Goal: Task Accomplishment & Management: Manage account settings

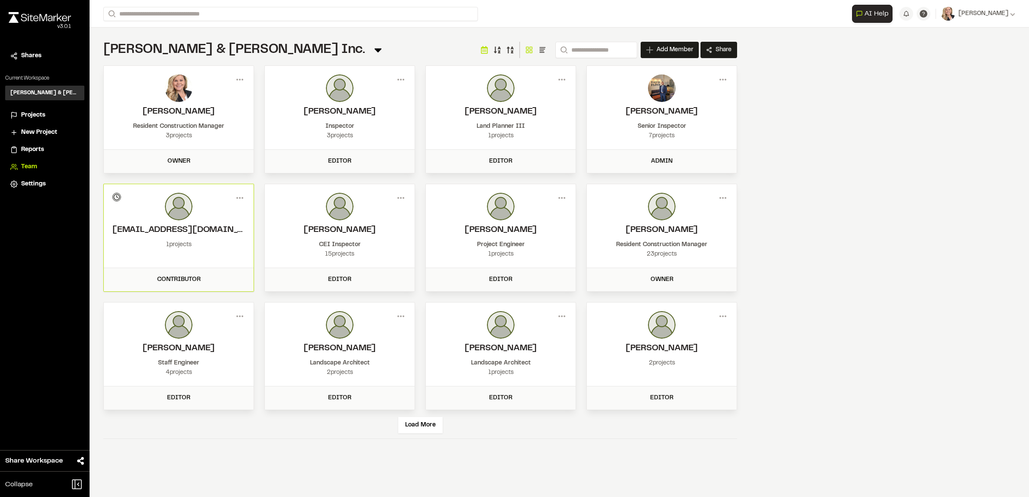
click at [26, 115] on span "Projects" at bounding box center [33, 115] width 24 height 9
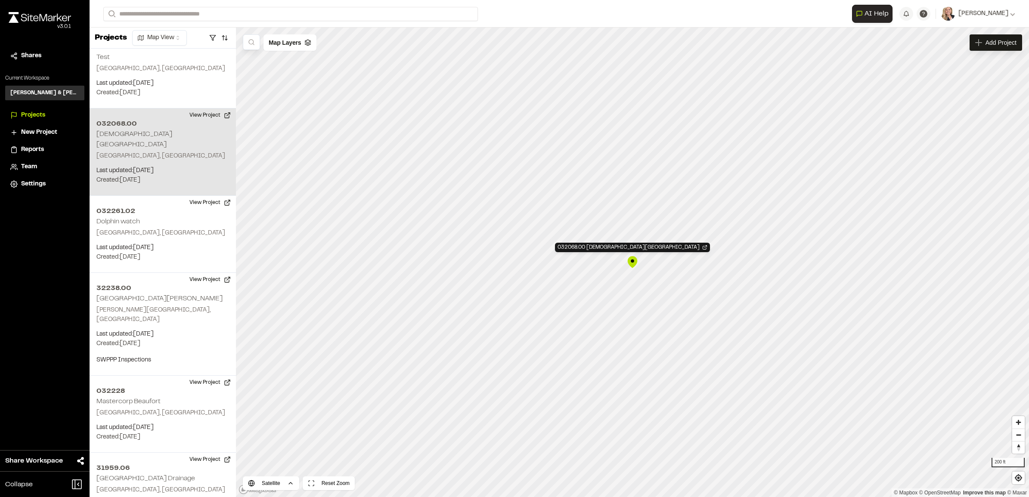
scroll to position [1570, 0]
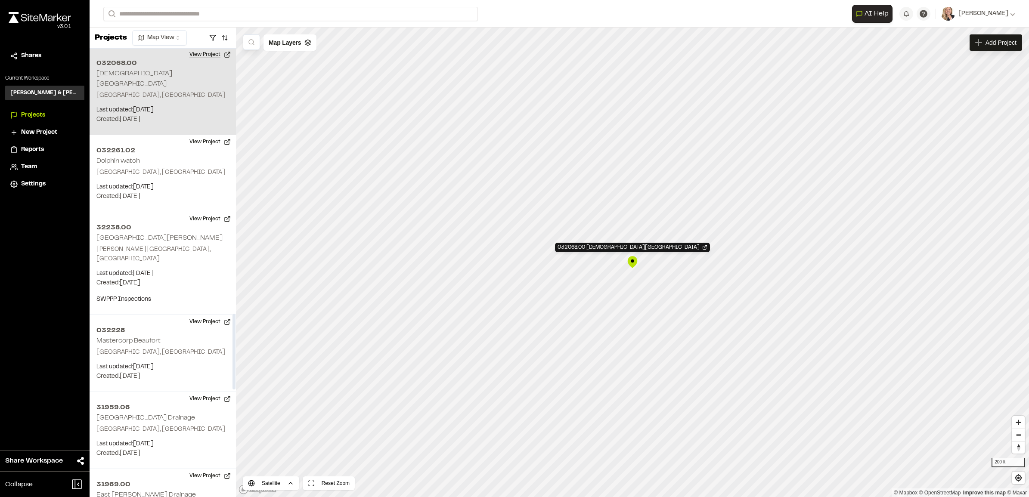
click at [196, 54] on button "View Project" at bounding box center [210, 55] width 52 height 14
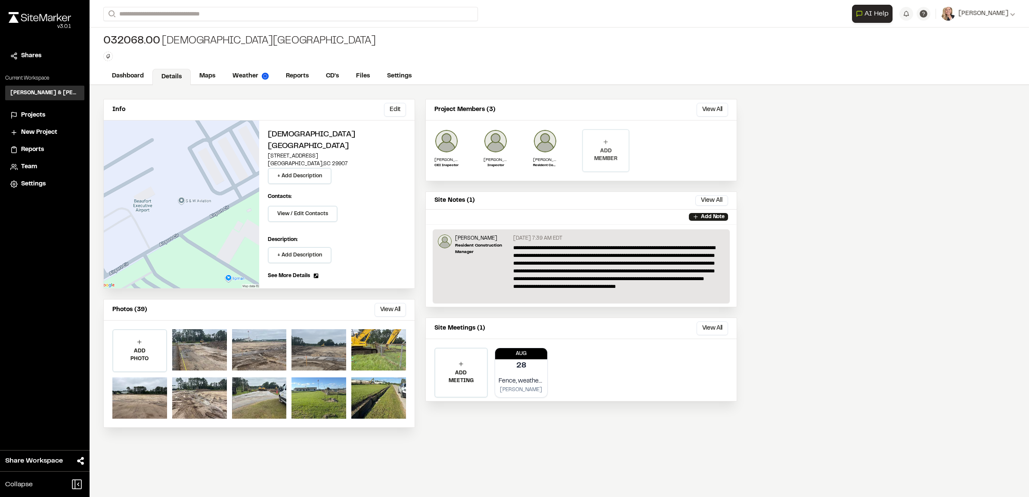
click at [616, 150] on p "ADD MEMBER" at bounding box center [606, 154] width 46 height 15
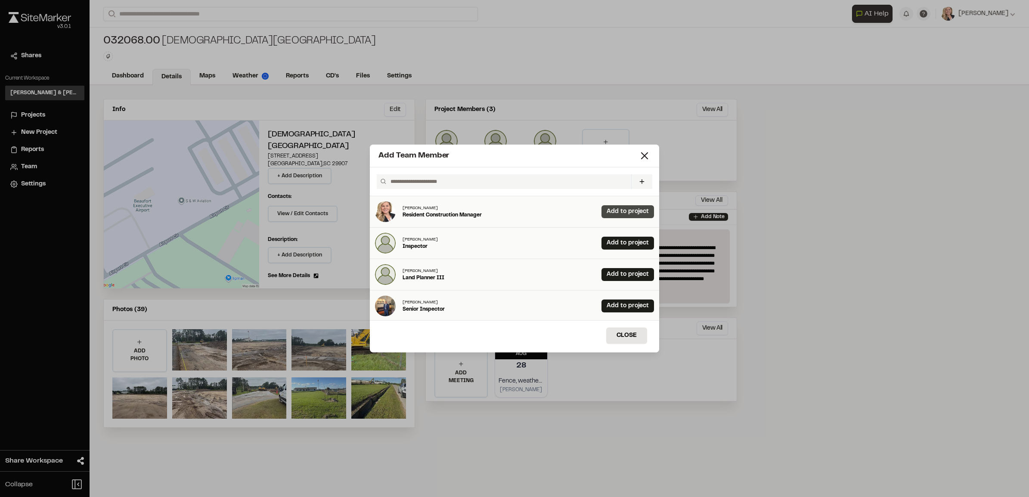
click at [617, 210] on link "Add to project" at bounding box center [627, 211] width 53 height 13
click at [644, 154] on icon at bounding box center [644, 156] width 12 height 12
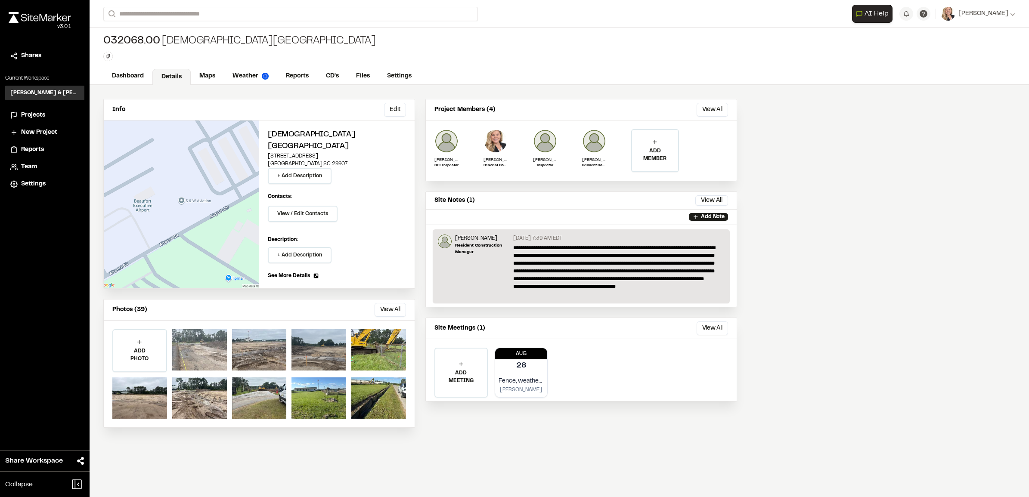
click at [202, 337] on div at bounding box center [199, 349] width 55 height 41
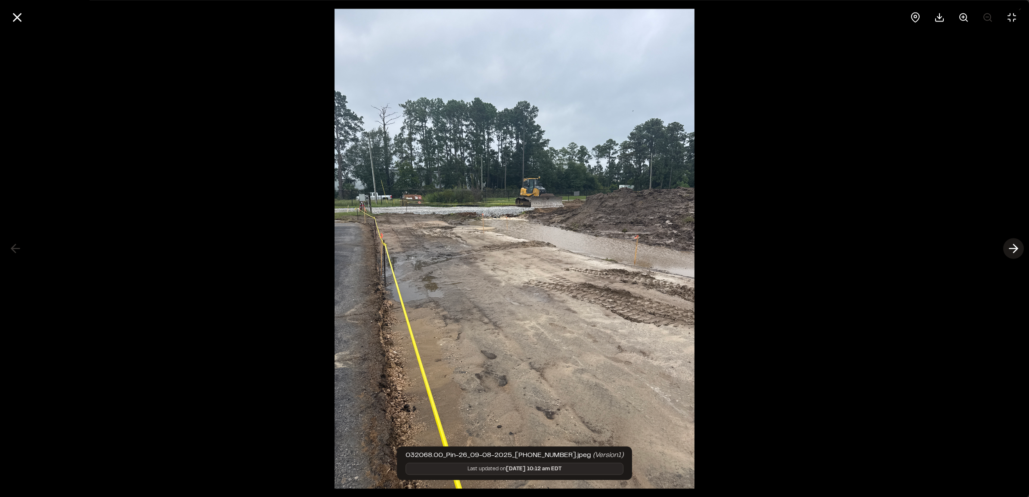
click at [1009, 250] on icon at bounding box center [1013, 248] width 14 height 15
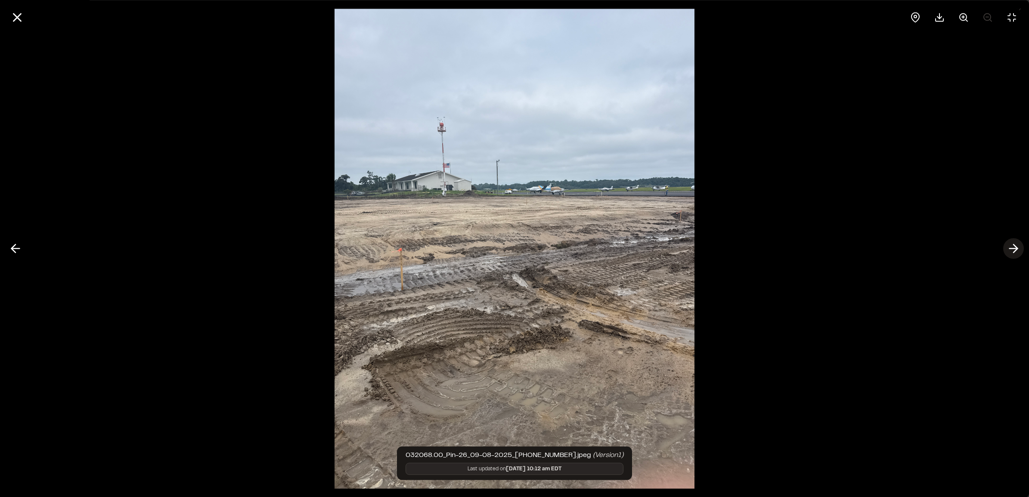
click at [1009, 250] on icon at bounding box center [1013, 248] width 14 height 15
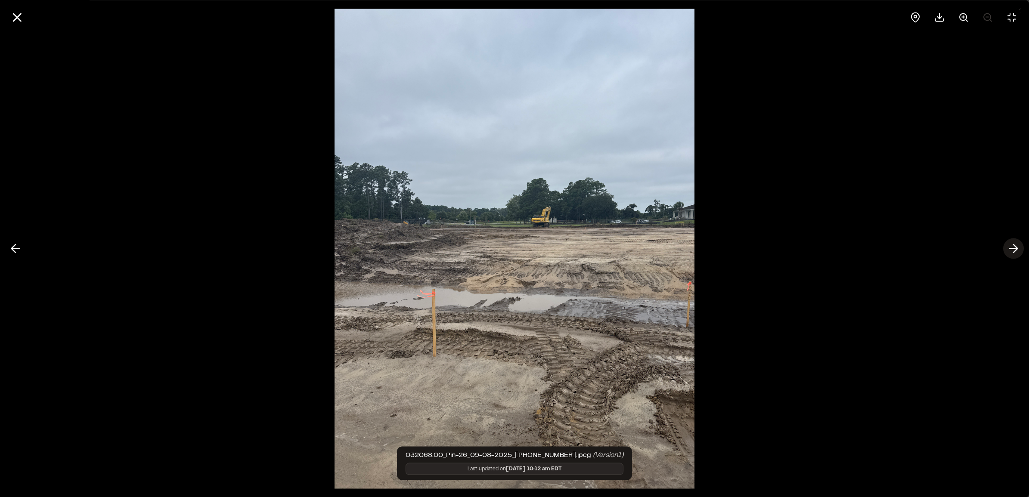
click at [1008, 250] on icon at bounding box center [1013, 248] width 14 height 15
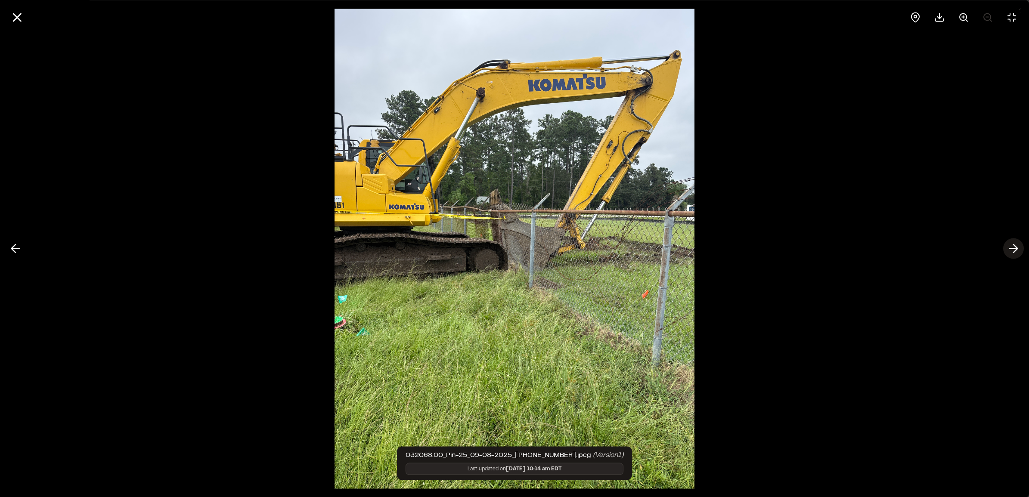
click at [1009, 243] on icon at bounding box center [1013, 248] width 14 height 15
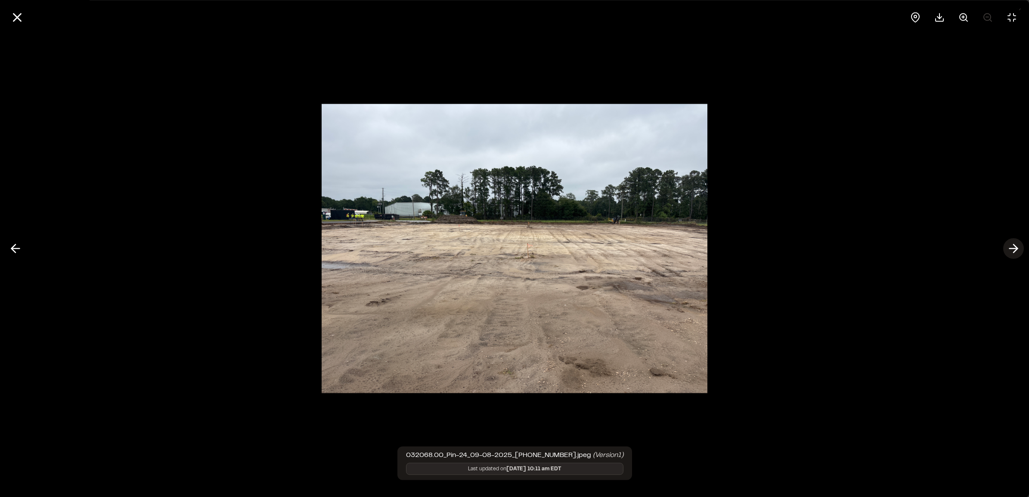
click at [1012, 245] on icon at bounding box center [1013, 248] width 14 height 15
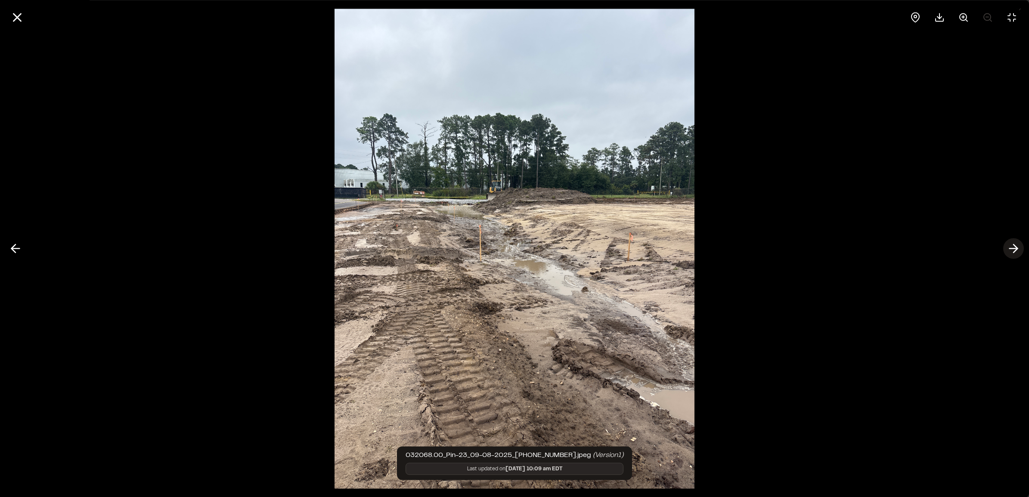
click at [1012, 246] on icon at bounding box center [1013, 248] width 14 height 15
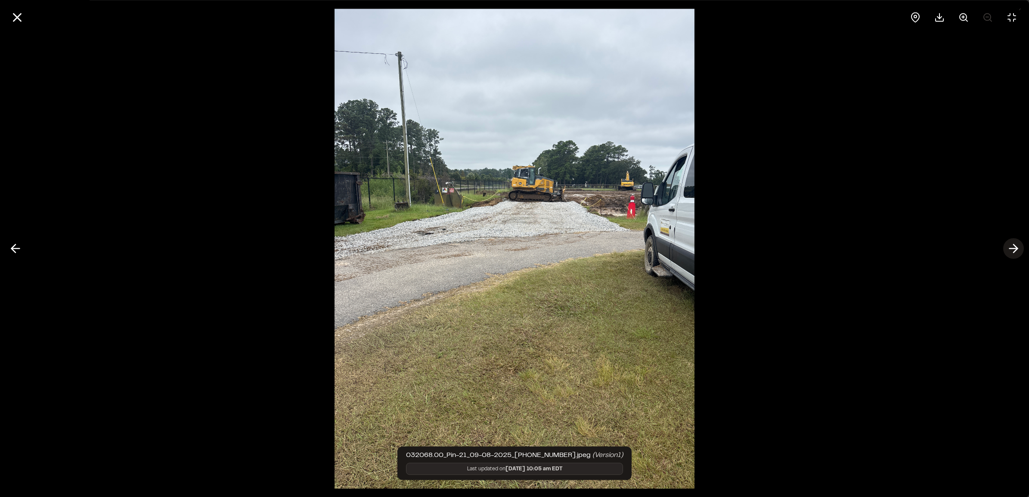
click at [1010, 247] on icon at bounding box center [1013, 248] width 14 height 15
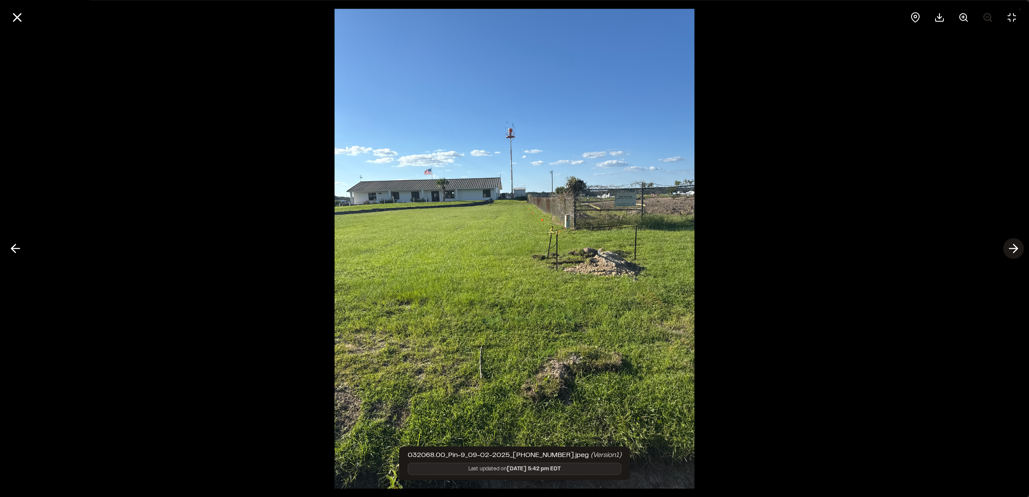
click at [1012, 245] on icon at bounding box center [1013, 248] width 14 height 15
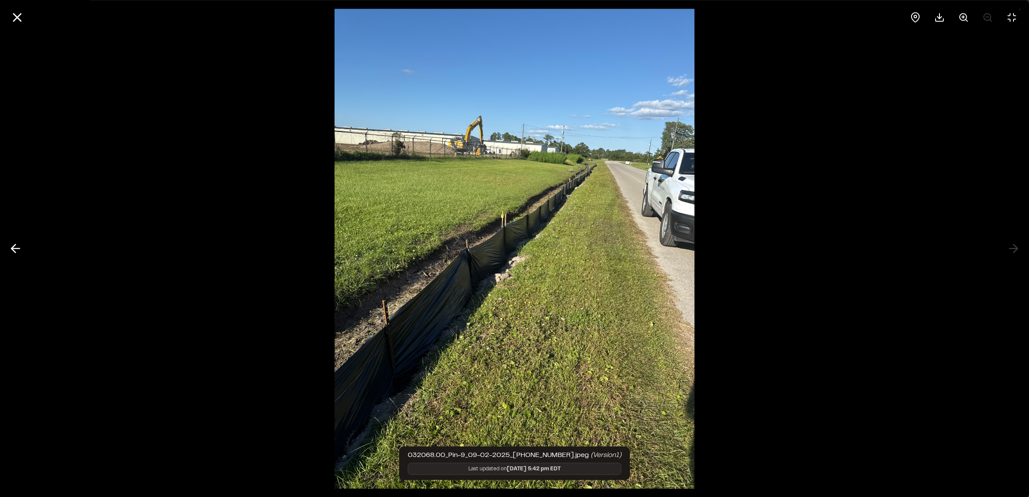
click at [1007, 257] on div at bounding box center [514, 248] width 1029 height 497
drag, startPoint x: 1012, startPoint y: 243, endPoint x: 1008, endPoint y: 230, distance: 13.6
click at [1012, 244] on div at bounding box center [514, 248] width 1029 height 497
click at [912, 18] on icon at bounding box center [915, 16] width 8 height 9
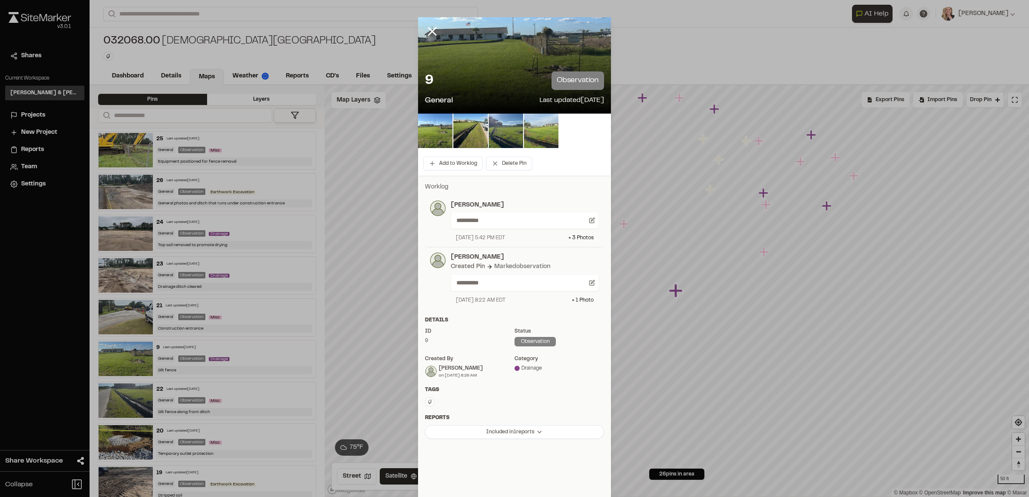
click at [436, 31] on div at bounding box center [438, 37] width 41 height 41
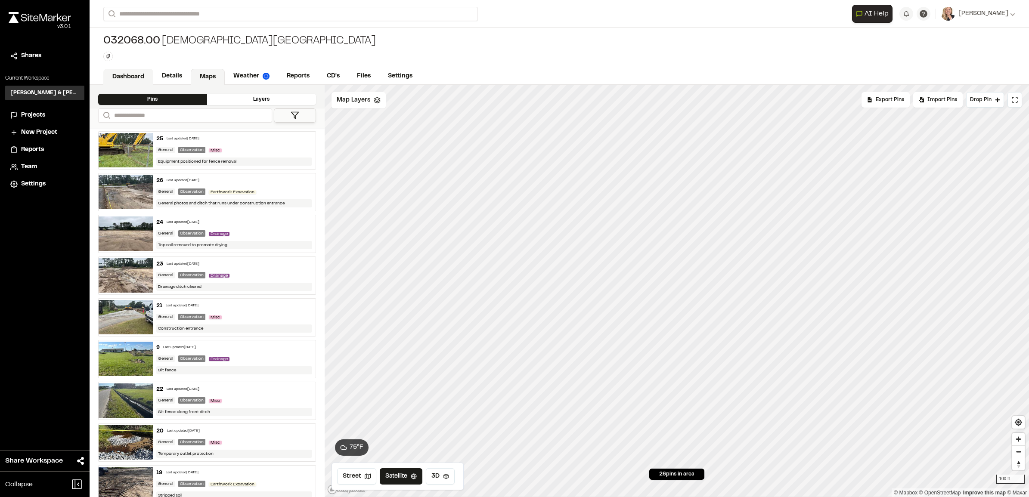
click at [133, 76] on link "Dashboard" at bounding box center [128, 77] width 50 height 16
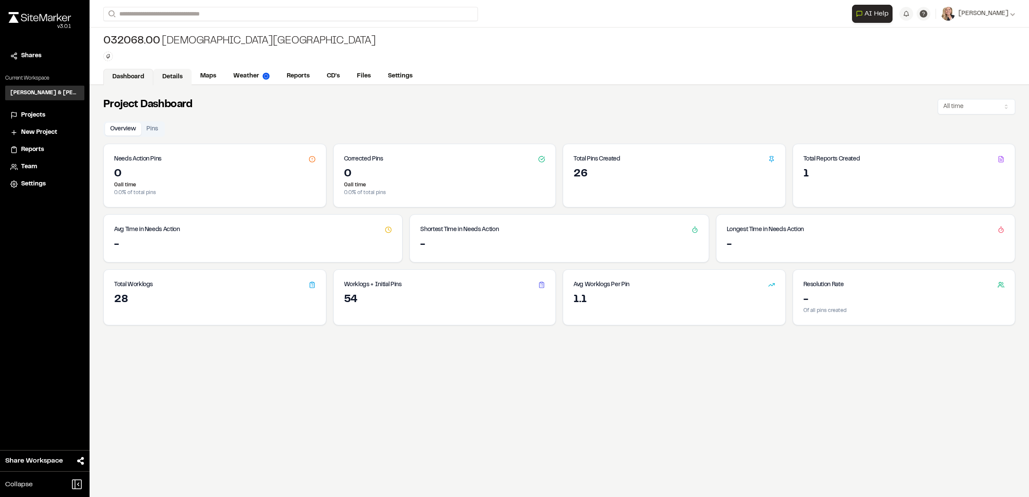
click at [177, 73] on link "Details" at bounding box center [172, 77] width 38 height 16
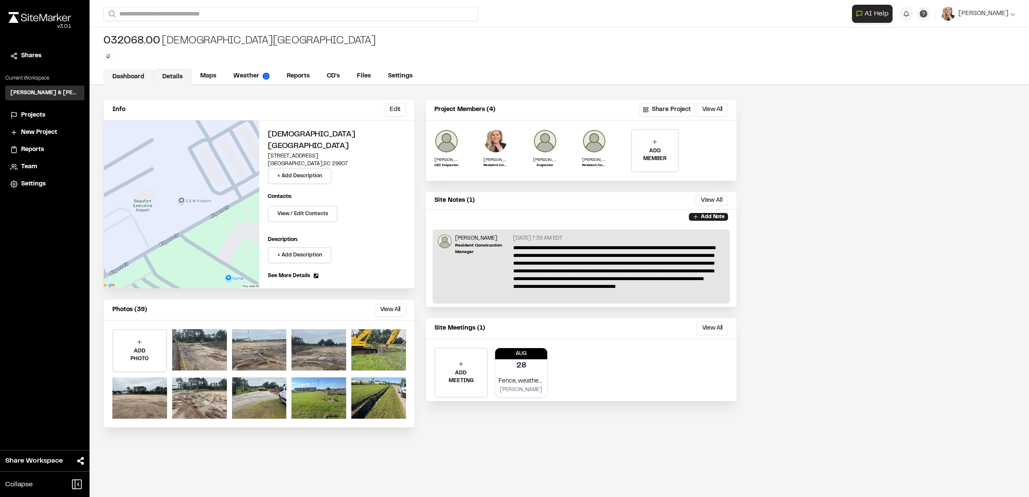
click at [121, 77] on link "Dashboard" at bounding box center [128, 77] width 50 height 16
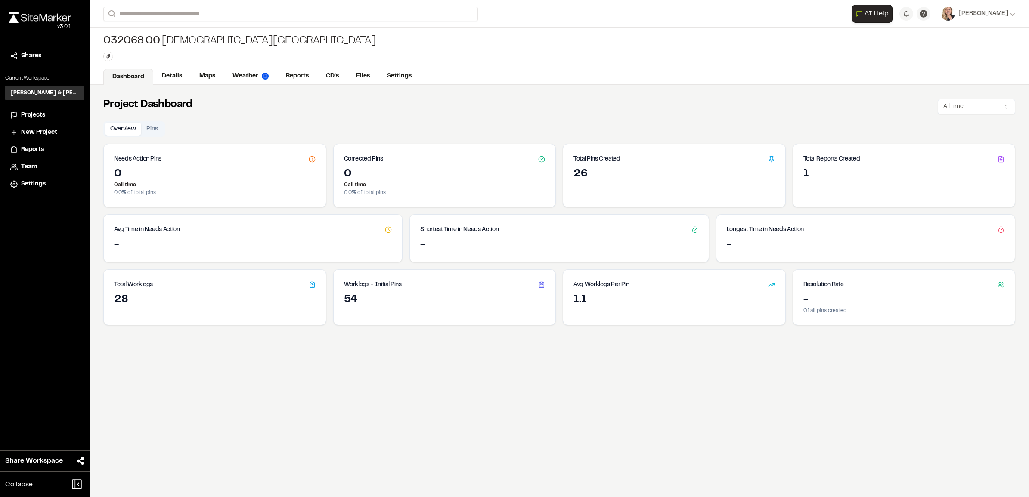
click at [31, 118] on span "Projects" at bounding box center [33, 115] width 24 height 9
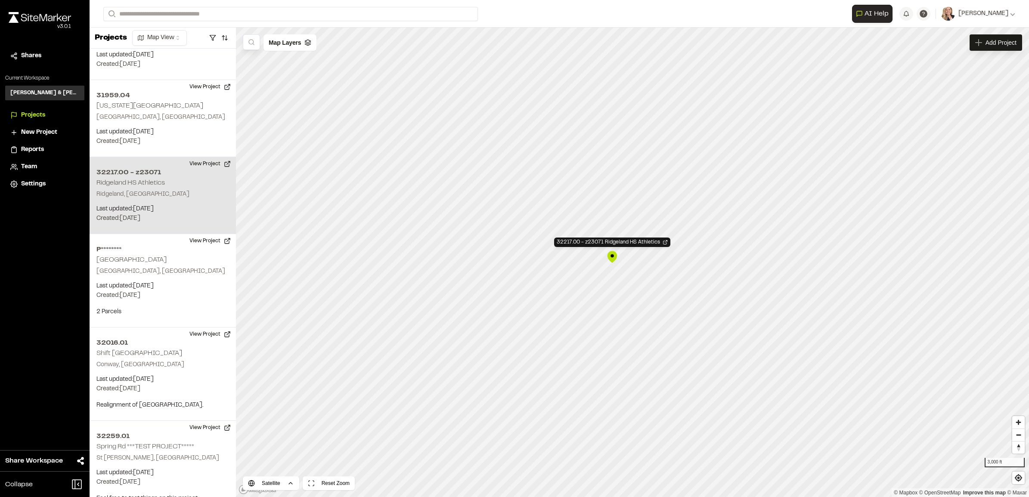
scroll to position [2203, 0]
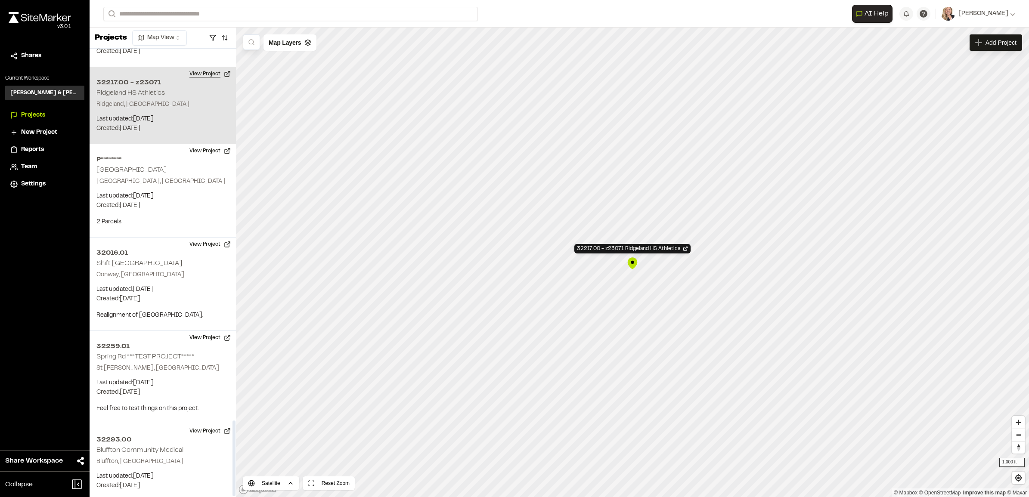
click at [198, 67] on button "View Project" at bounding box center [210, 74] width 52 height 14
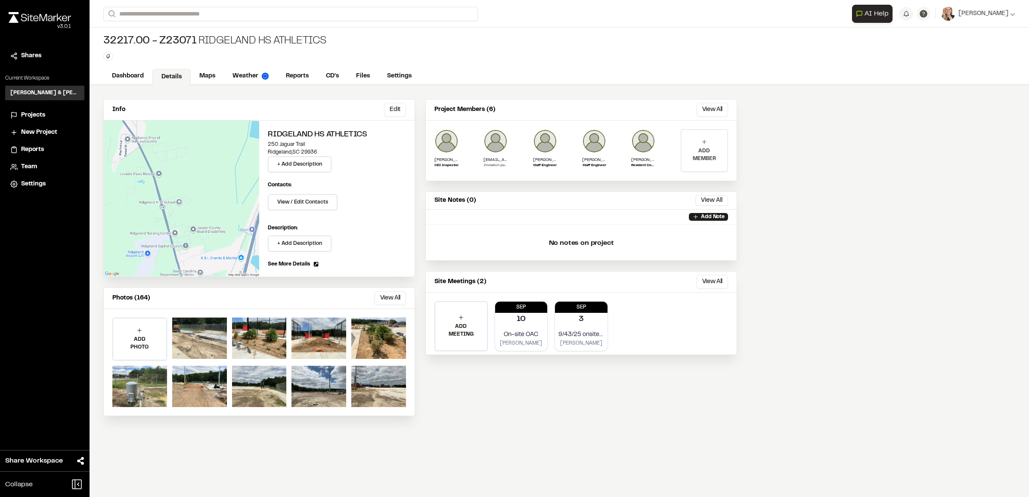
click at [702, 151] on p "ADD MEMBER" at bounding box center [704, 154] width 46 height 15
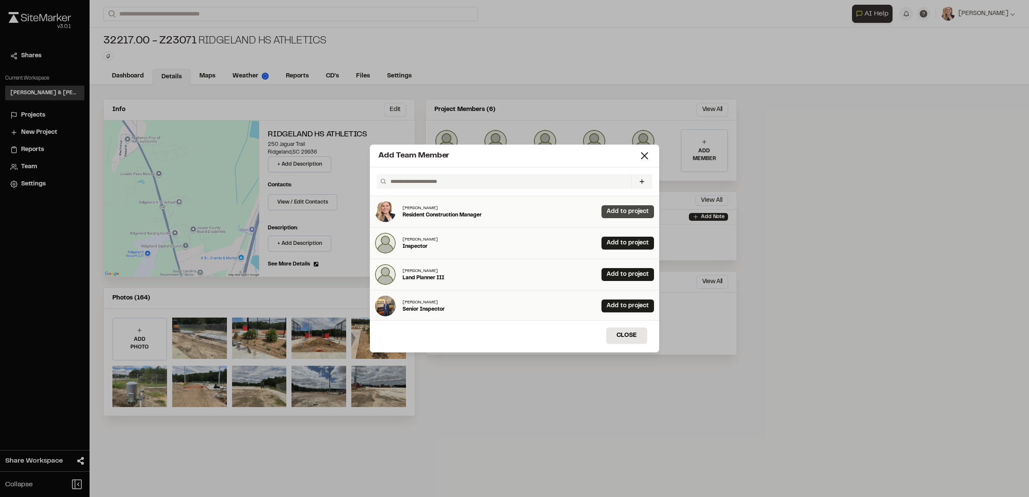
click at [632, 212] on link "Add to project" at bounding box center [627, 211] width 53 height 13
click at [632, 341] on button "Close" at bounding box center [626, 336] width 41 height 16
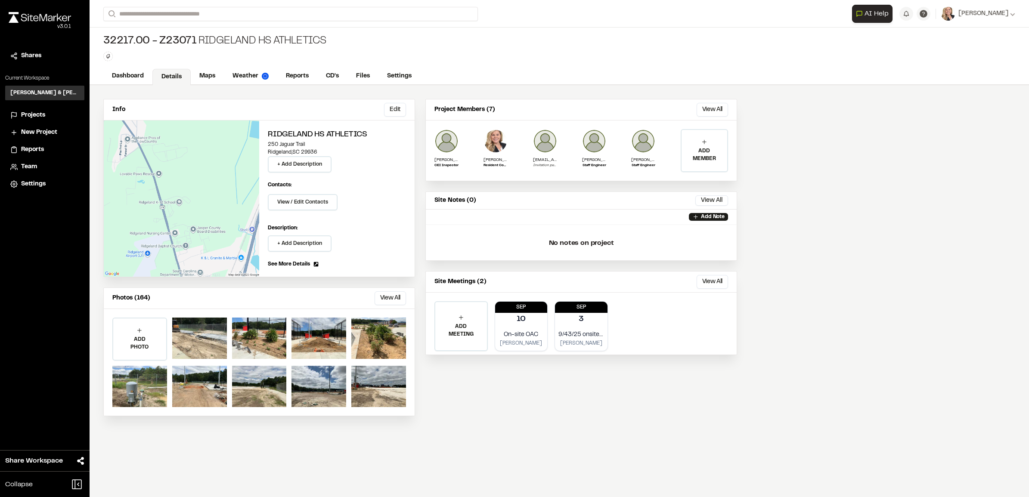
click at [588, 421] on div "Info Edit Edit Ridgeland HS Athletics 250 Jaguar Trail Ridgeland , SC 29936 + A…" at bounding box center [420, 257] width 661 height 345
click at [192, 337] on div at bounding box center [199, 338] width 55 height 41
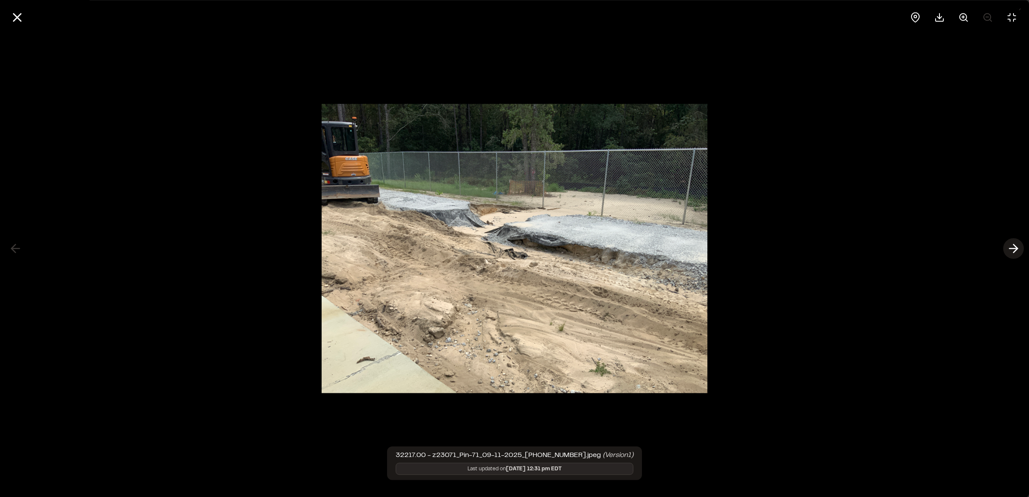
click at [1006, 252] on icon at bounding box center [1013, 248] width 14 height 15
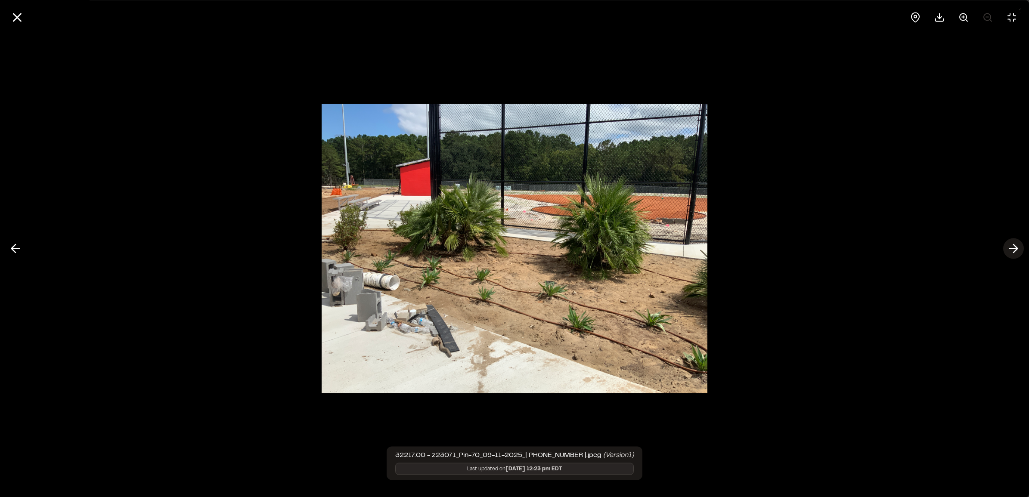
click at [1007, 250] on icon at bounding box center [1013, 248] width 14 height 15
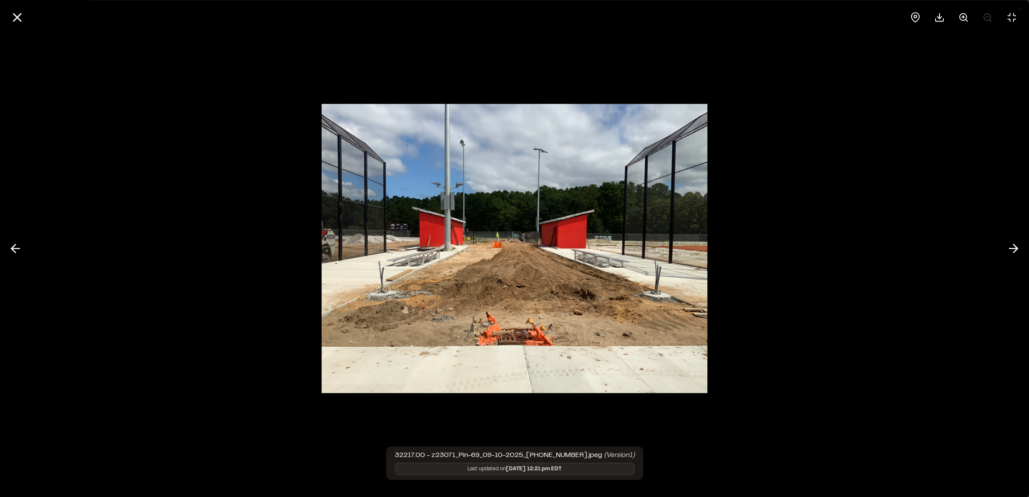
click at [1000, 250] on div at bounding box center [514, 248] width 1029 height 497
click at [1015, 250] on icon at bounding box center [1013, 248] width 14 height 15
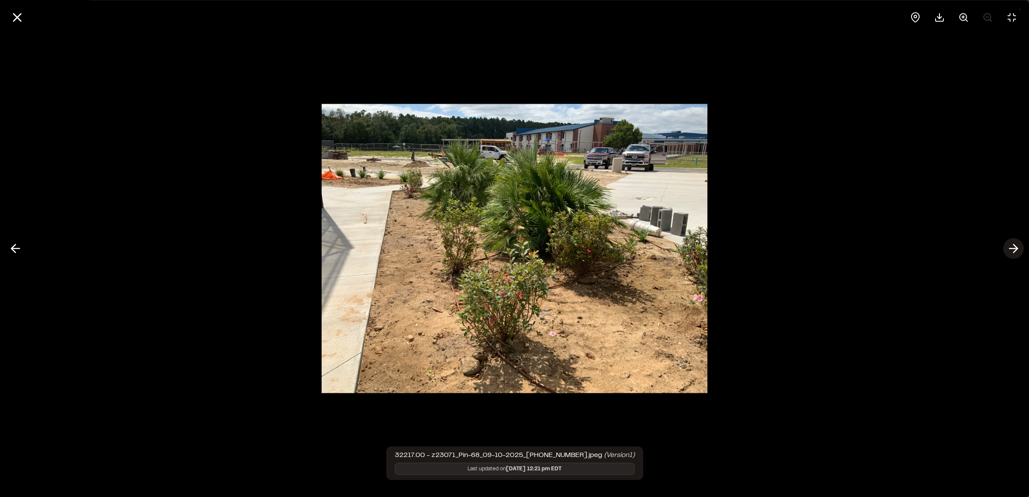
click at [1013, 250] on icon at bounding box center [1013, 248] width 14 height 15
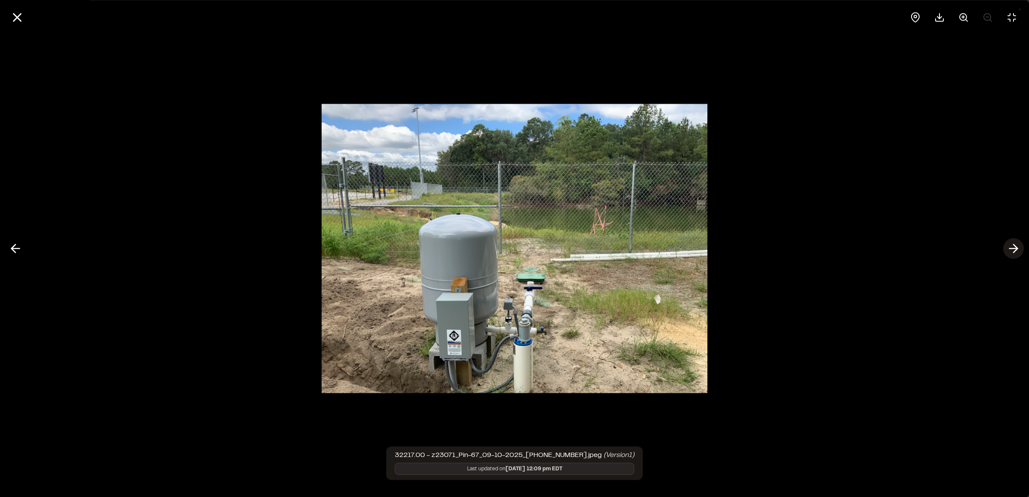
click at [1012, 249] on line at bounding box center [1013, 249] width 8 height 0
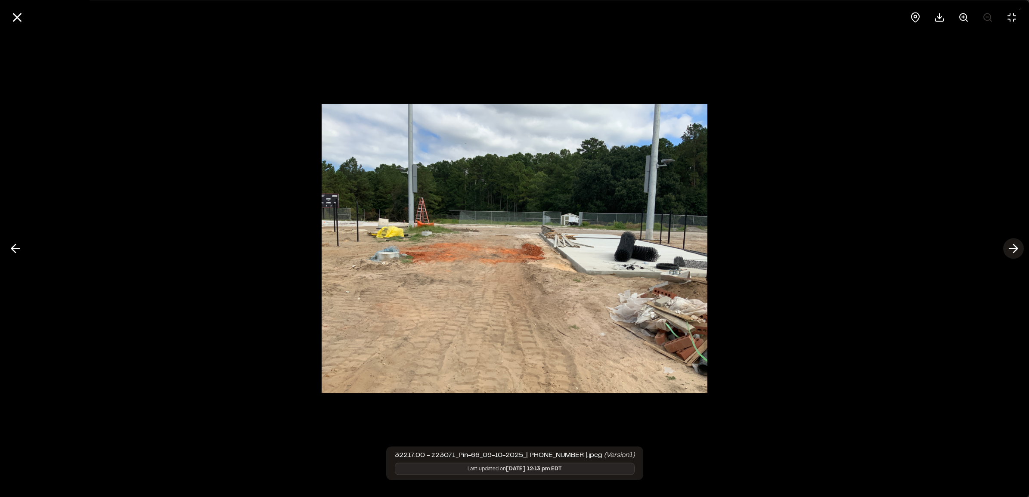
click at [1011, 249] on line at bounding box center [1013, 249] width 8 height 0
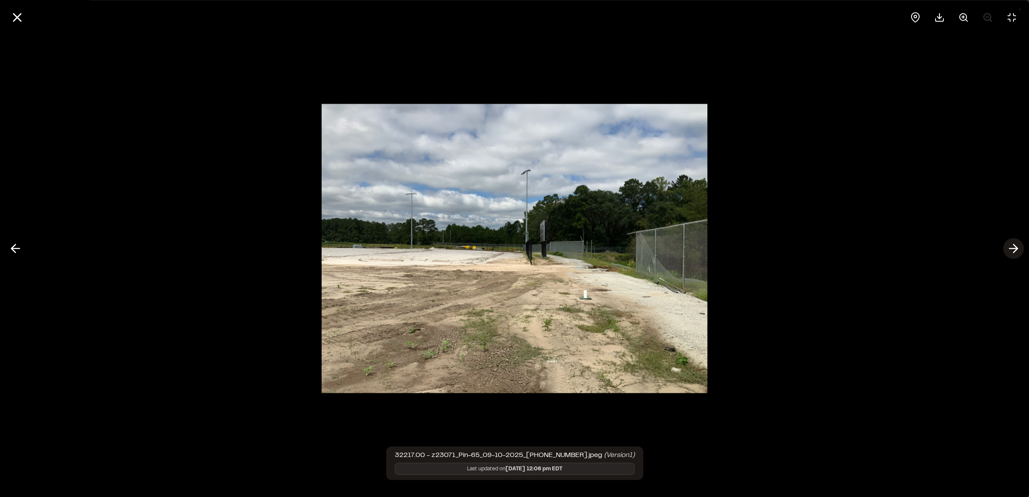
click at [1009, 251] on icon at bounding box center [1013, 248] width 14 height 15
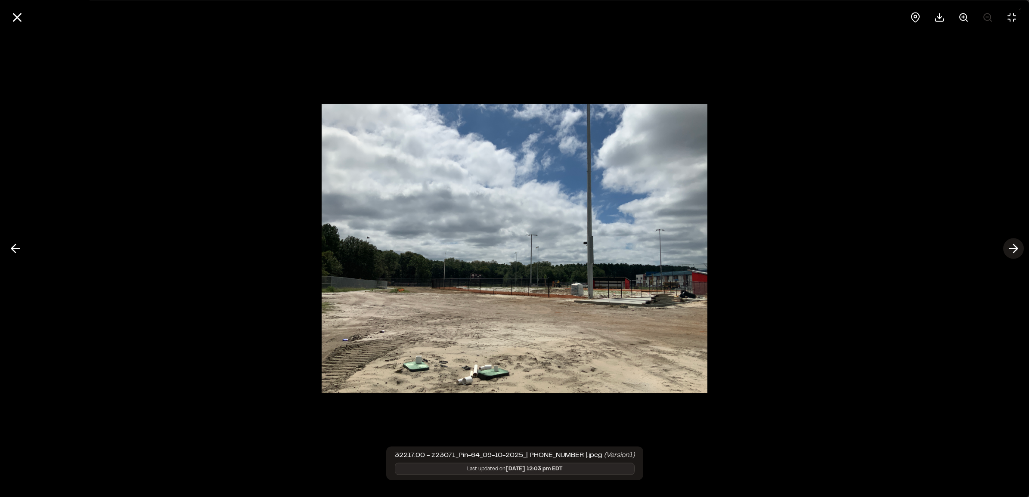
click at [1010, 250] on icon at bounding box center [1013, 248] width 14 height 15
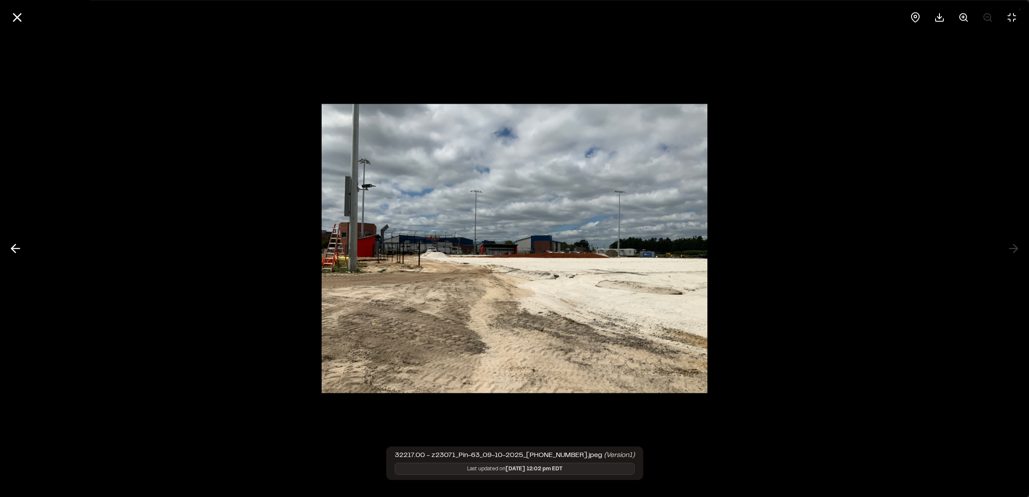
click at [1012, 249] on div at bounding box center [514, 248] width 1029 height 497
click at [1014, 251] on div at bounding box center [514, 248] width 1029 height 497
click at [17, 12] on icon at bounding box center [17, 17] width 15 height 15
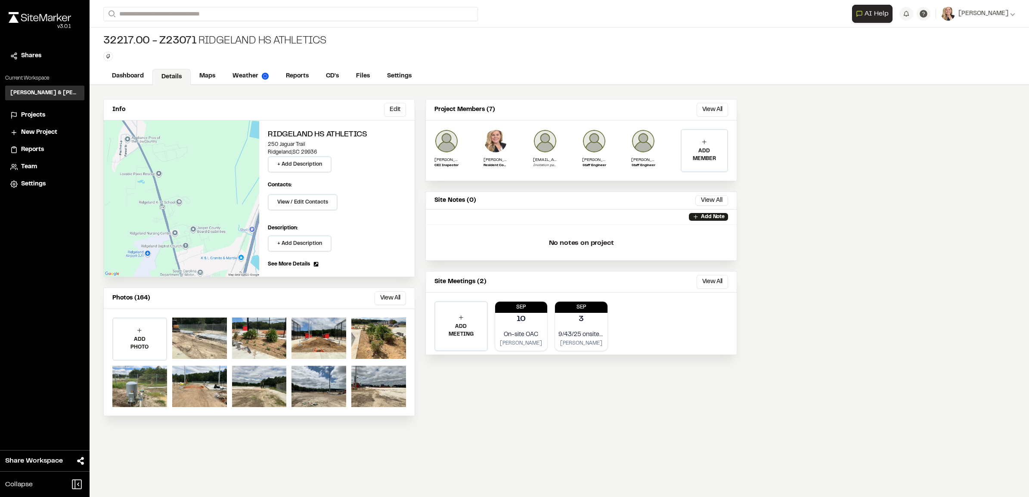
click at [706, 440] on div "Info Edit Edit Ridgeland HS Athletics 250 Jaguar Trail Ridgeland , SC 29936 + A…" at bounding box center [559, 291] width 939 height 412
click at [39, 117] on span "Projects" at bounding box center [33, 115] width 24 height 9
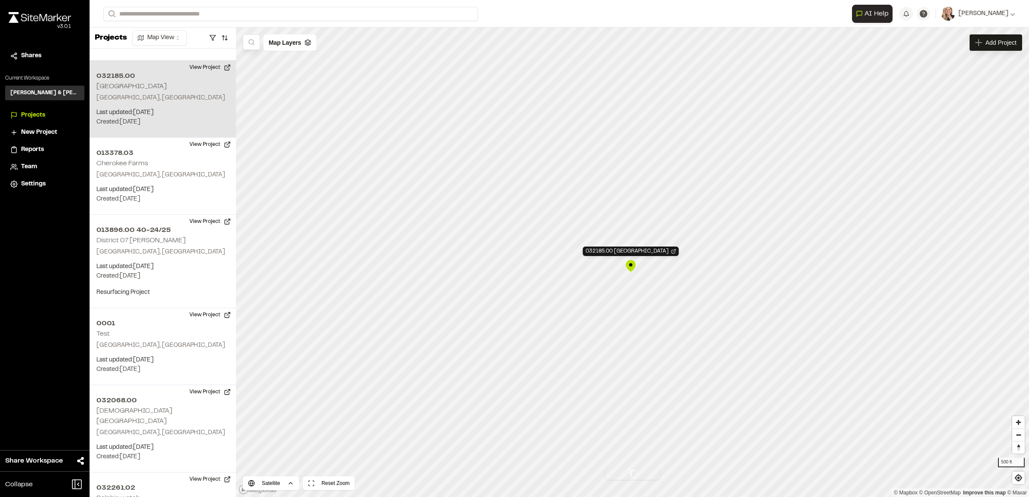
scroll to position [1244, 0]
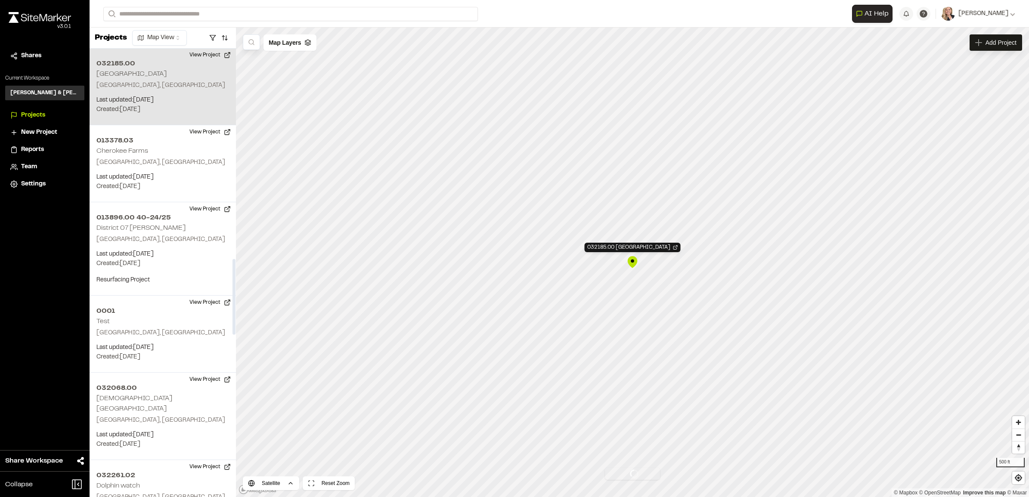
click at [196, 89] on p "[GEOGRAPHIC_DATA], [GEOGRAPHIC_DATA]" at bounding box center [162, 85] width 133 height 9
click at [194, 55] on button "View Project" at bounding box center [210, 55] width 52 height 14
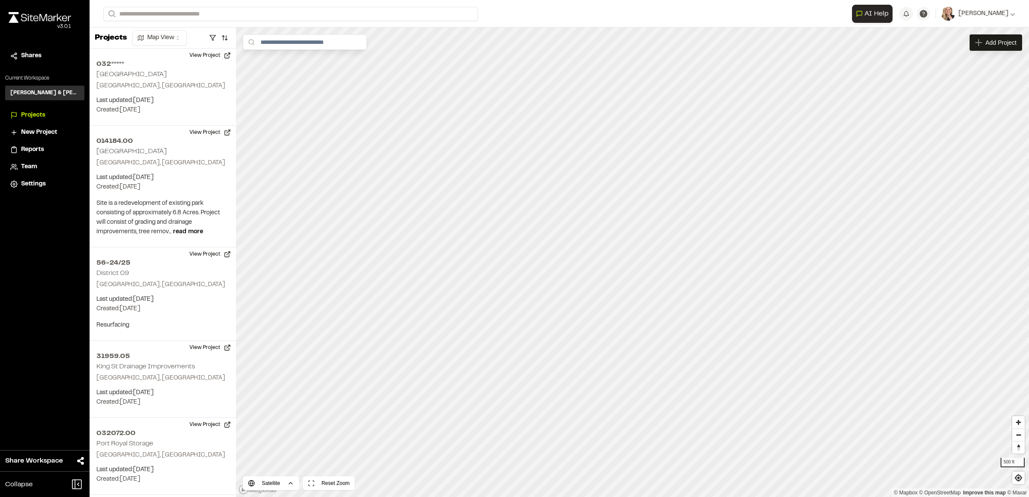
scroll to position [2205, 0]
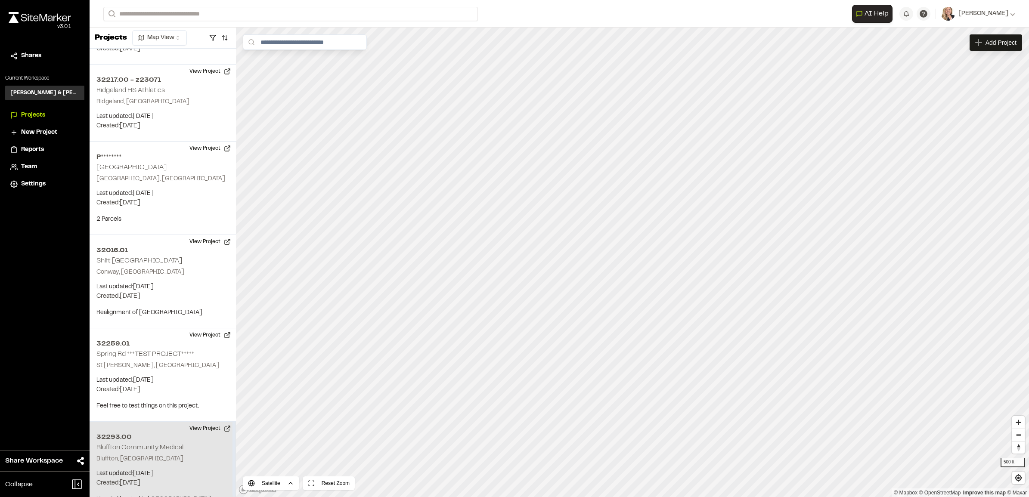
click at [183, 455] on p "Bluffton, [GEOGRAPHIC_DATA]" at bounding box center [162, 459] width 133 height 9
click at [211, 422] on button "View Project" at bounding box center [210, 429] width 52 height 14
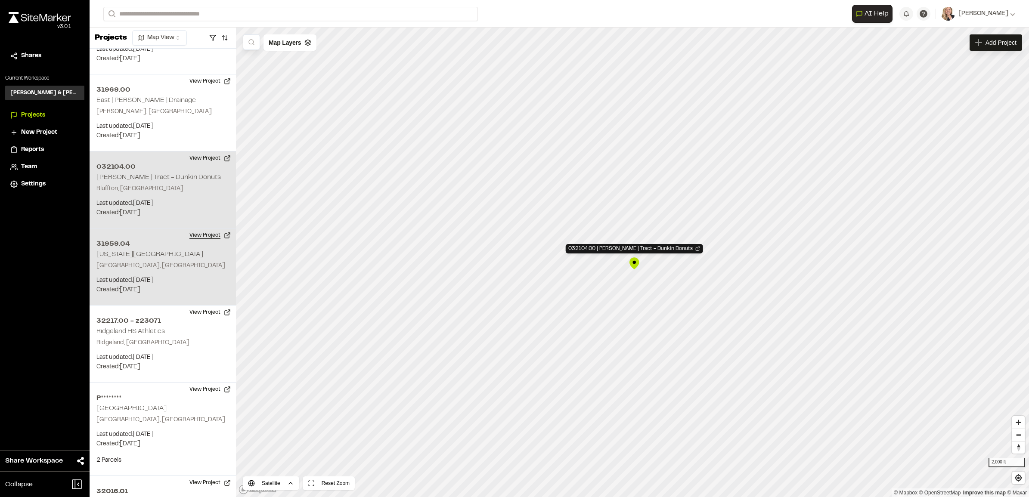
scroll to position [2048, 0]
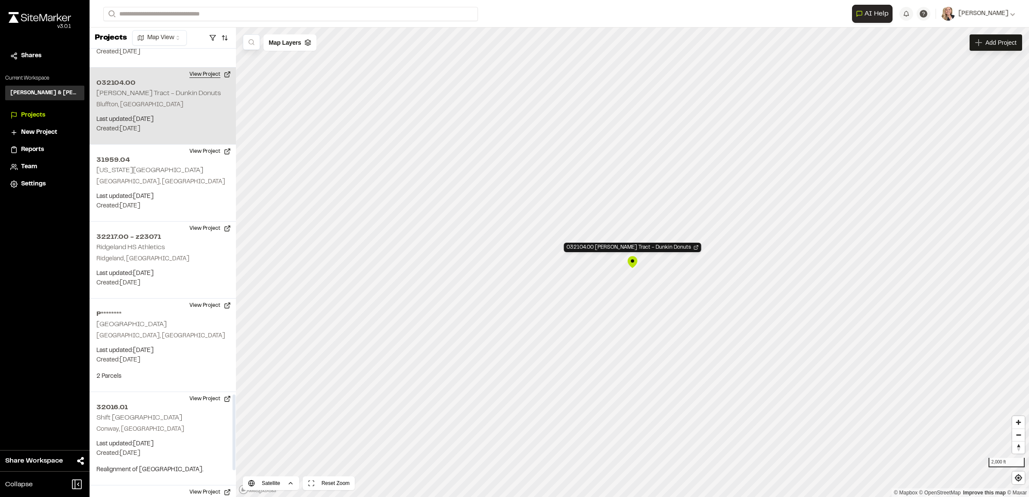
click at [196, 68] on button "View Project" at bounding box center [210, 75] width 52 height 14
click at [170, 115] on p "Last updated: Sep 9, 2025" at bounding box center [162, 119] width 133 height 9
click at [201, 68] on button "View Project" at bounding box center [210, 75] width 52 height 14
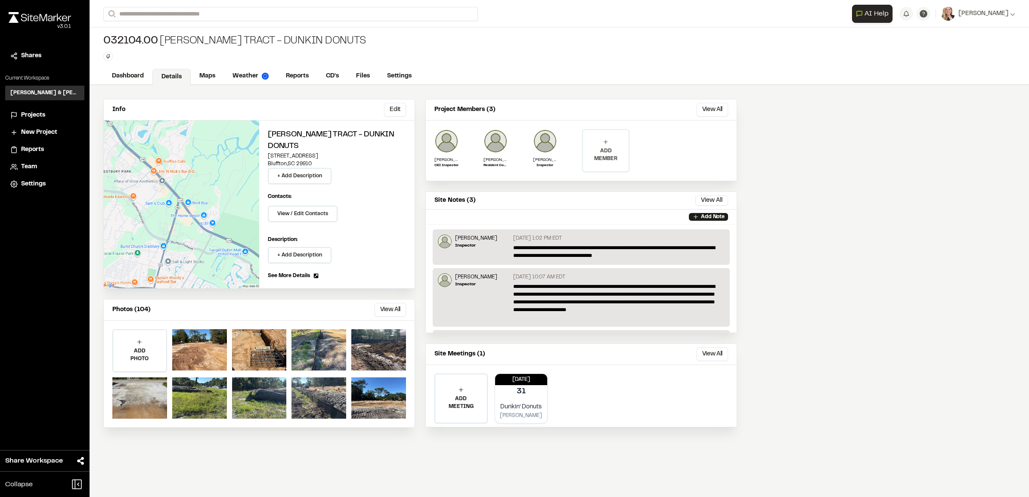
click at [605, 152] on p "ADD MEMBER" at bounding box center [606, 154] width 46 height 15
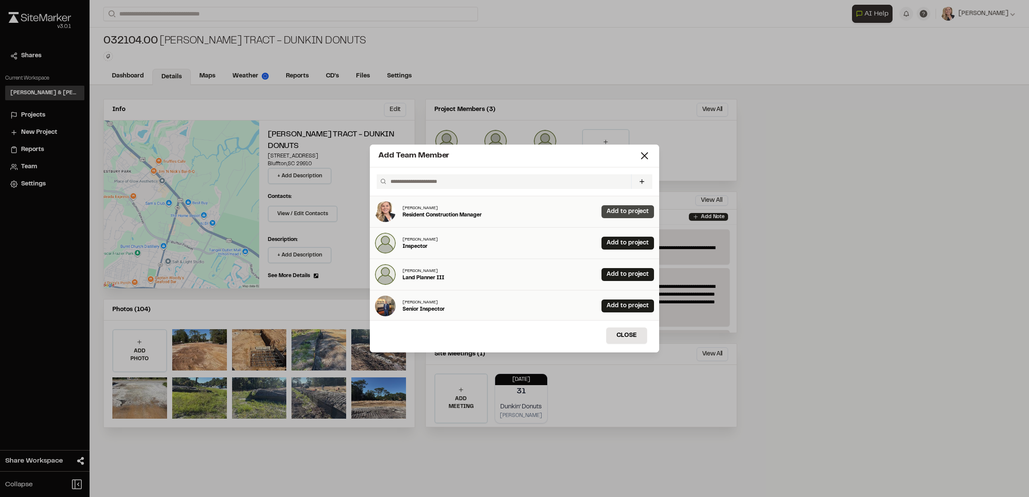
click at [604, 211] on link "Add to project" at bounding box center [627, 211] width 53 height 13
click at [623, 331] on button "Close" at bounding box center [626, 336] width 41 height 16
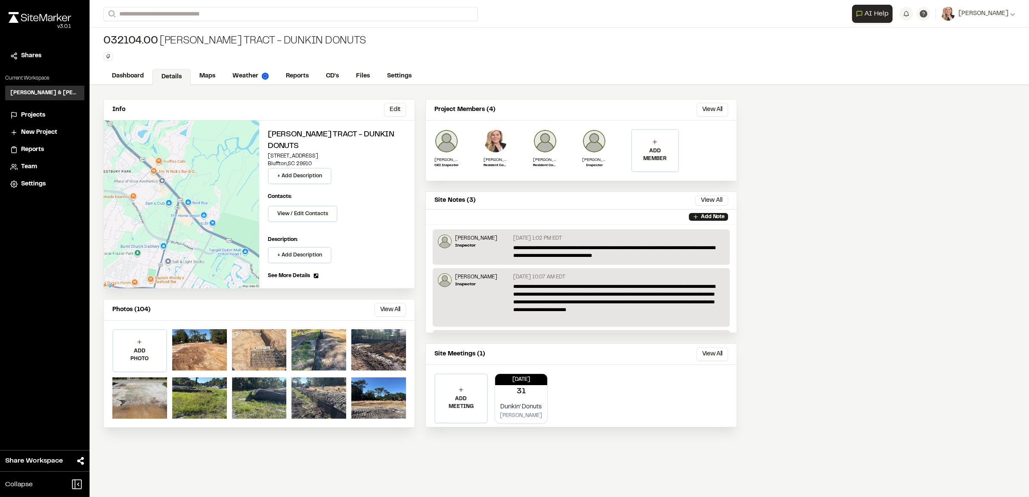
click at [246, 362] on div at bounding box center [259, 349] width 55 height 41
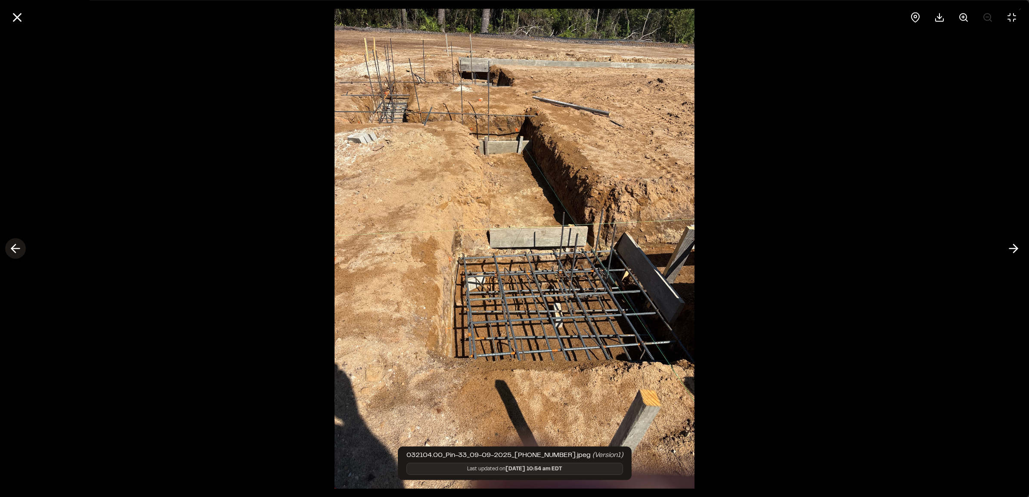
click at [17, 241] on icon at bounding box center [16, 248] width 14 height 15
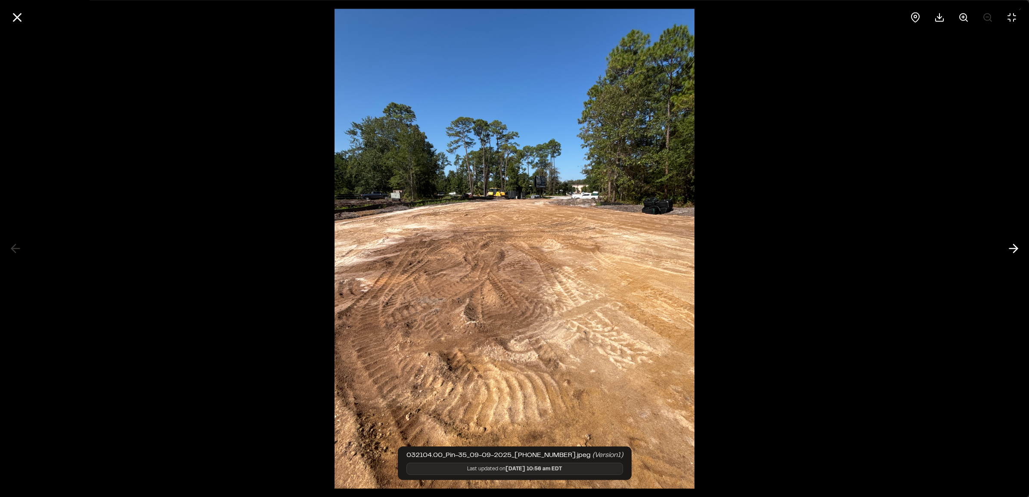
click at [15, 250] on div at bounding box center [514, 248] width 1029 height 497
click at [1008, 254] on icon at bounding box center [1013, 248] width 14 height 15
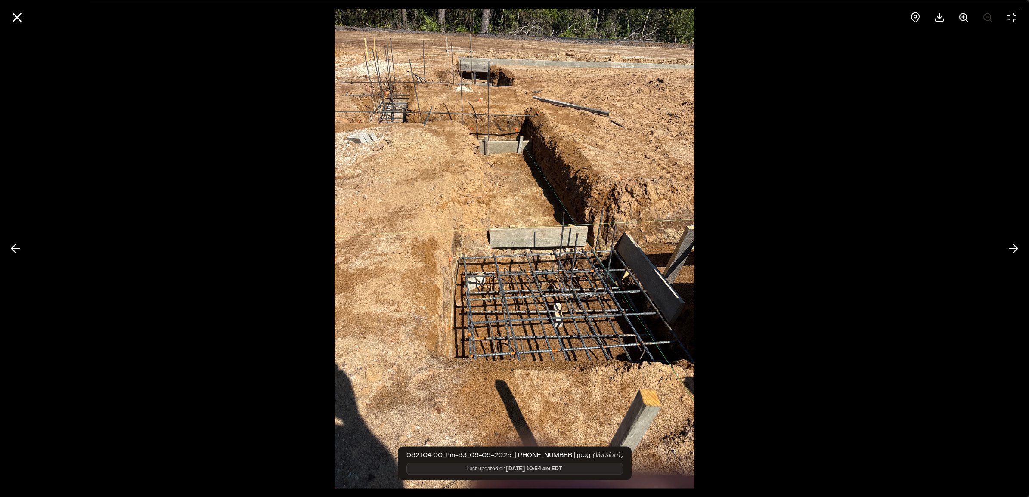
click at [1002, 259] on div at bounding box center [514, 248] width 1029 height 497
click at [1012, 250] on icon at bounding box center [1013, 248] width 14 height 15
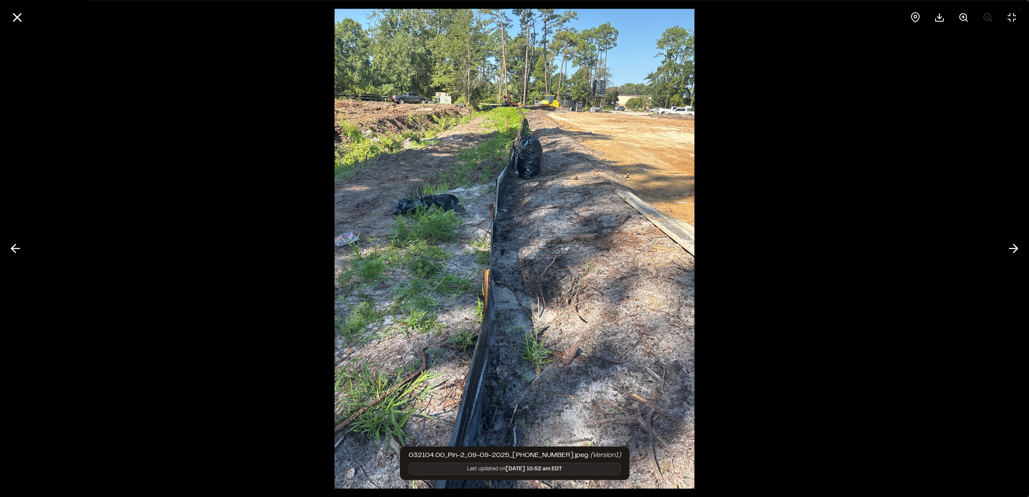
click at [1002, 256] on div at bounding box center [514, 248] width 1029 height 497
click at [1012, 248] on icon at bounding box center [1013, 248] width 14 height 15
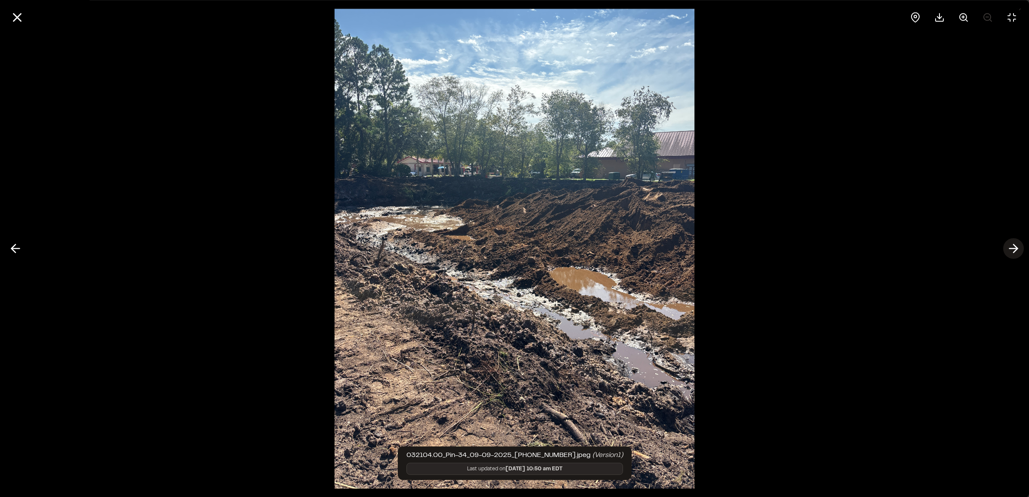
click at [1013, 251] on icon at bounding box center [1013, 248] width 14 height 15
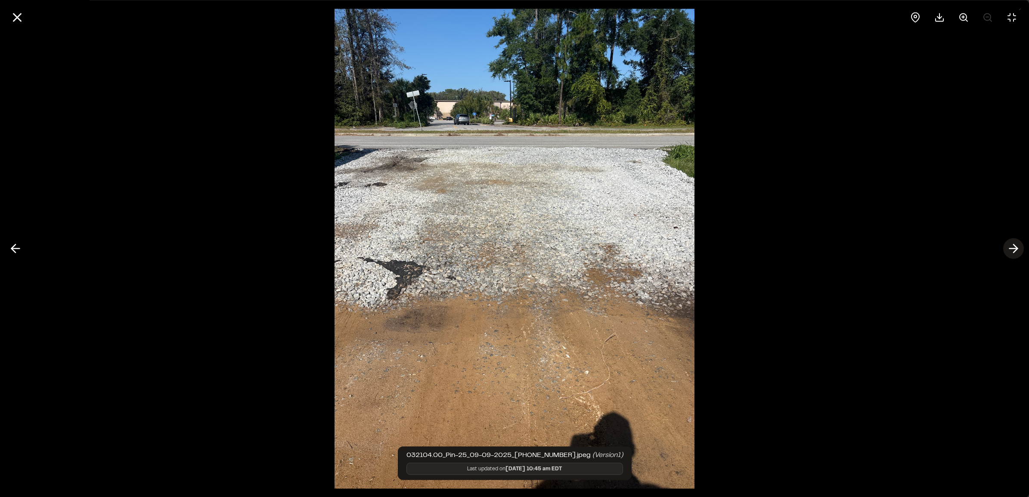
click at [1010, 255] on icon at bounding box center [1013, 248] width 14 height 15
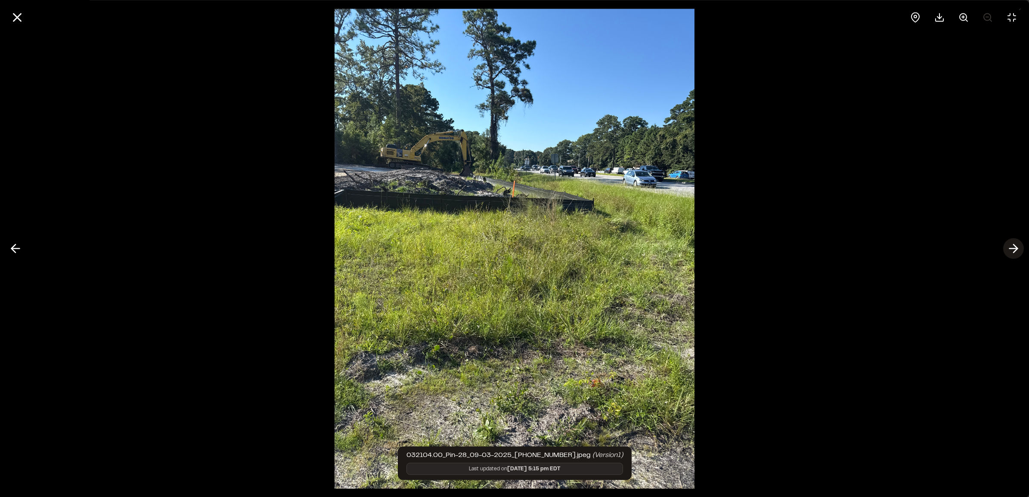
click at [1010, 257] on button at bounding box center [1013, 248] width 21 height 21
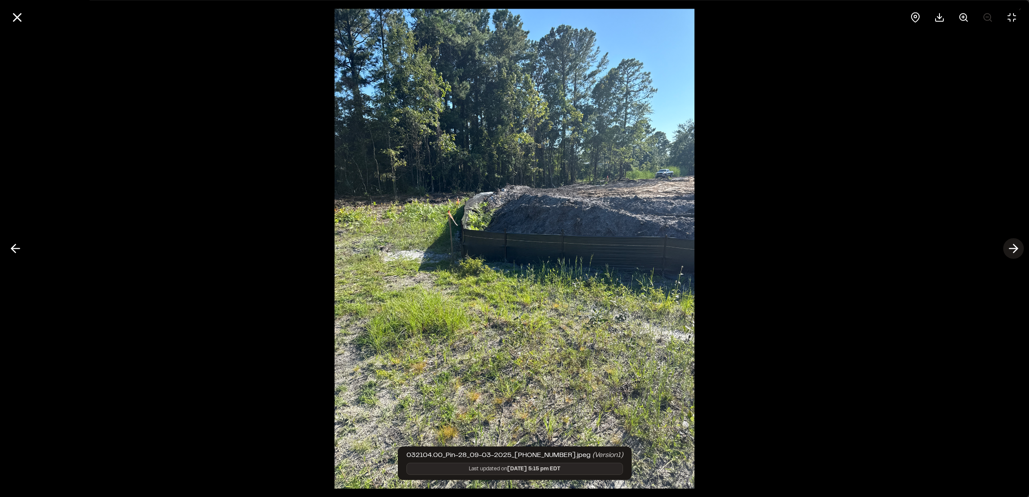
click at [1017, 242] on icon at bounding box center [1013, 248] width 14 height 15
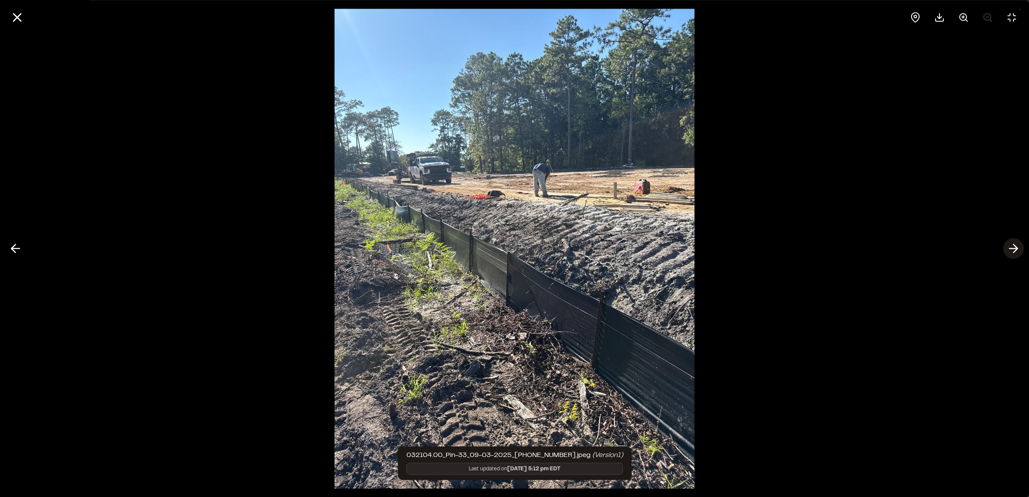
click at [1017, 246] on icon at bounding box center [1013, 248] width 14 height 15
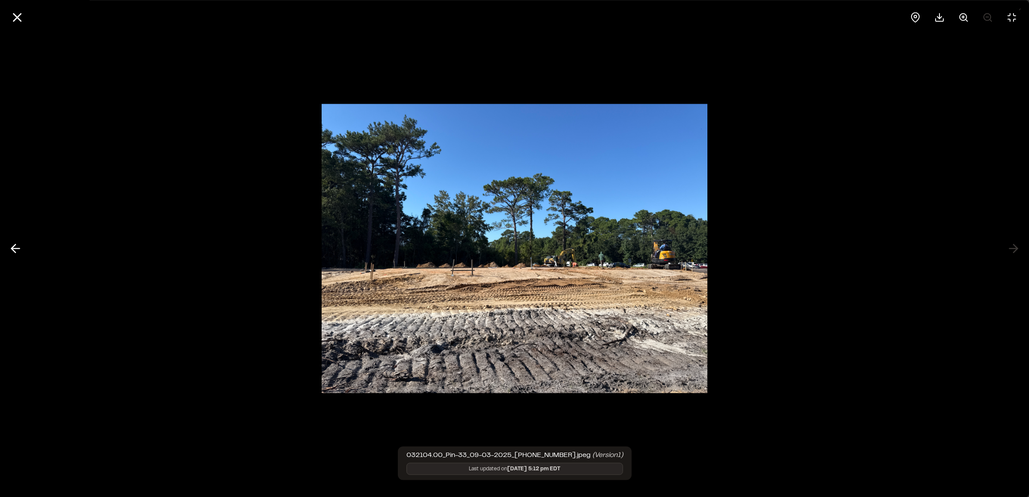
click at [1017, 247] on div at bounding box center [514, 248] width 1029 height 497
click at [1017, 248] on div at bounding box center [514, 248] width 1029 height 497
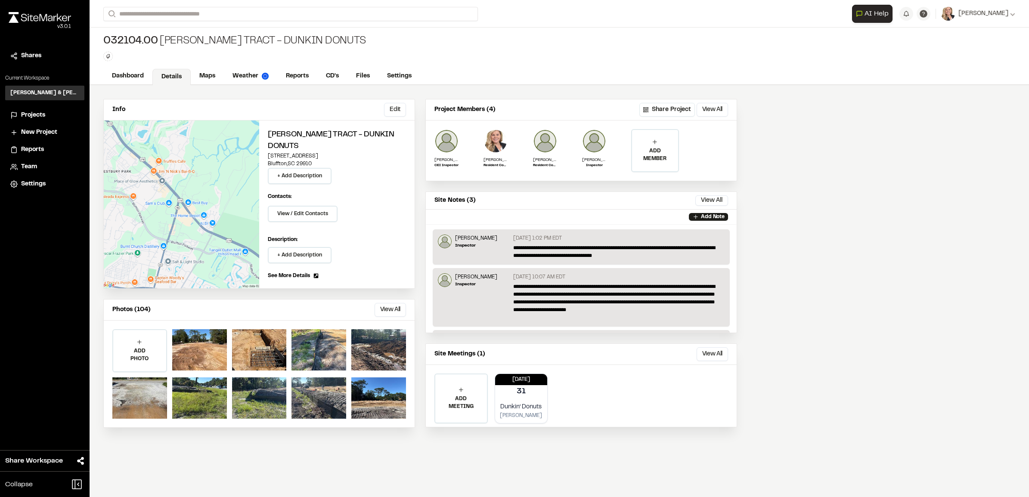
click at [295, 274] on span "See More Details" at bounding box center [289, 276] width 42 height 8
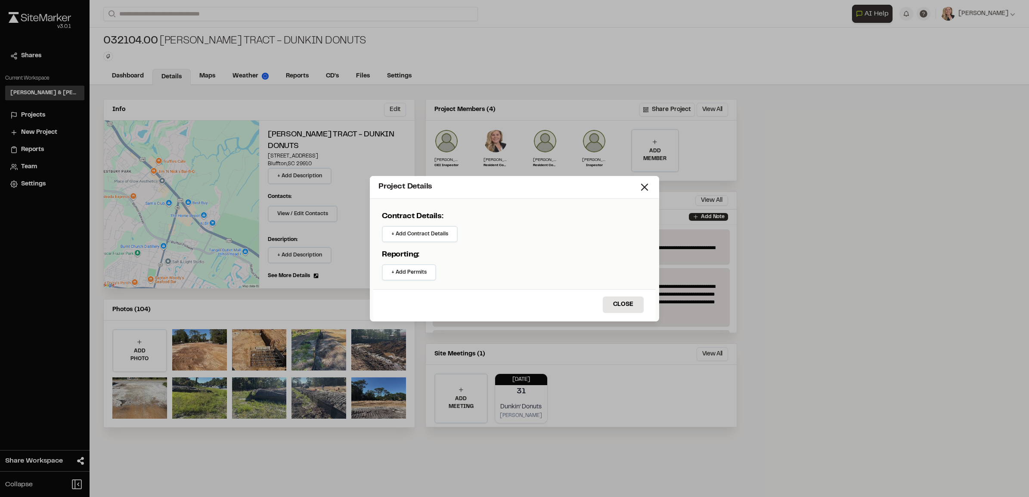
click at [489, 275] on div "Reporting: + Add Permits" at bounding box center [514, 264] width 265 height 31
click at [627, 301] on button "Close" at bounding box center [623, 305] width 41 height 16
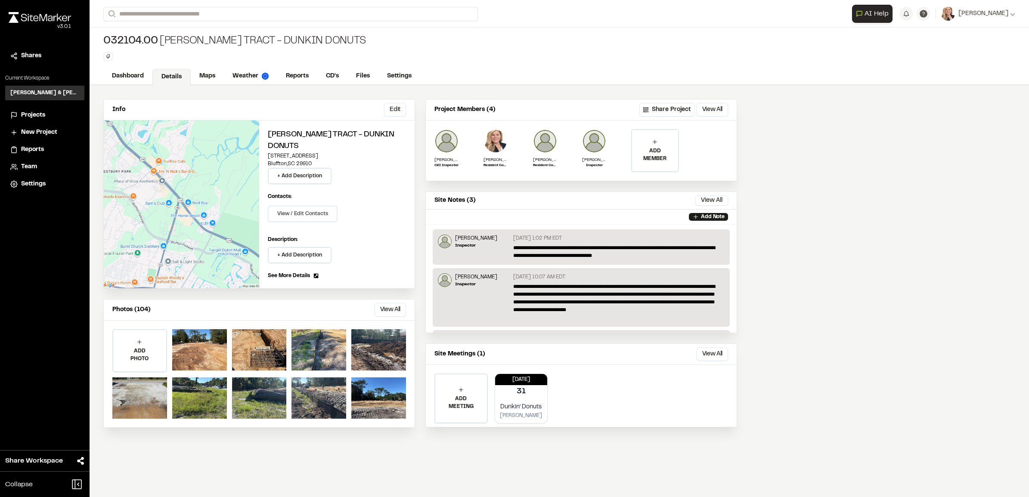
click at [318, 214] on button "View / Edit Contacts" at bounding box center [303, 214] width 70 height 16
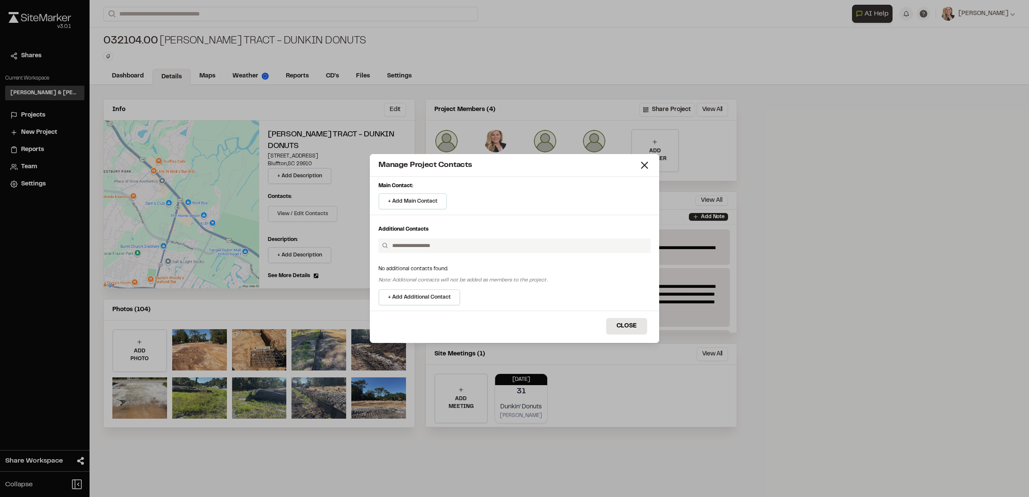
click at [460, 244] on input "text" at bounding box center [518, 245] width 258 height 15
click at [433, 243] on input "text" at bounding box center [518, 245] width 258 height 15
type input "*"
click at [432, 196] on button "+ Add Main Contact" at bounding box center [412, 201] width 68 height 16
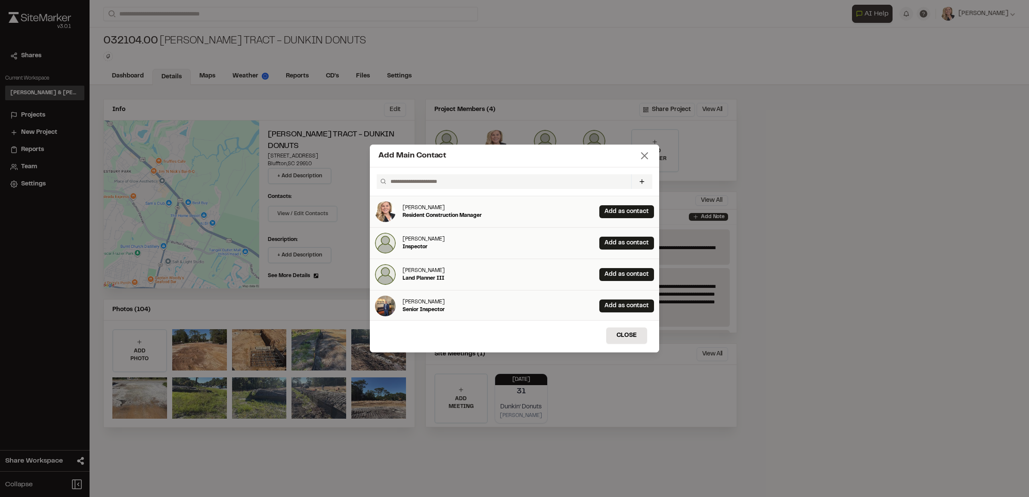
click at [648, 156] on icon at bounding box center [644, 156] width 12 height 12
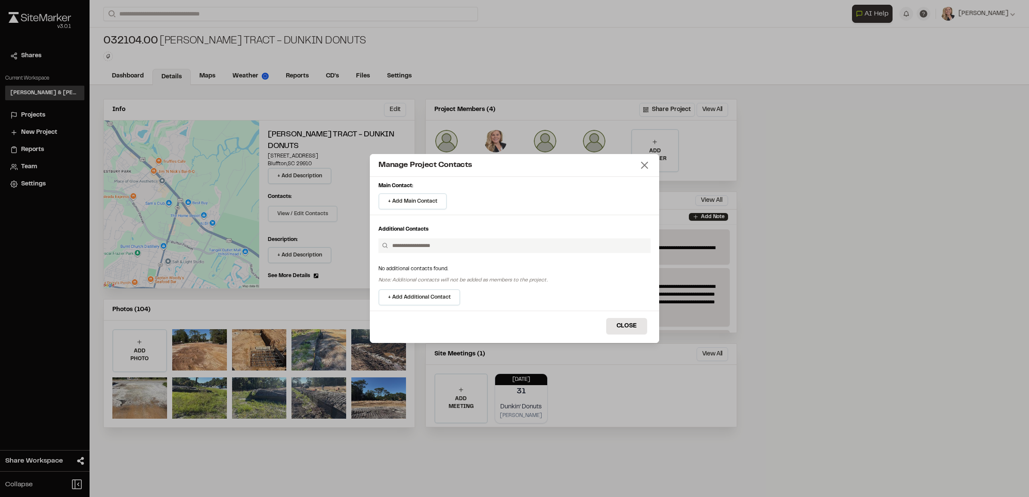
click at [642, 163] on icon at bounding box center [644, 165] width 12 height 12
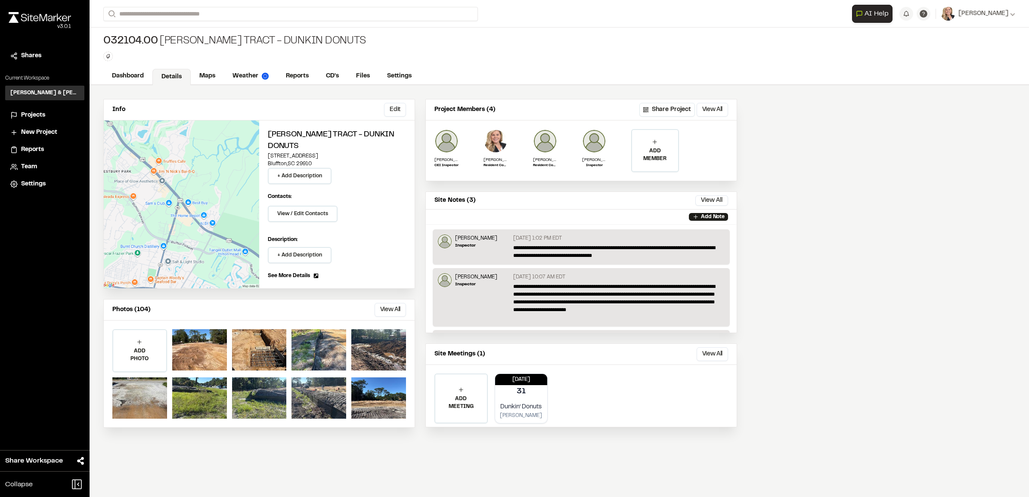
click at [854, 250] on div "Info Edit Edit [PERSON_NAME] Tract - Dunkin Donuts [STREET_ADDRESS] + Add Descr…" at bounding box center [559, 291] width 939 height 412
click at [19, 115] on div "Projects" at bounding box center [44, 115] width 69 height 9
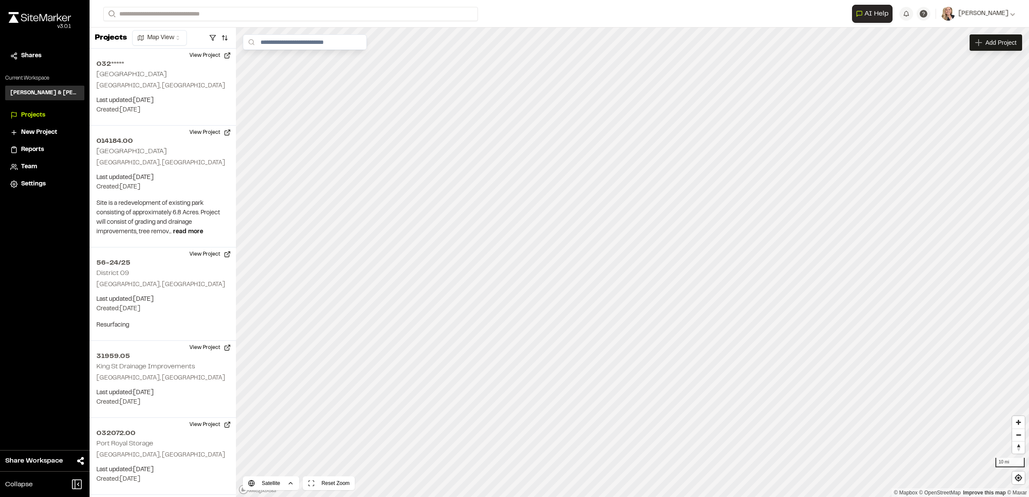
click at [39, 145] on span "Reports" at bounding box center [32, 149] width 23 height 9
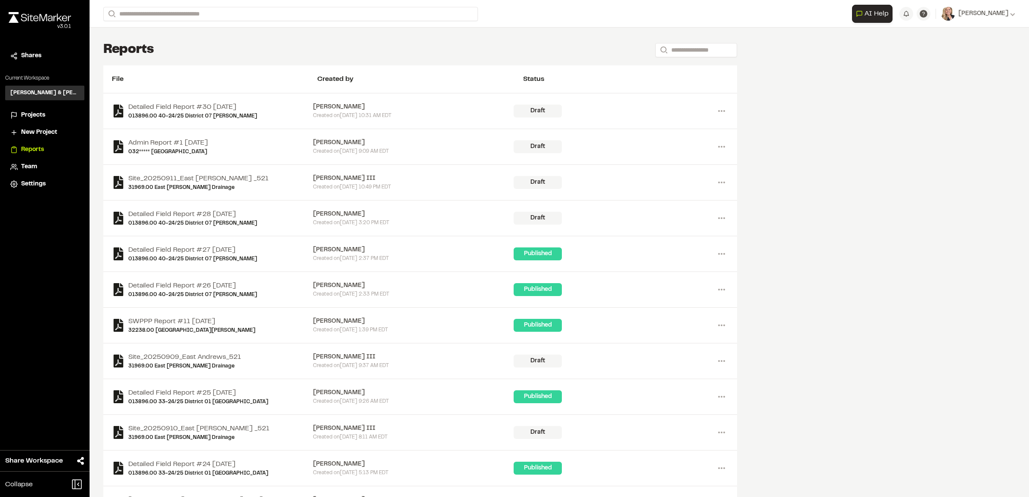
click at [30, 167] on span "Team" at bounding box center [29, 166] width 16 height 9
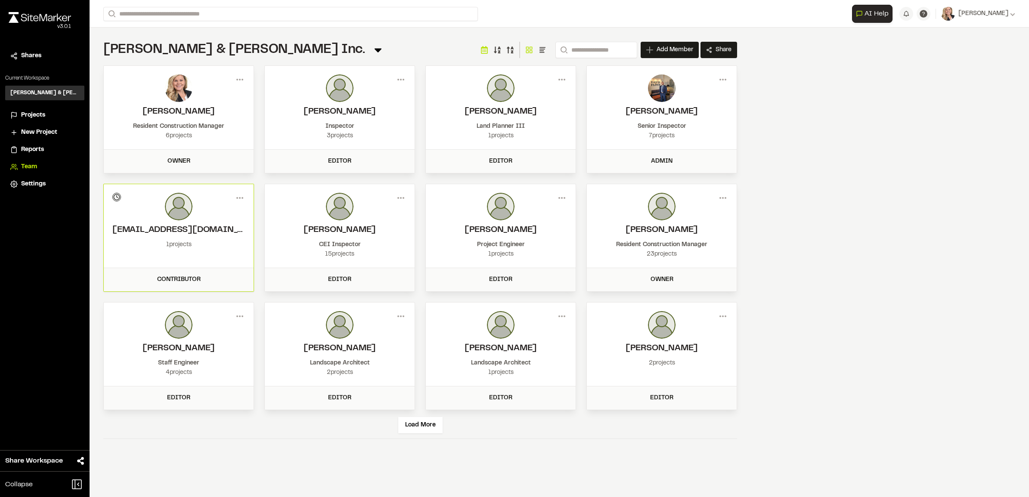
click at [372, 52] on icon at bounding box center [378, 50] width 12 height 12
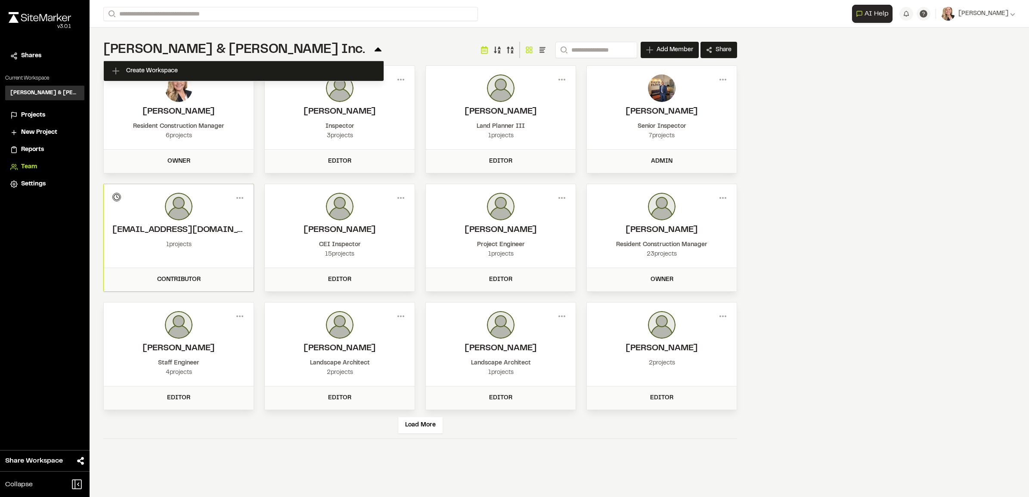
click at [372, 52] on icon at bounding box center [378, 50] width 12 height 12
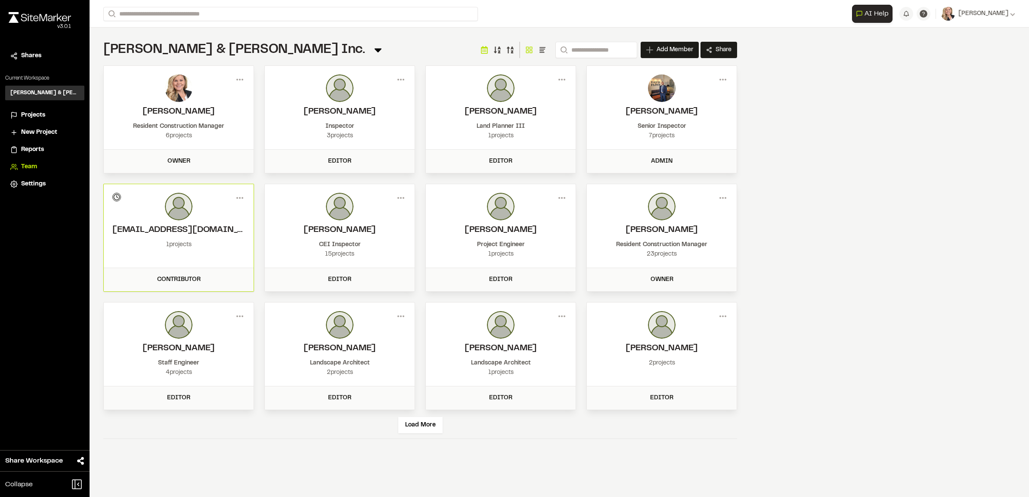
click at [372, 52] on icon at bounding box center [378, 50] width 12 height 12
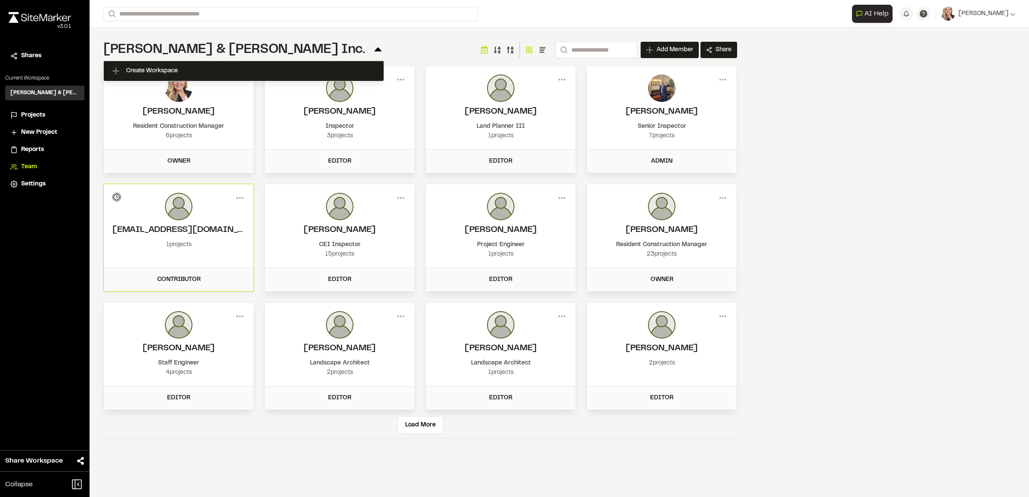
click at [65, 248] on div "Close sidebar v 3.0.1 Shares Current Workspace [PERSON_NAME] & [PERSON_NAME] In…" at bounding box center [45, 248] width 90 height 497
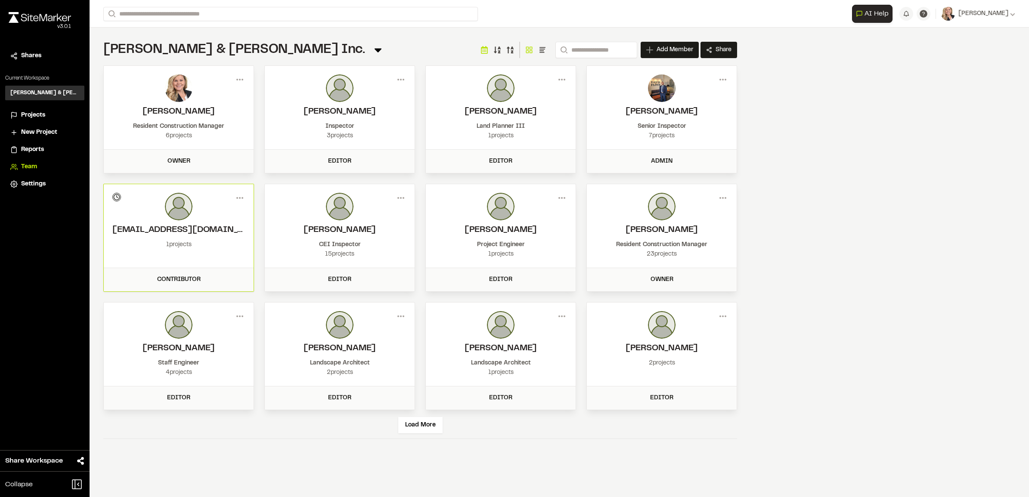
click at [173, 93] on img at bounding box center [179, 88] width 28 height 28
click at [240, 82] on icon at bounding box center [240, 80] width 14 height 14
click at [183, 97] on div "View" at bounding box center [208, 97] width 75 height 13
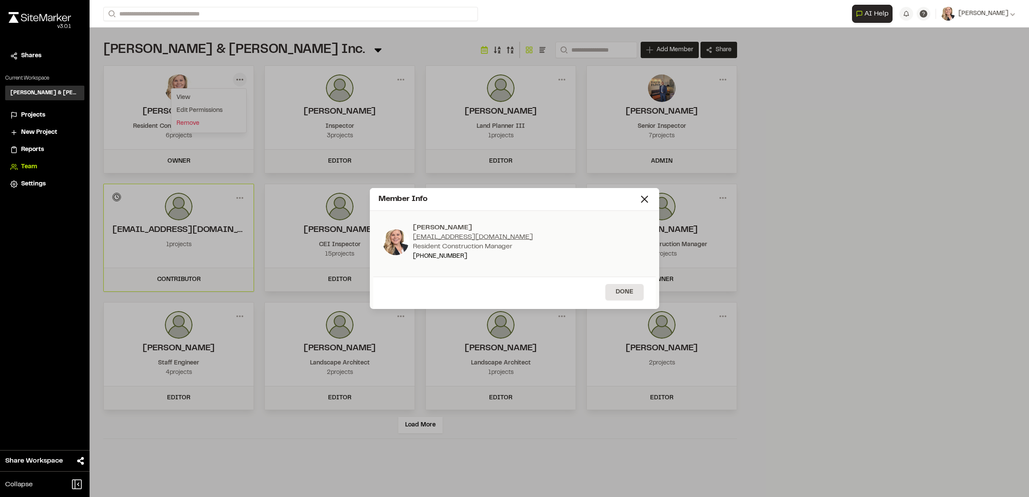
click at [464, 276] on div "[PERSON_NAME] [EMAIL_ADDRESS][DOMAIN_NAME] Resident Construction Manager [PHONE…" at bounding box center [514, 245] width 282 height 62
click at [644, 201] on icon at bounding box center [644, 199] width 12 height 12
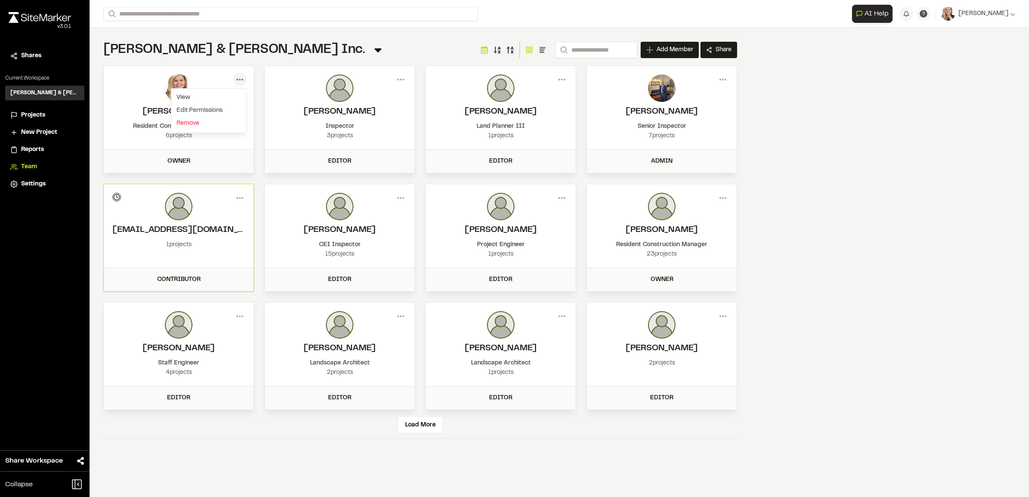
click at [786, 204] on div "**********" at bounding box center [559, 248] width 939 height 497
click at [29, 118] on span "Projects" at bounding box center [33, 115] width 24 height 9
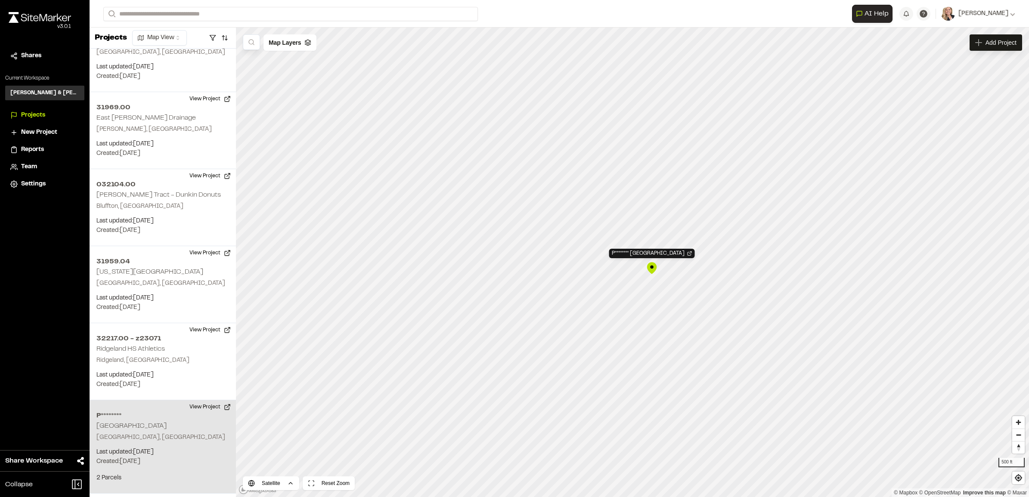
scroll to position [2205, 0]
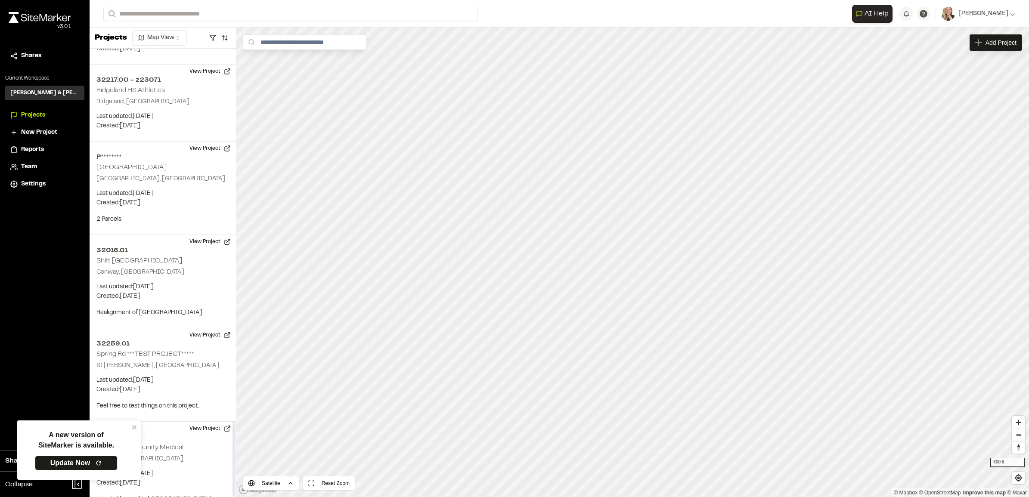
click at [176, 37] on html "**********" at bounding box center [514, 248] width 1029 height 497
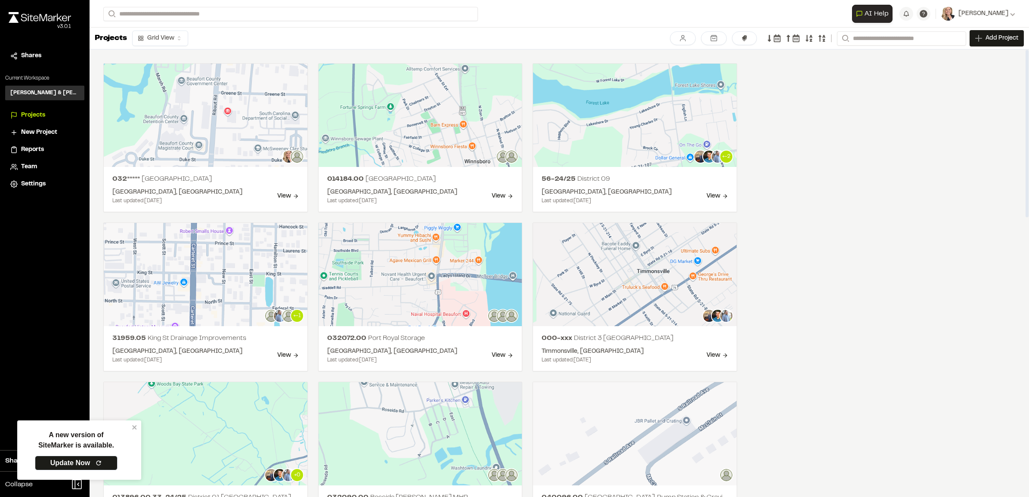
click at [743, 41] on icon at bounding box center [744, 38] width 7 height 7
click at [888, 98] on div at bounding box center [514, 248] width 1029 height 497
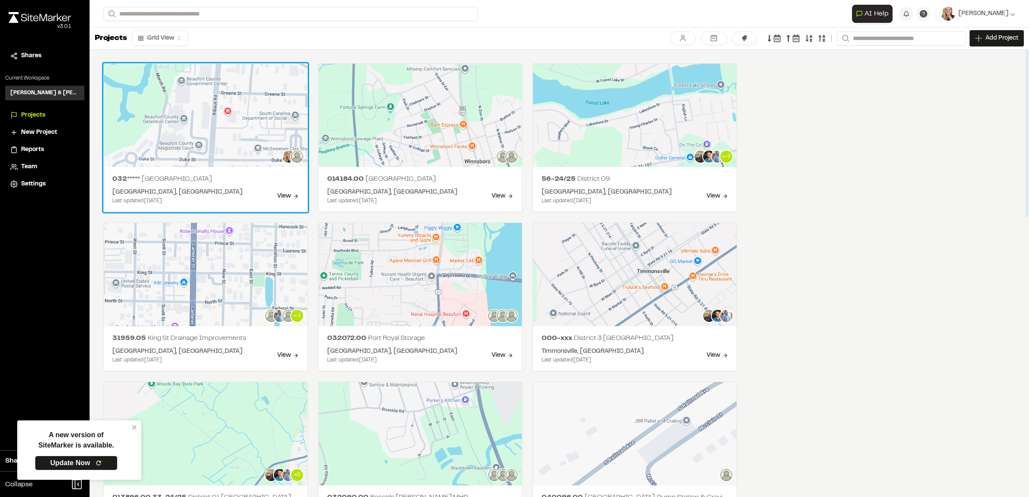
click at [214, 130] on header at bounding box center [206, 115] width 204 height 103
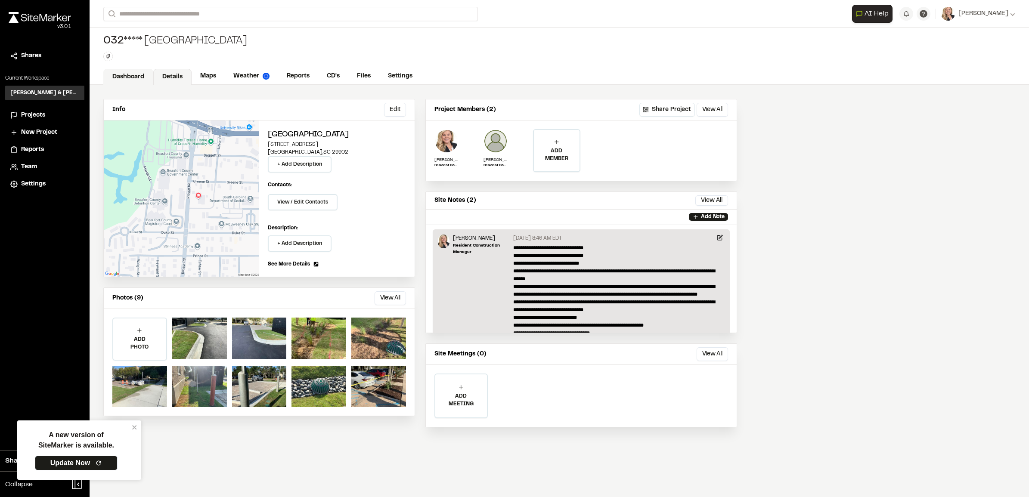
click at [115, 82] on link "Dashboard" at bounding box center [128, 77] width 50 height 16
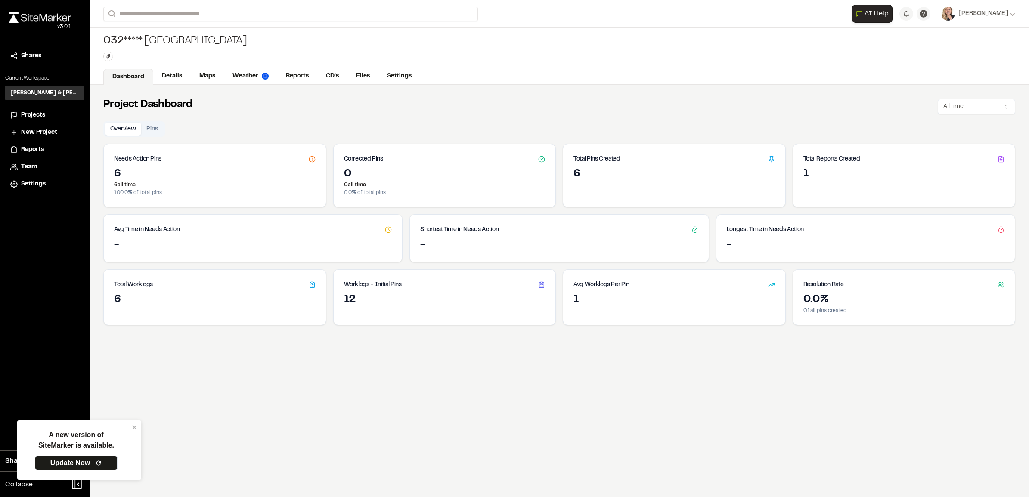
click at [869, 186] on div "1" at bounding box center [904, 179] width 222 height 24
click at [997, 160] on icon at bounding box center [1000, 159] width 7 height 7
click at [279, 115] on div "Project Dashboard All time Overview Pins Needs Action Pins 6 6 all time 100.0 %…" at bounding box center [559, 333] width 939 height 497
click at [282, 79] on link "Reports" at bounding box center [297, 77] width 41 height 16
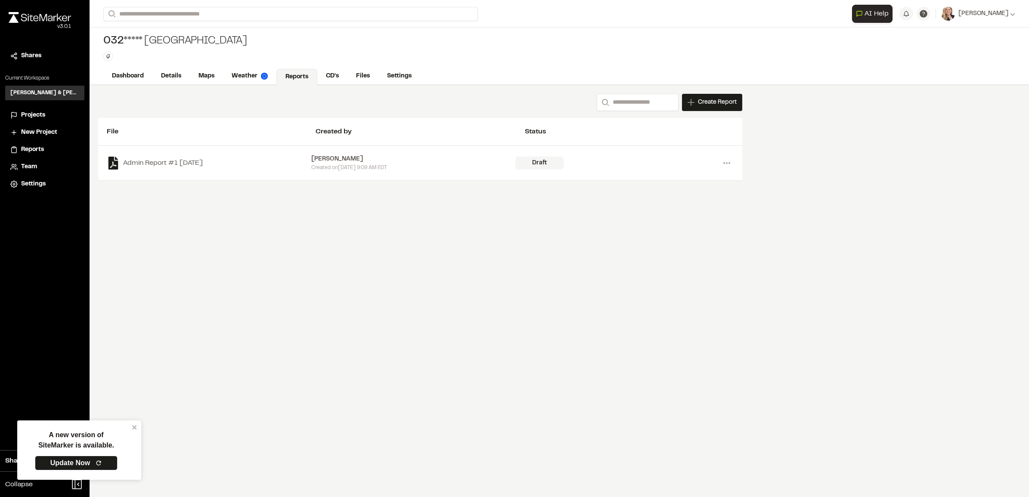
click at [340, 161] on div "[PERSON_NAME]" at bounding box center [413, 159] width 204 height 9
click at [540, 162] on div "Draft" at bounding box center [539, 163] width 48 height 13
click at [138, 164] on link "Admin Report #1 [DATE]" at bounding box center [209, 163] width 204 height 13
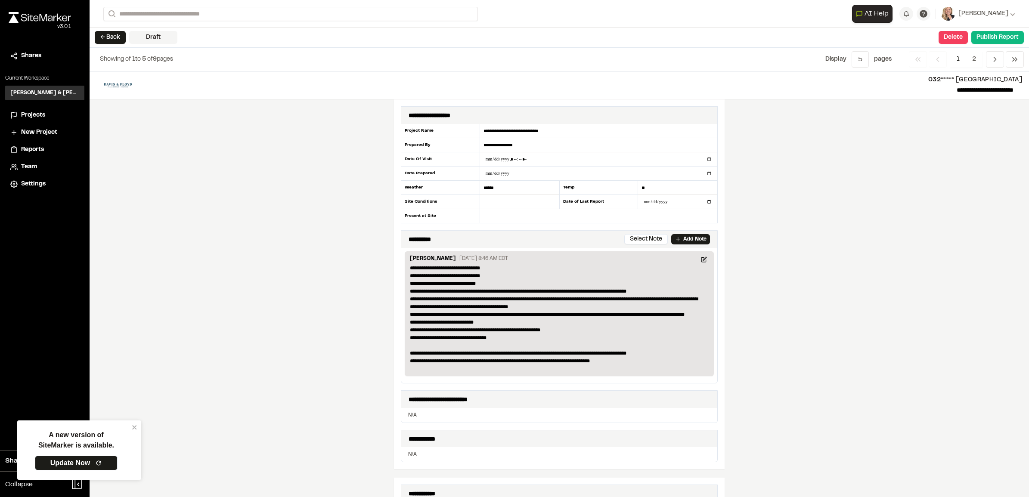
click at [34, 90] on h3 "[PERSON_NAME] & [PERSON_NAME] Inc." at bounding box center [44, 93] width 69 height 8
click at [35, 112] on span "Projects" at bounding box center [33, 115] width 24 height 9
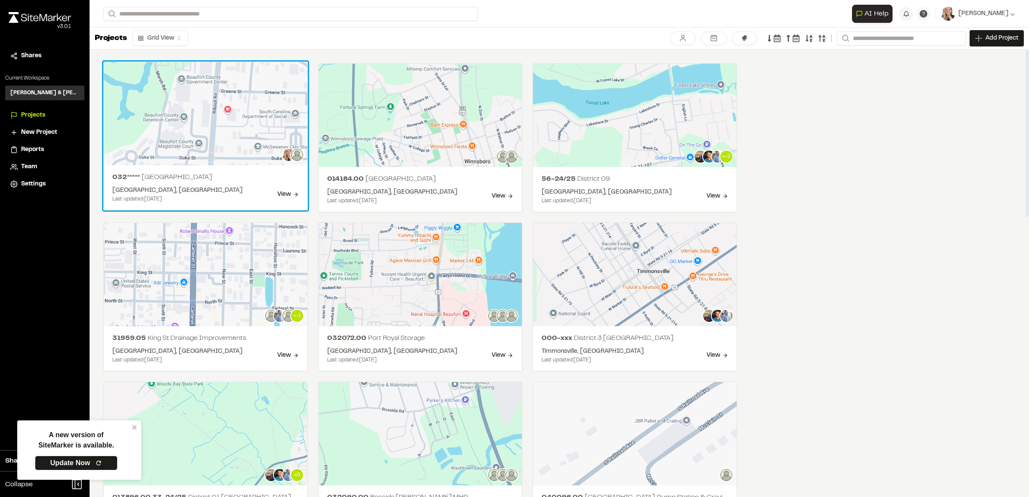
click at [283, 192] on div "View" at bounding box center [288, 194] width 22 height 9
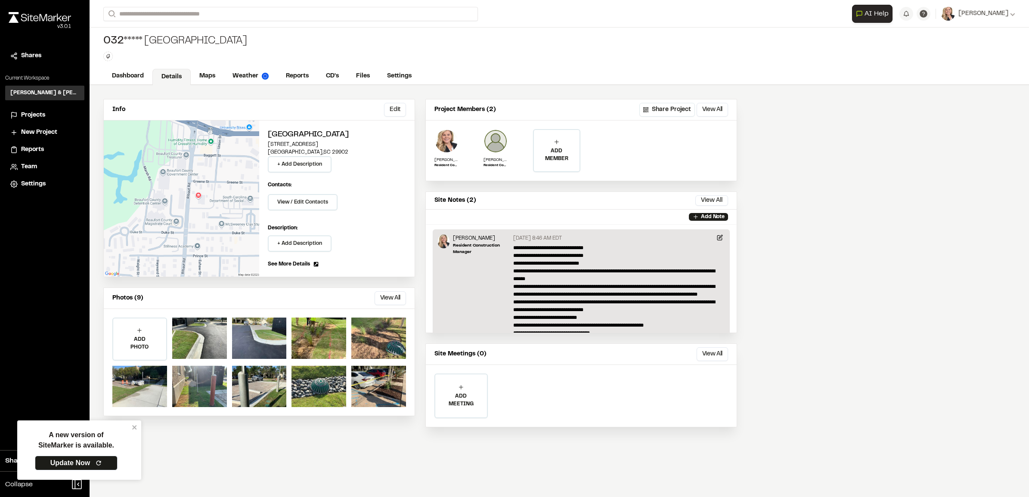
click at [23, 115] on span "Projects" at bounding box center [33, 115] width 24 height 9
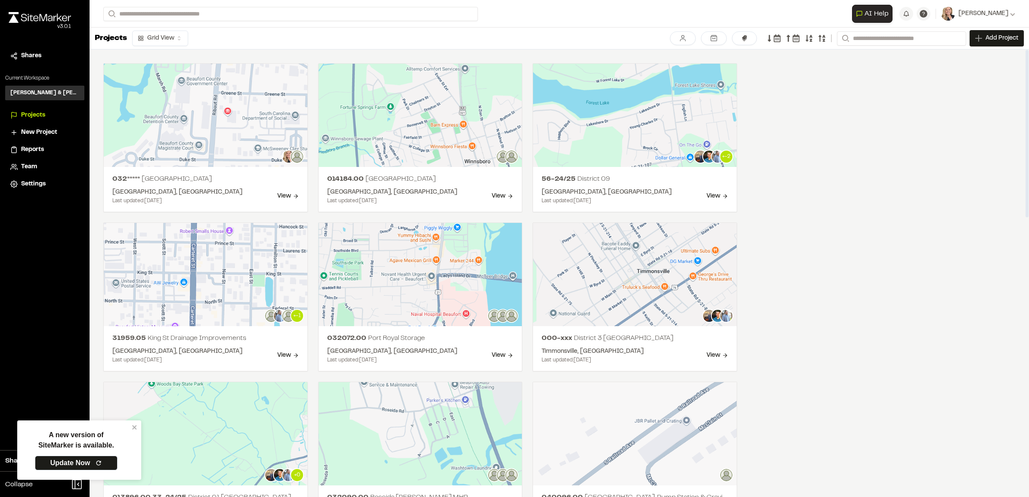
click at [158, 40] on html "**********" at bounding box center [514, 248] width 1029 height 497
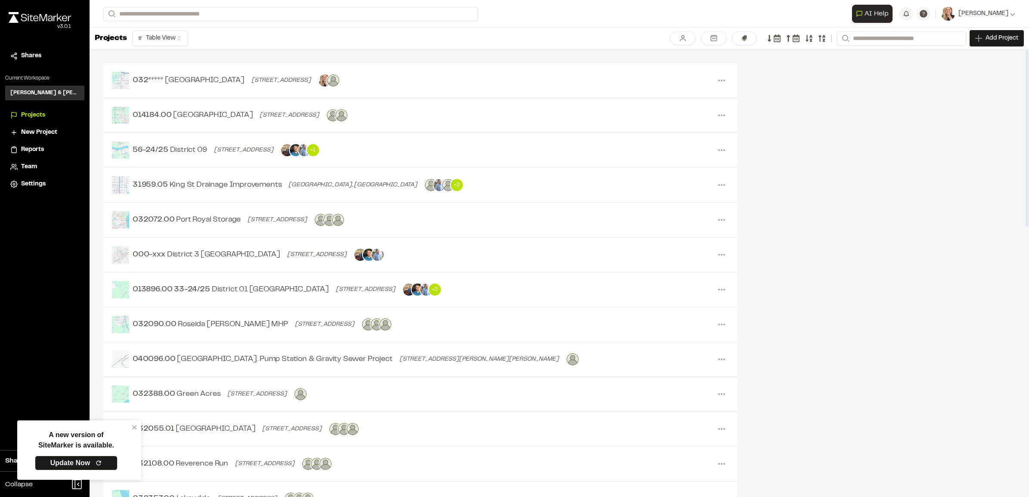
drag, startPoint x: 132, startPoint y: 427, endPoint x: 128, endPoint y: 434, distance: 7.7
click at [132, 427] on icon "close" at bounding box center [135, 427] width 6 height 7
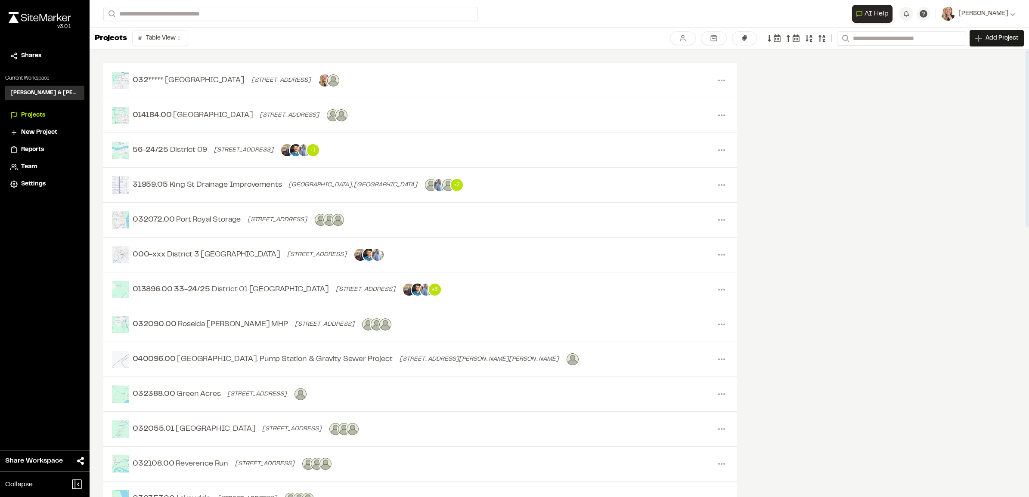
click at [681, 41] on icon at bounding box center [683, 38] width 8 height 8
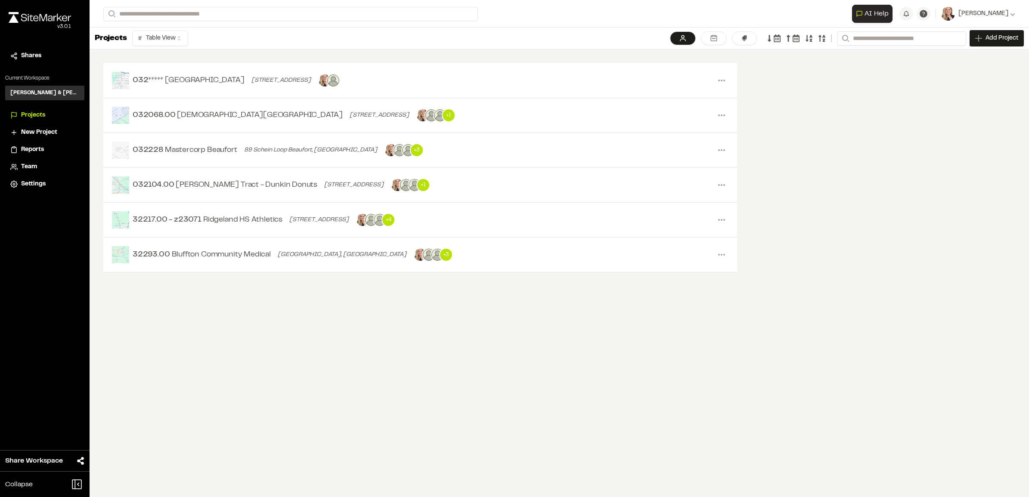
click at [846, 88] on div "032***** [GEOGRAPHIC_DATA] [STREET_ADDRESS] Menu Edit Details View Project 0320…" at bounding box center [559, 177] width 939 height 254
click at [690, 41] on icon at bounding box center [689, 38] width 6 height 6
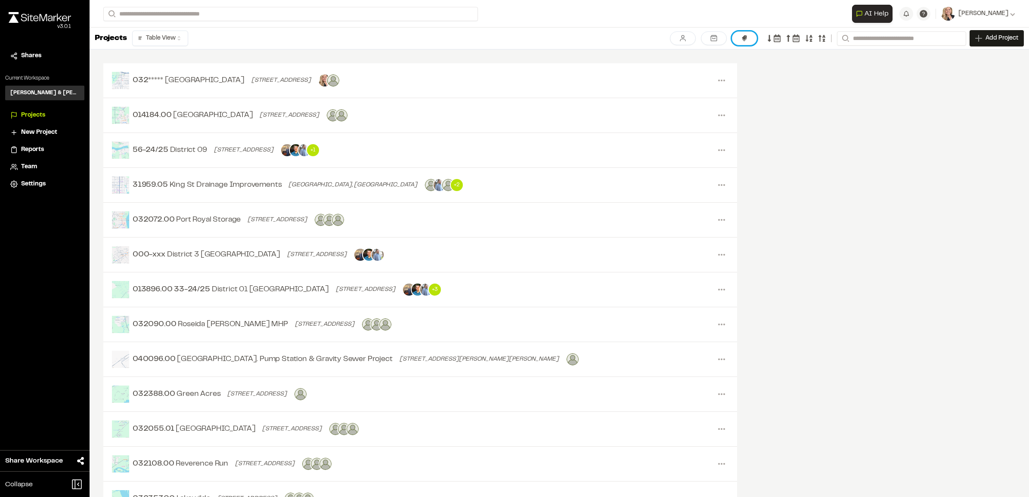
click at [749, 43] on button at bounding box center [744, 38] width 25 height 14
click at [749, 44] on div at bounding box center [514, 248] width 1029 height 497
click at [285, 187] on div "[GEOGRAPHIC_DATA], [GEOGRAPHIC_DATA]" at bounding box center [353, 184] width 136 height 9
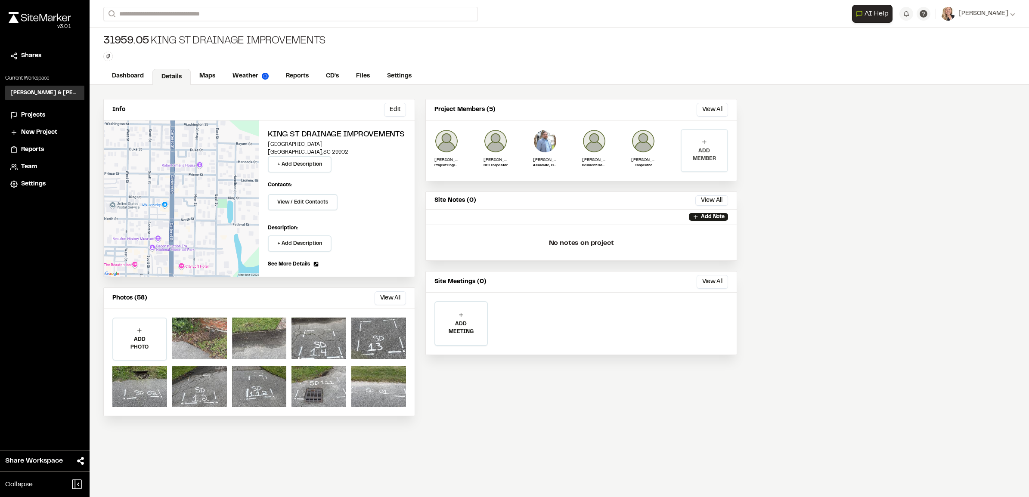
click at [717, 147] on p "ADD MEMBER" at bounding box center [704, 154] width 46 height 15
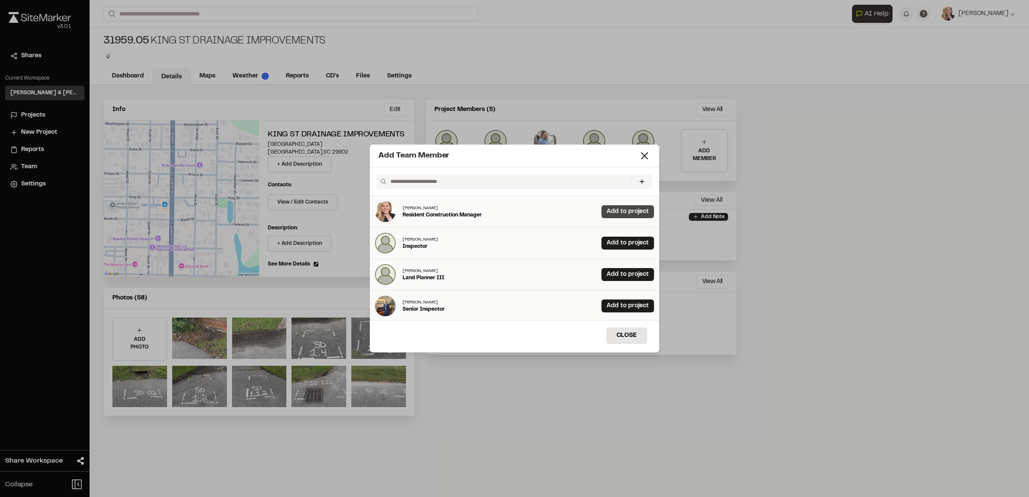
click at [611, 209] on link "Add to project" at bounding box center [627, 211] width 53 height 13
click at [629, 331] on button "Close" at bounding box center [626, 336] width 41 height 16
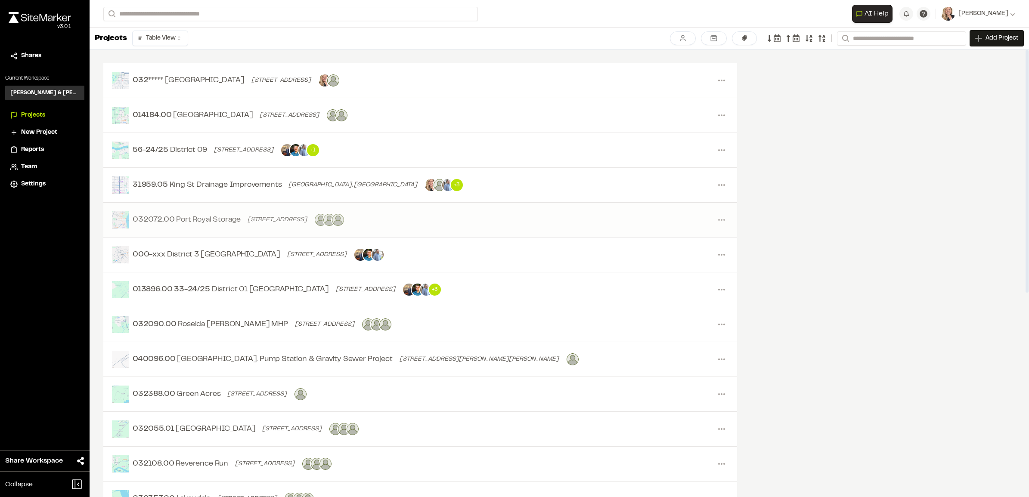
click at [215, 220] on span "Port Royal Storage" at bounding box center [208, 220] width 65 height 12
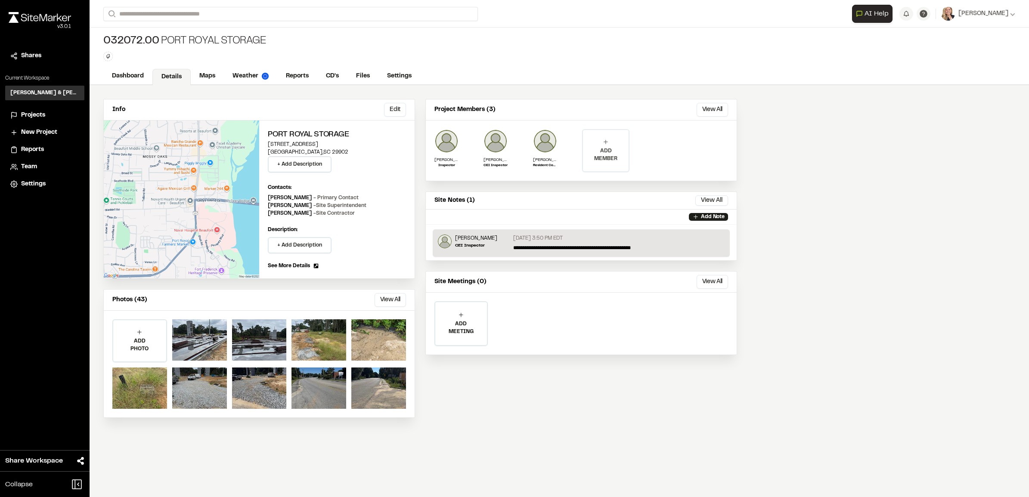
click at [619, 139] on div "ADD MEMBER" at bounding box center [606, 150] width 46 height 41
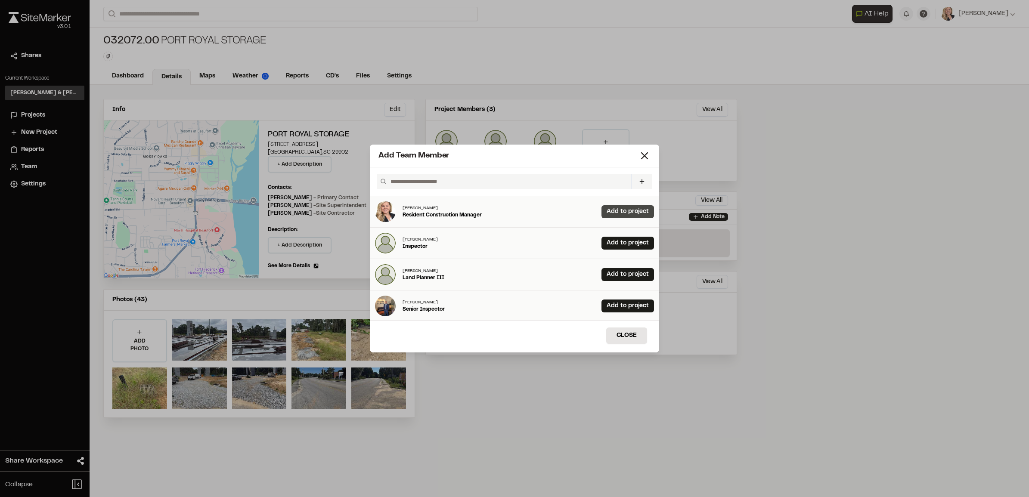
click at [624, 209] on link "Add to project" at bounding box center [627, 211] width 53 height 13
click at [631, 334] on button "Close" at bounding box center [626, 336] width 41 height 16
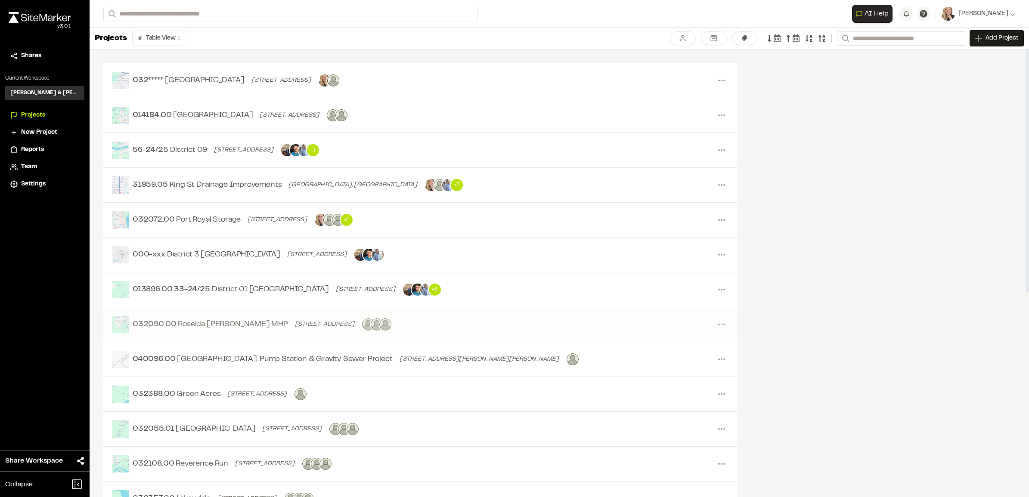
click at [201, 325] on span "Roseida [PERSON_NAME] MHP" at bounding box center [233, 325] width 110 height 12
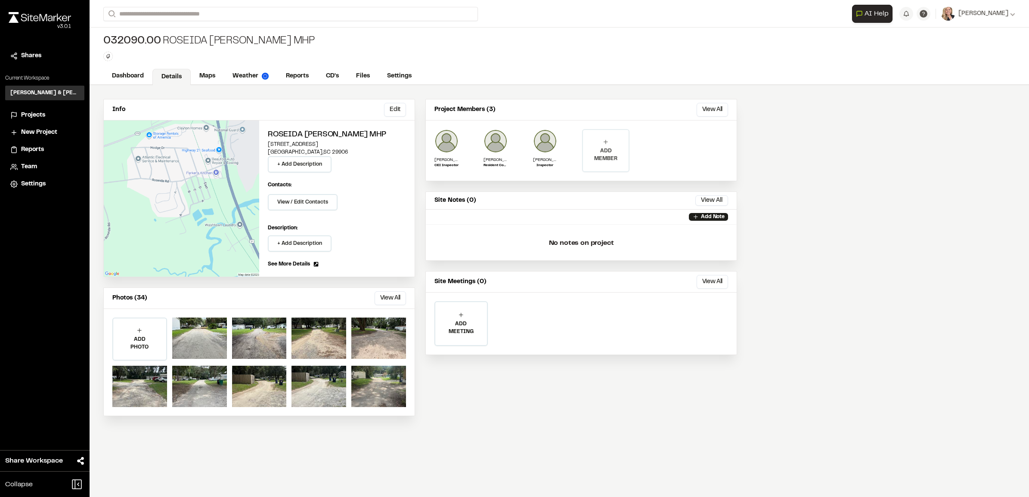
click at [610, 158] on p "ADD MEMBER" at bounding box center [606, 154] width 46 height 15
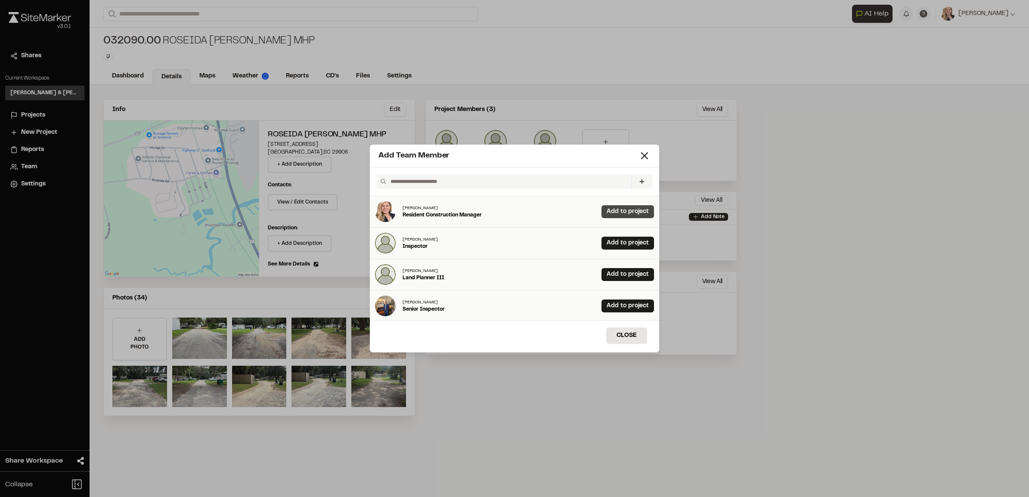
click at [607, 215] on link "Add to project" at bounding box center [627, 211] width 53 height 13
click at [630, 334] on button "Close" at bounding box center [626, 336] width 41 height 16
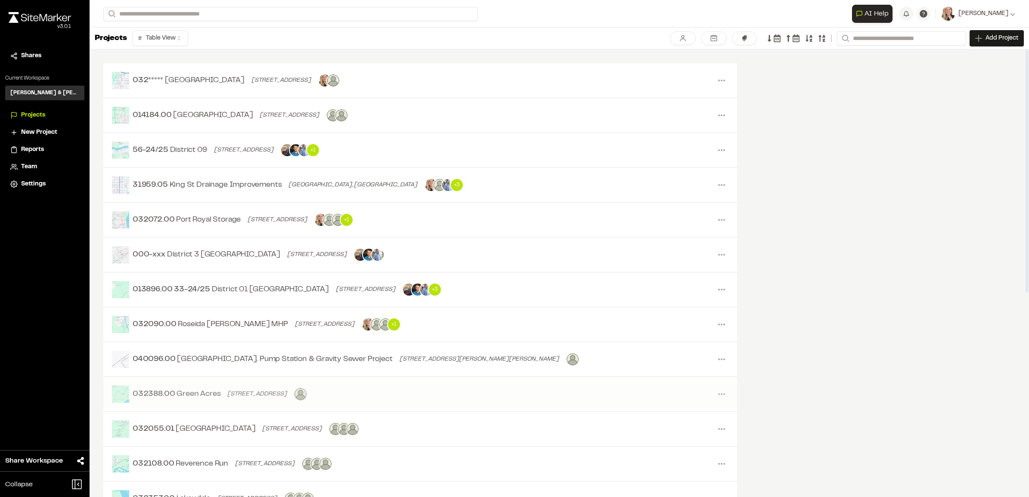
click at [214, 397] on span "Green Acres" at bounding box center [198, 395] width 44 height 12
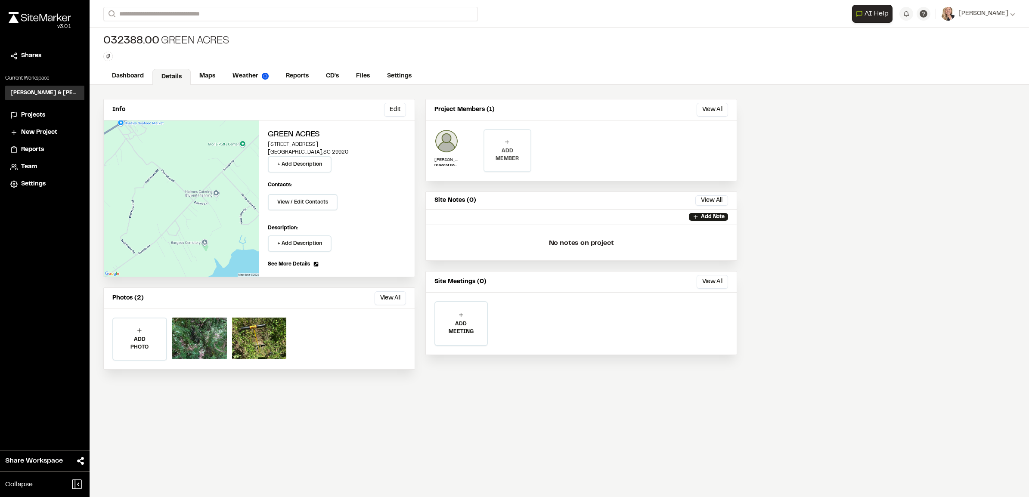
click at [498, 152] on p "ADD MEMBER" at bounding box center [507, 154] width 46 height 15
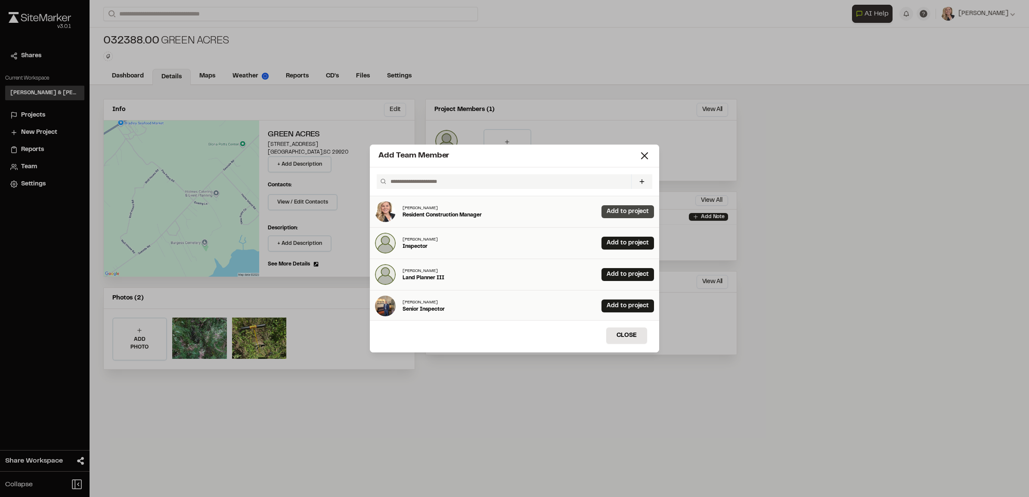
click at [612, 209] on link "Add to project" at bounding box center [627, 211] width 53 height 13
click at [639, 334] on button "Close" at bounding box center [626, 336] width 41 height 16
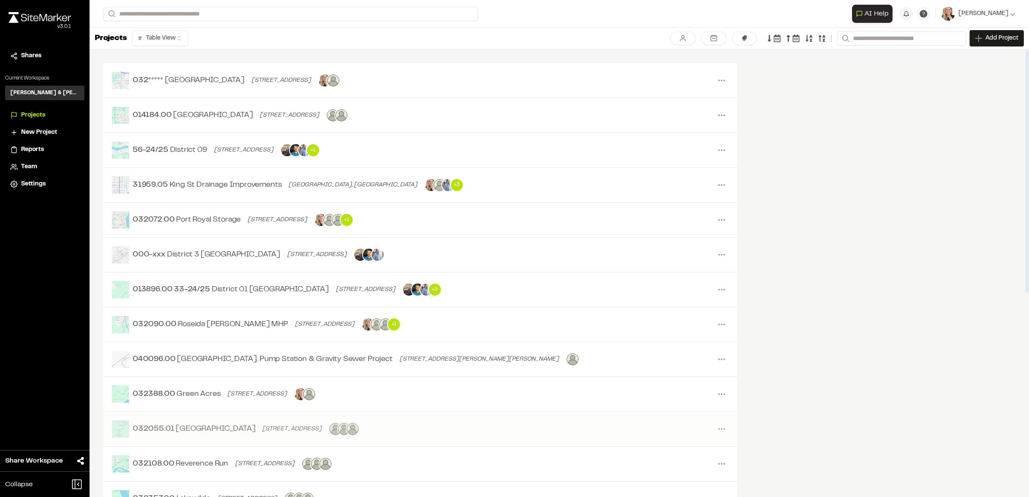
click at [218, 433] on span "[GEOGRAPHIC_DATA]" at bounding box center [216, 430] width 80 height 12
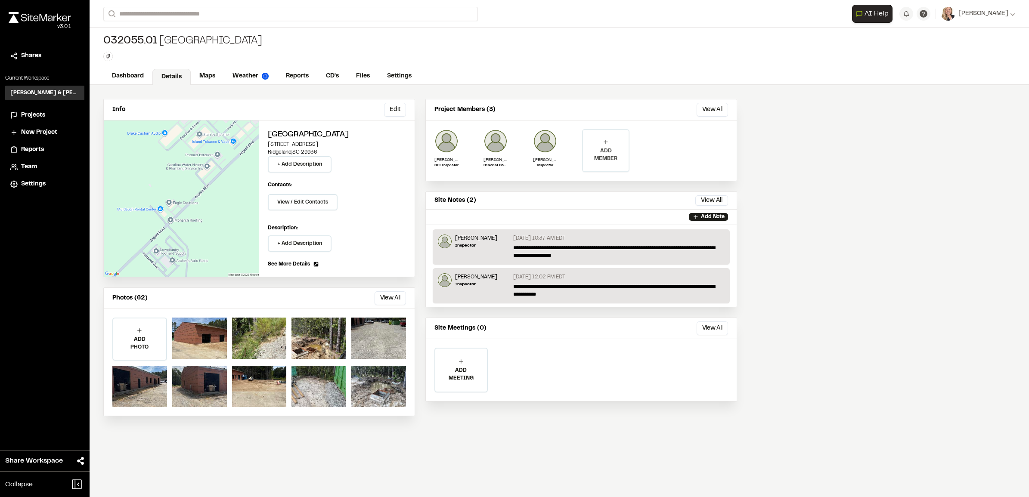
click at [625, 153] on p "ADD MEMBER" at bounding box center [606, 154] width 46 height 15
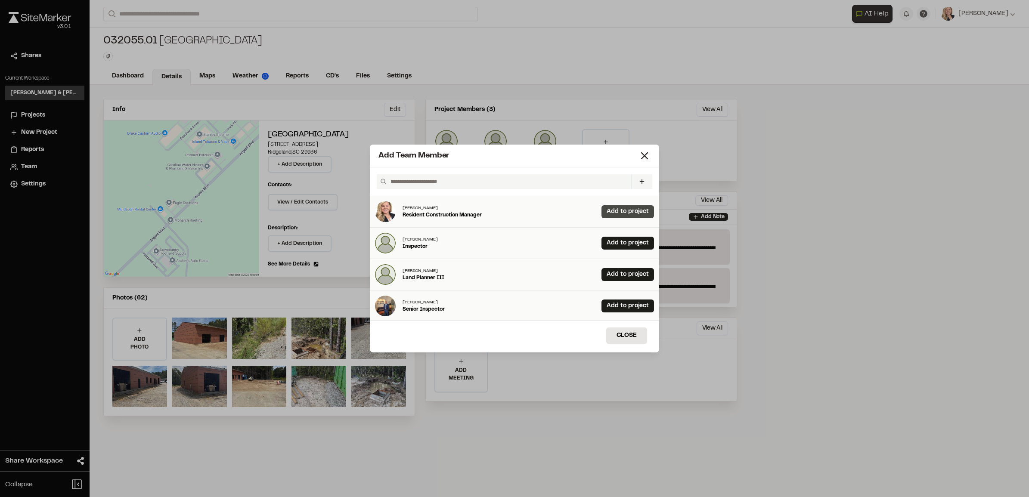
click at [601, 215] on link "Add to project" at bounding box center [627, 211] width 53 height 13
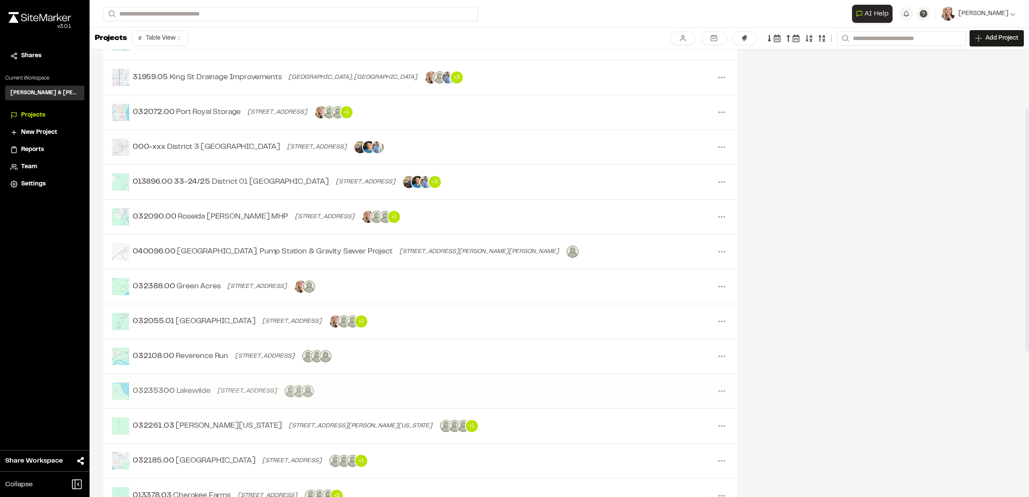
scroll to position [161, 0]
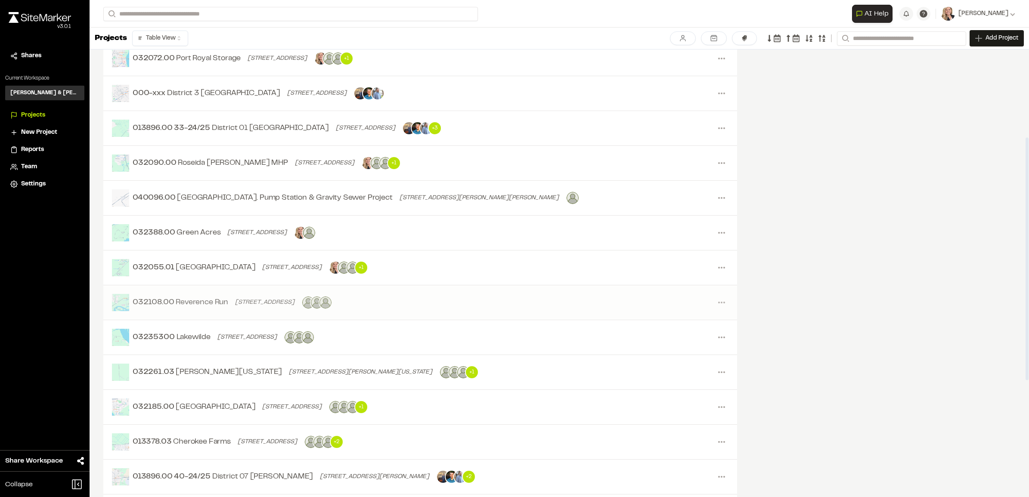
click at [217, 305] on span "Reverence Run" at bounding box center [202, 303] width 53 height 12
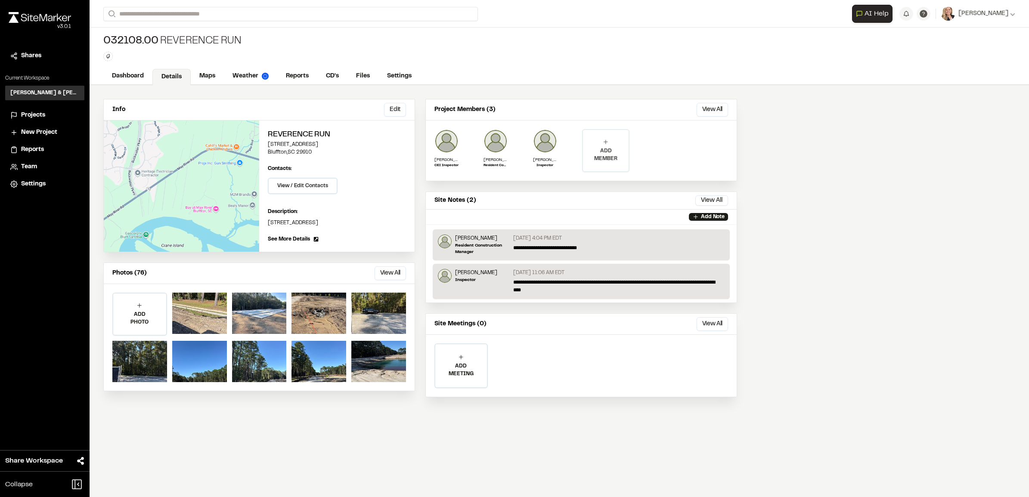
click at [604, 155] on p "ADD MEMBER" at bounding box center [606, 154] width 46 height 15
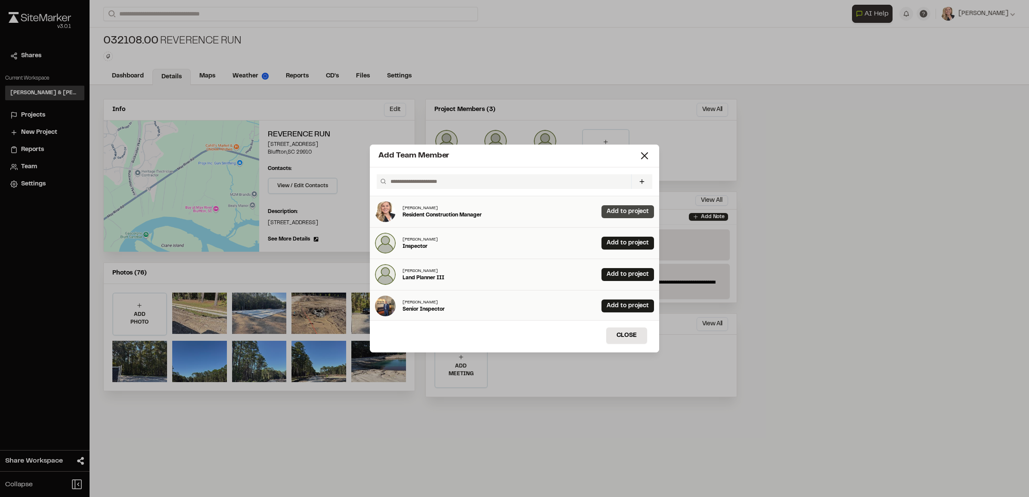
click at [622, 216] on link "Add to project" at bounding box center [627, 211] width 53 height 13
click at [627, 341] on button "Close" at bounding box center [626, 336] width 41 height 16
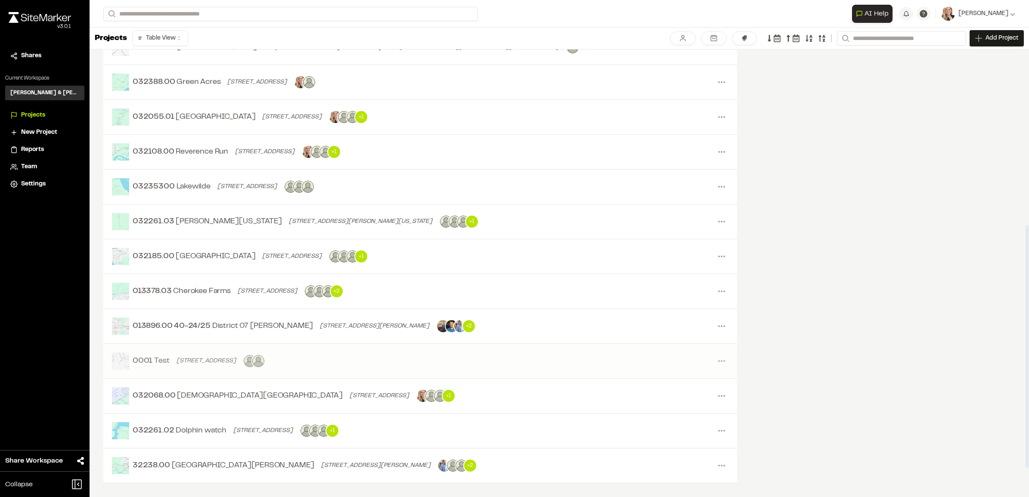
scroll to position [323, 0]
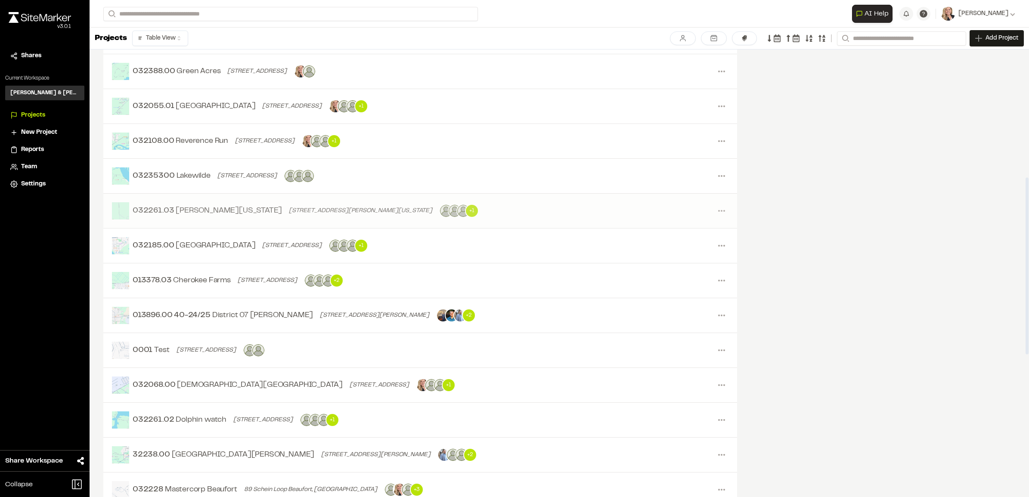
click at [202, 217] on span "[PERSON_NAME][US_STATE]" at bounding box center [229, 211] width 106 height 12
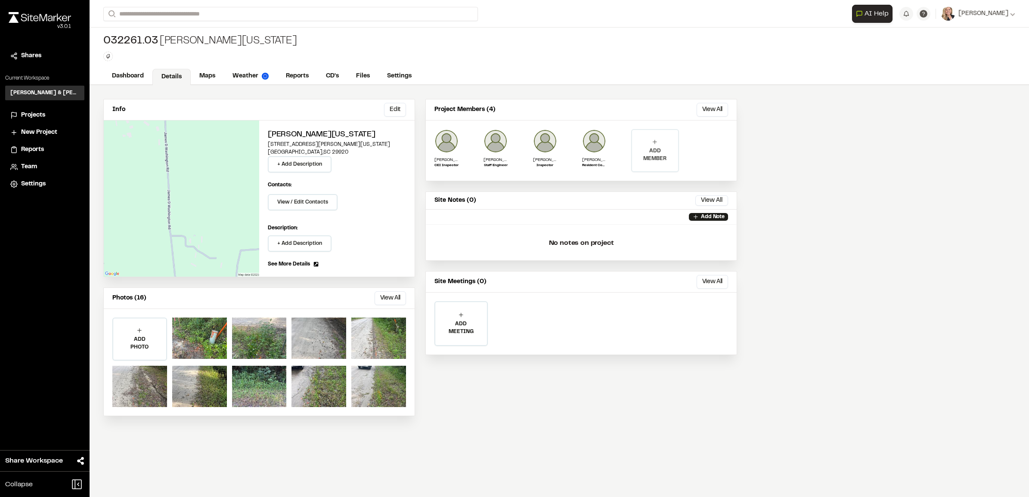
click at [658, 144] on icon at bounding box center [654, 142] width 7 height 7
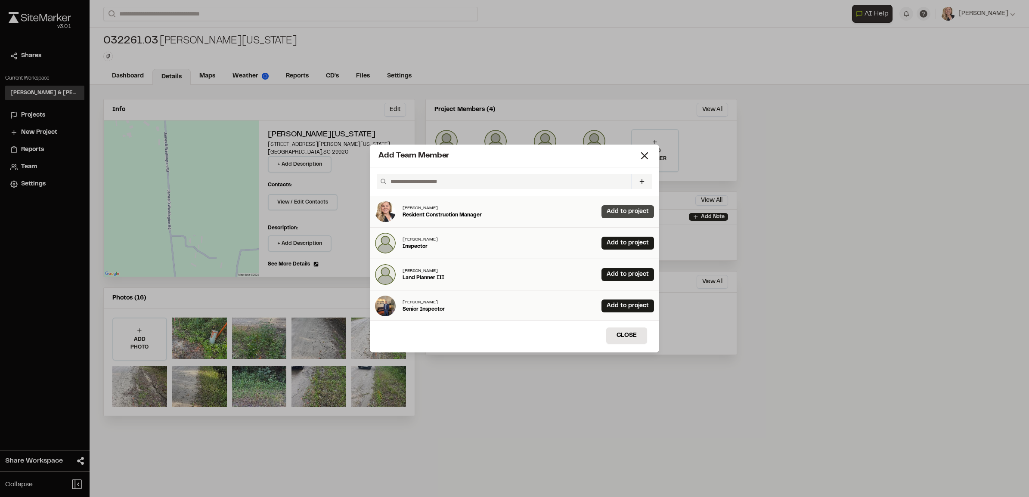
click at [605, 205] on link "Add to project" at bounding box center [627, 211] width 53 height 13
drag, startPoint x: 634, startPoint y: 338, endPoint x: 627, endPoint y: 338, distance: 6.5
click at [631, 338] on button "Close" at bounding box center [626, 336] width 41 height 16
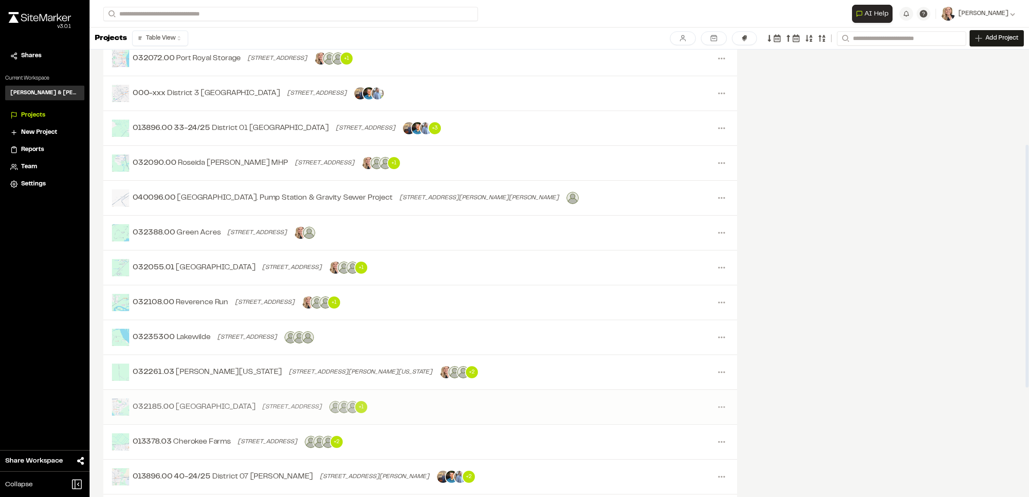
scroll to position [215, 0]
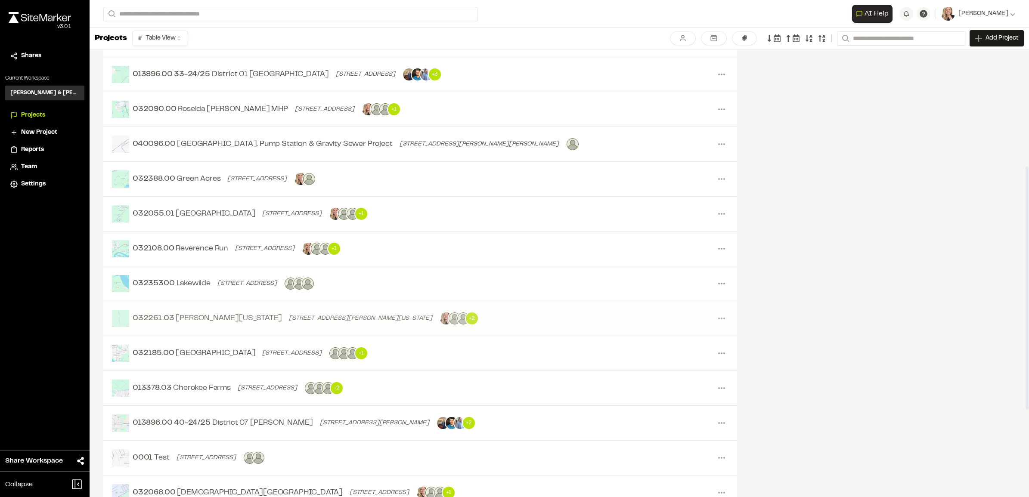
click at [498, 328] on link "032261.03 [PERSON_NAME][US_STATE] [STREET_ADDRESS][PERSON_NAME][US_STATE] + 2 M…" at bounding box center [420, 318] width 634 height 35
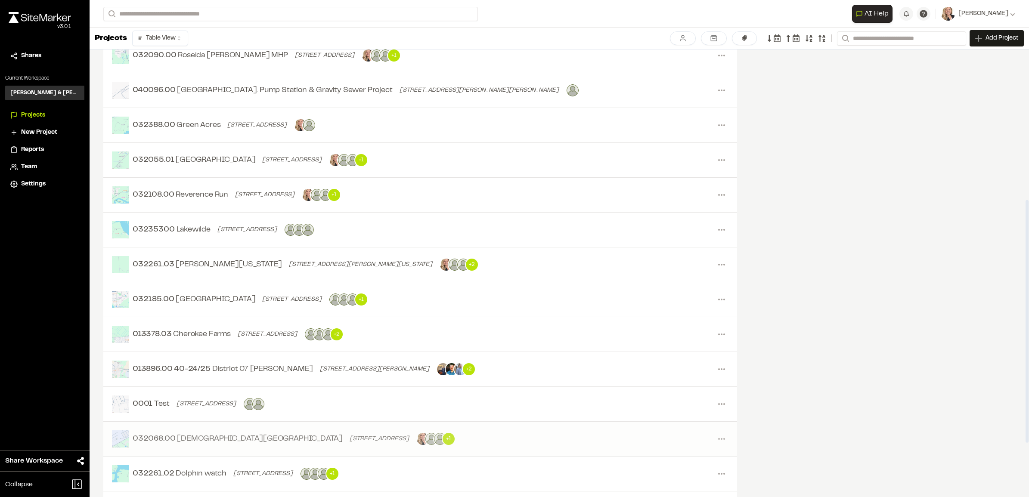
scroll to position [323, 0]
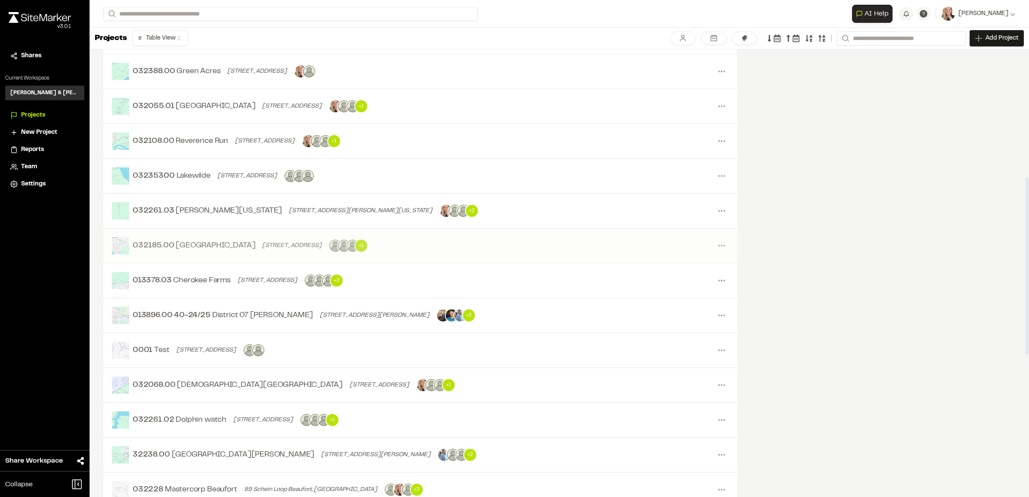
click at [226, 246] on span "[GEOGRAPHIC_DATA]" at bounding box center [216, 246] width 80 height 12
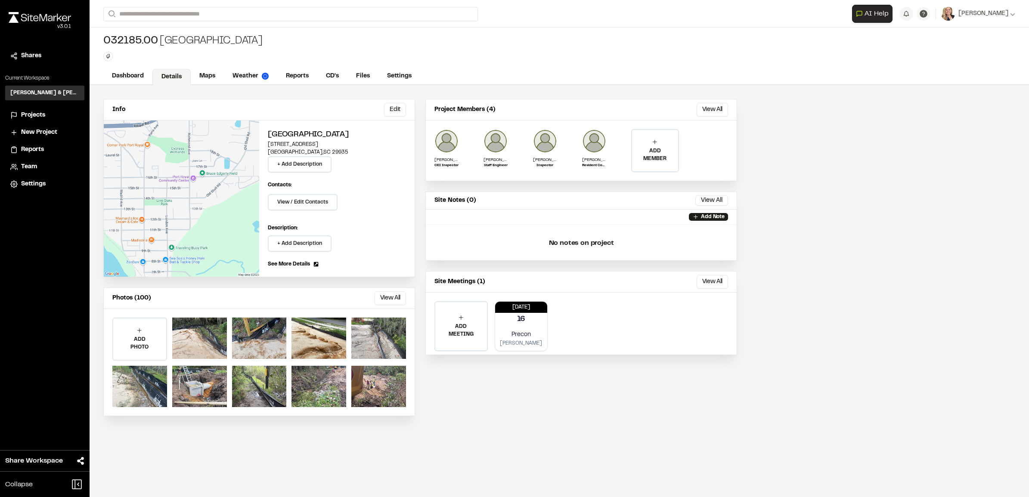
click at [653, 163] on div "ADD MEMBER" at bounding box center [655, 150] width 46 height 41
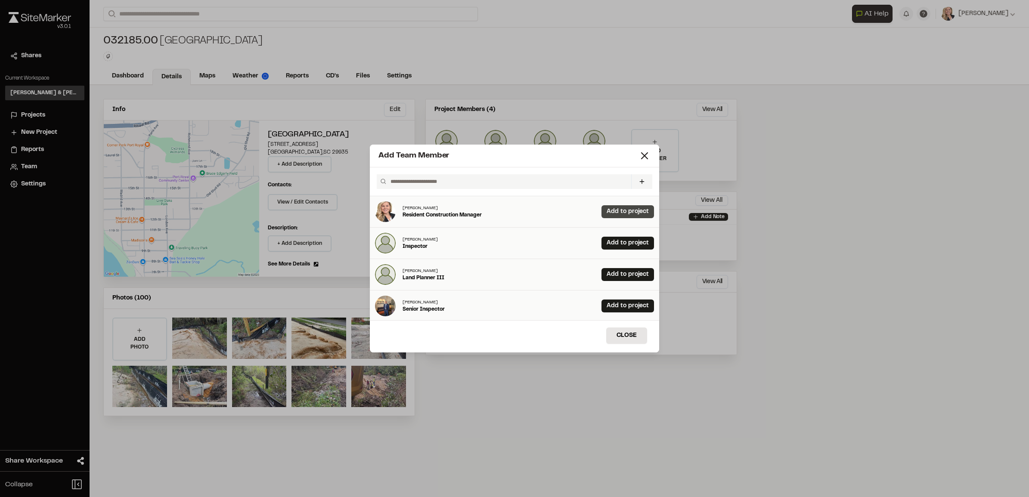
click at [620, 214] on link "Add to project" at bounding box center [627, 211] width 53 height 13
click at [631, 335] on button "Close" at bounding box center [626, 336] width 41 height 16
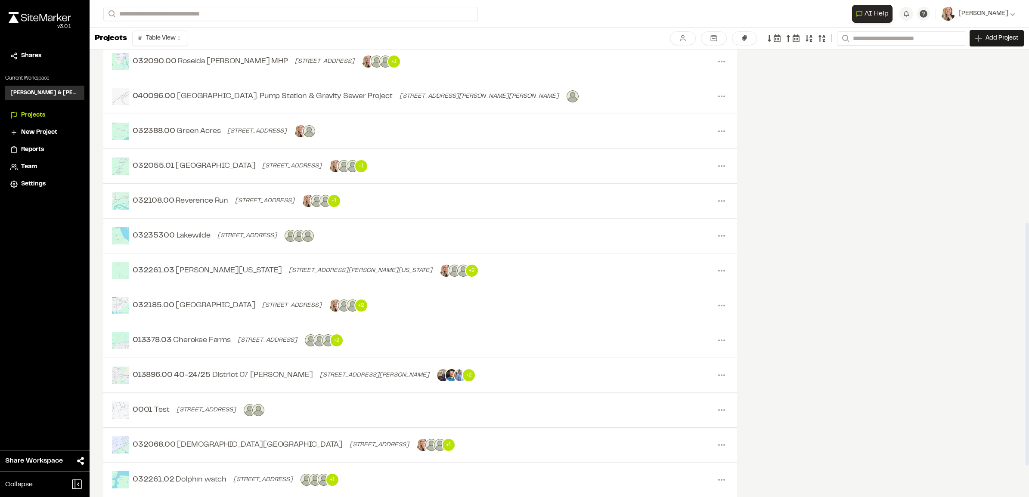
scroll to position [323, 0]
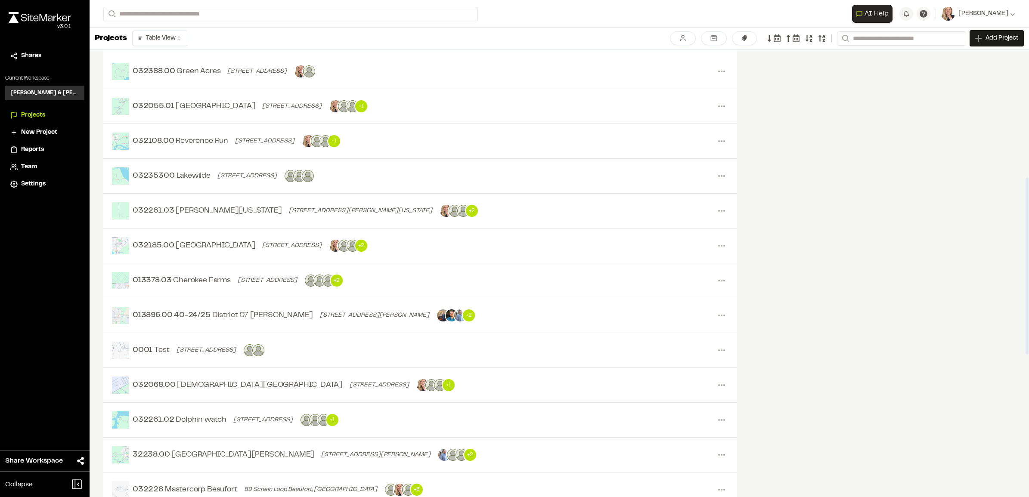
click at [215, 287] on span "Cherokee Farms" at bounding box center [201, 281] width 57 height 12
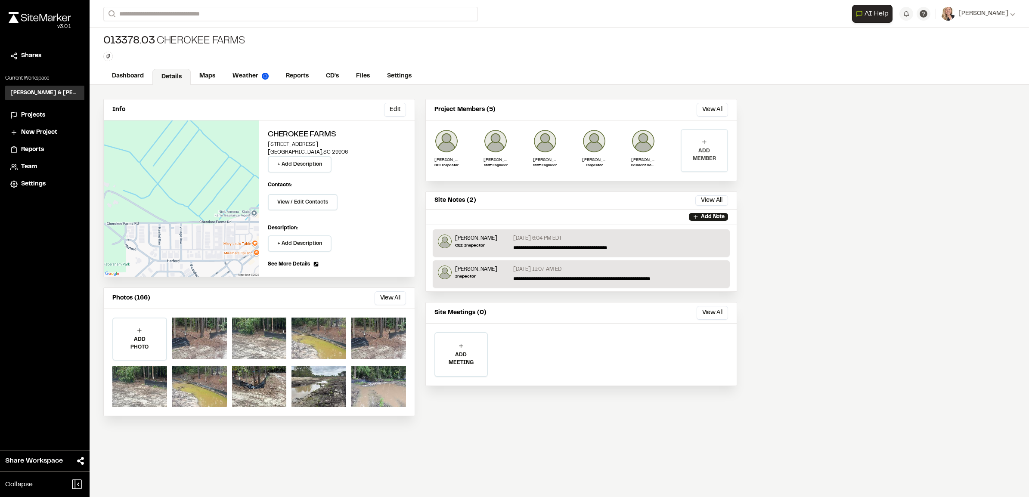
click at [693, 147] on p "ADD MEMBER" at bounding box center [704, 154] width 46 height 15
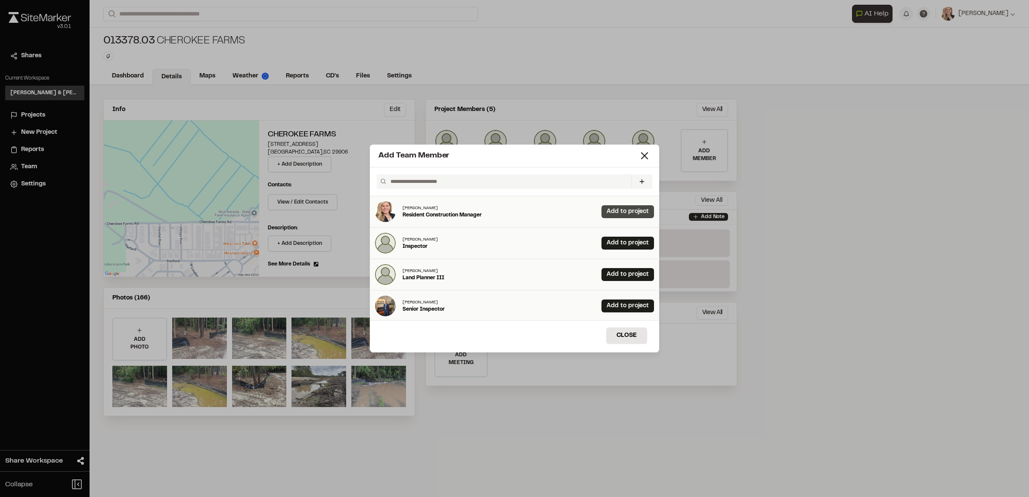
click at [610, 216] on link "Add to project" at bounding box center [627, 211] width 53 height 13
click at [614, 339] on button "Close" at bounding box center [626, 336] width 41 height 16
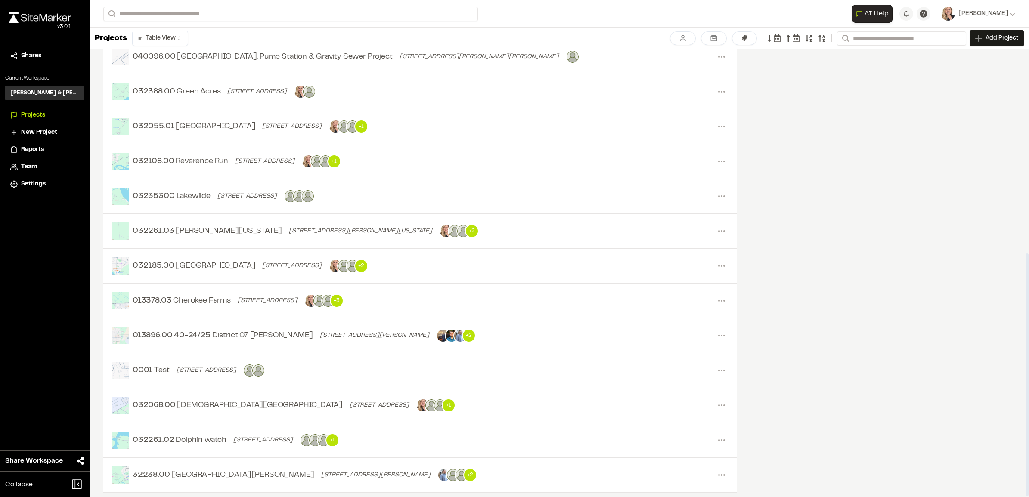
scroll to position [375, 0]
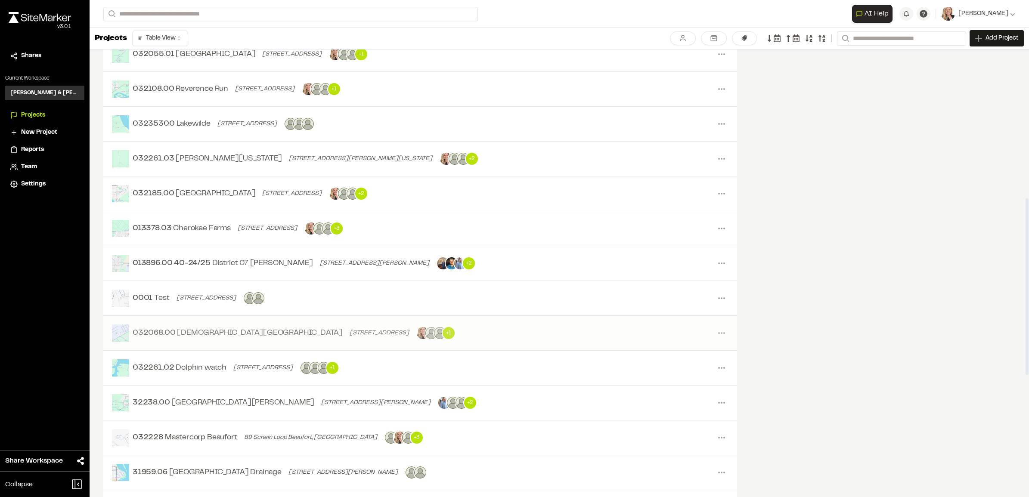
click at [277, 341] on div "032068.00 [DEMOGRAPHIC_DATA][GEOGRAPHIC_DATA][STREET_ADDRESS][GEOGRAPHIC_DATA] …" at bounding box center [284, 333] width 344 height 17
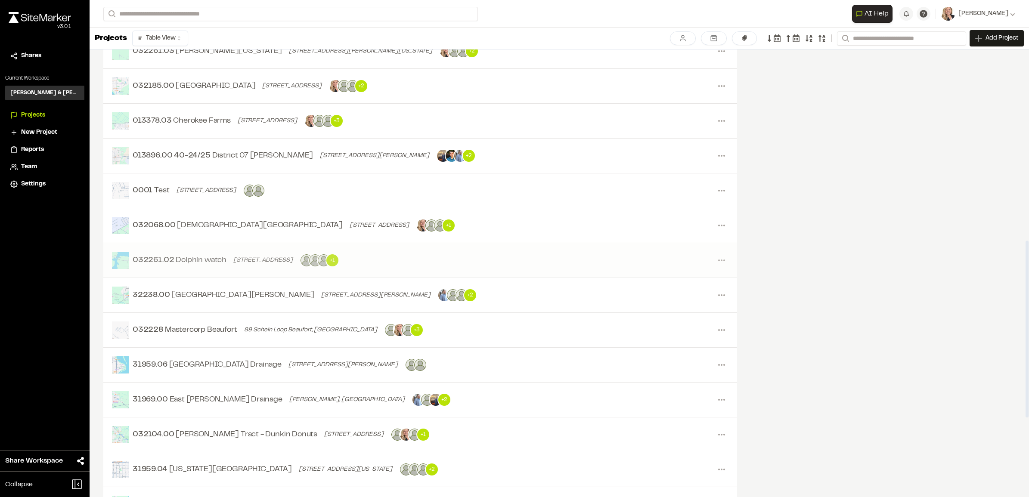
click at [287, 264] on div "[STREET_ADDRESS]" at bounding box center [263, 260] width 66 height 9
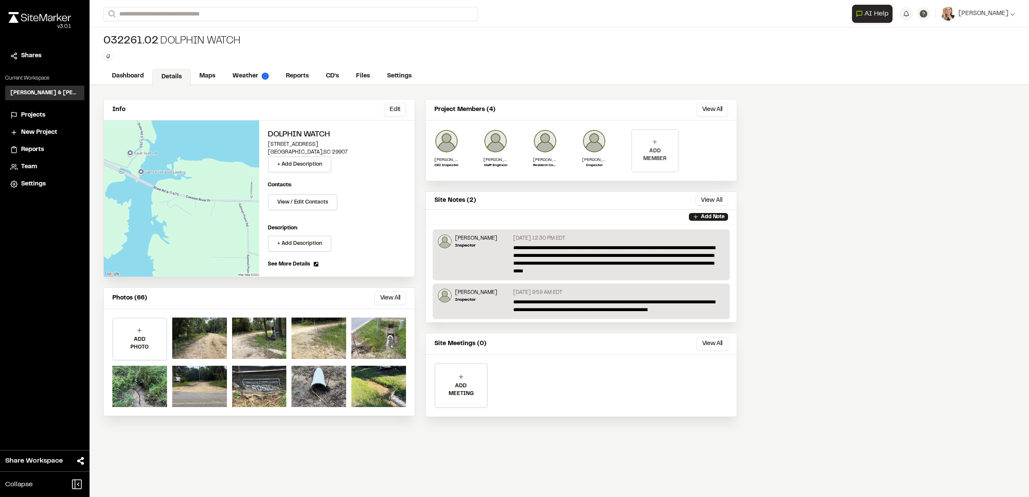
click at [651, 156] on p "ADD MEMBER" at bounding box center [655, 154] width 46 height 15
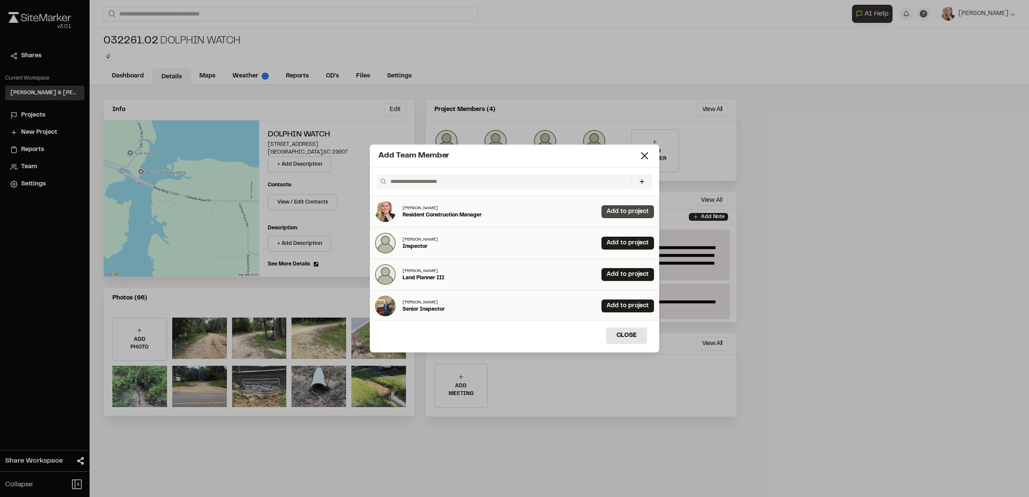
click at [617, 213] on link "Add to project" at bounding box center [627, 211] width 53 height 13
click at [628, 333] on button "Close" at bounding box center [626, 336] width 41 height 16
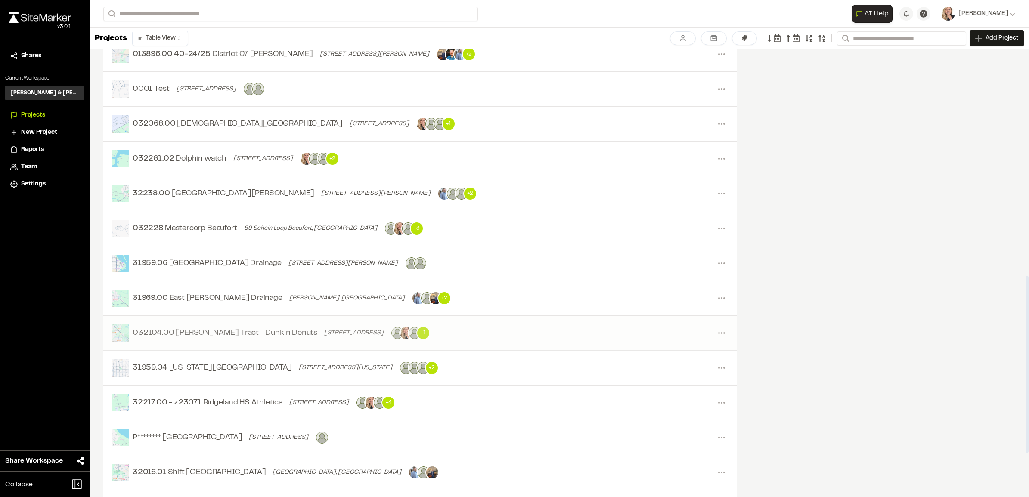
scroll to position [590, 0]
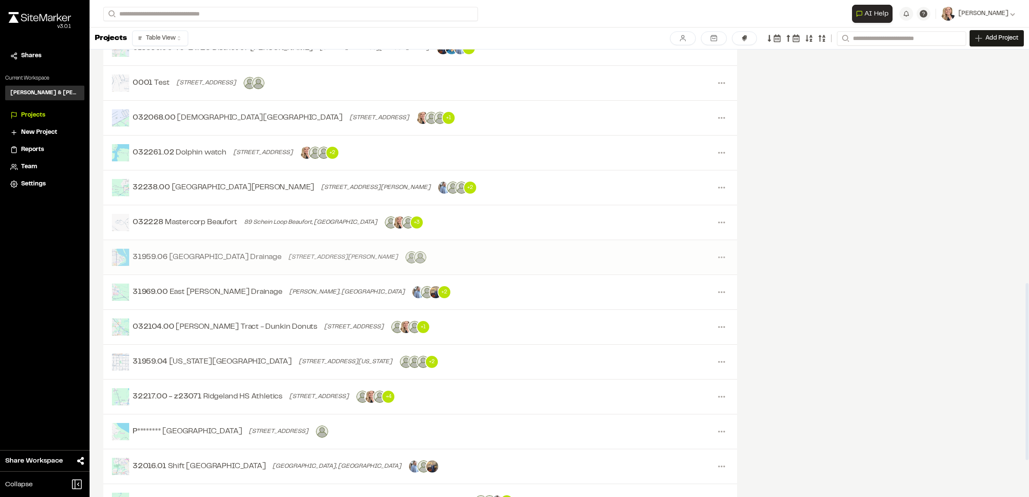
click at [186, 263] on span "[GEOGRAPHIC_DATA] Drainage" at bounding box center [225, 258] width 112 height 12
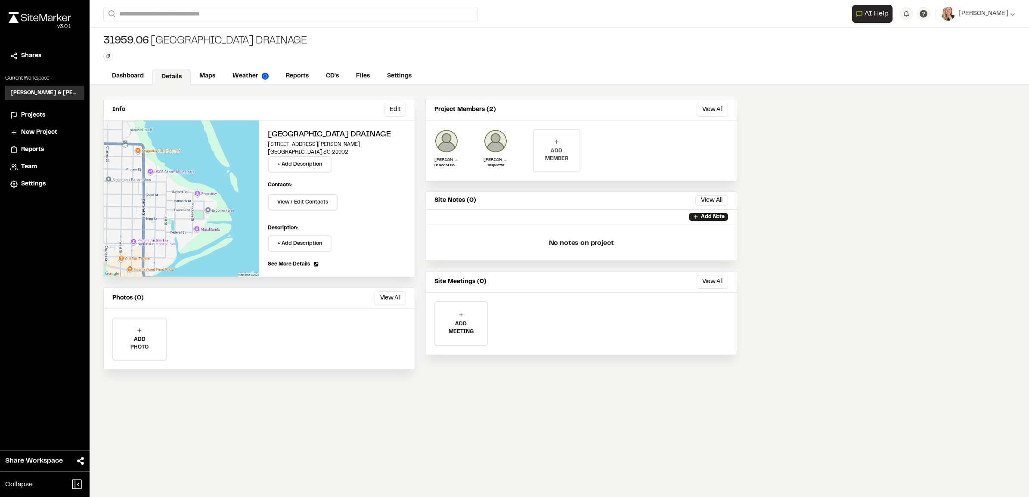
click at [545, 151] on p "ADD MEMBER" at bounding box center [557, 154] width 46 height 15
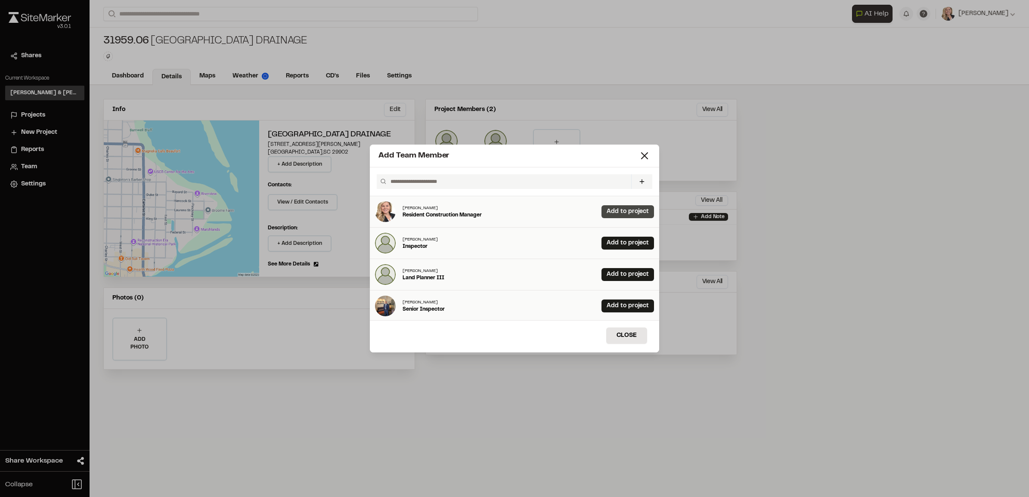
click at [608, 211] on link "Add to project" at bounding box center [627, 211] width 53 height 13
click at [627, 337] on button "Close" at bounding box center [626, 336] width 41 height 16
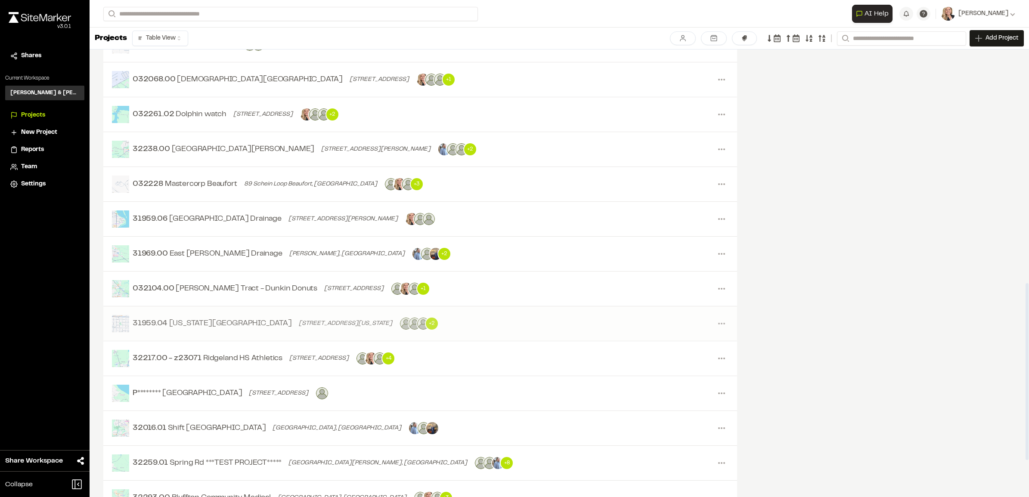
scroll to position [644, 0]
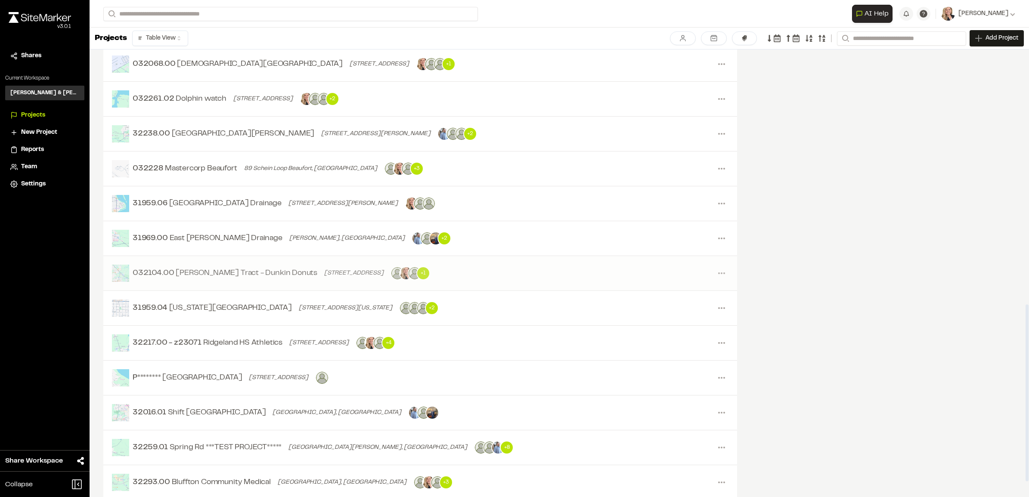
click at [214, 279] on span "[PERSON_NAME] Tract - Dunkin Donuts" at bounding box center [247, 274] width 142 height 12
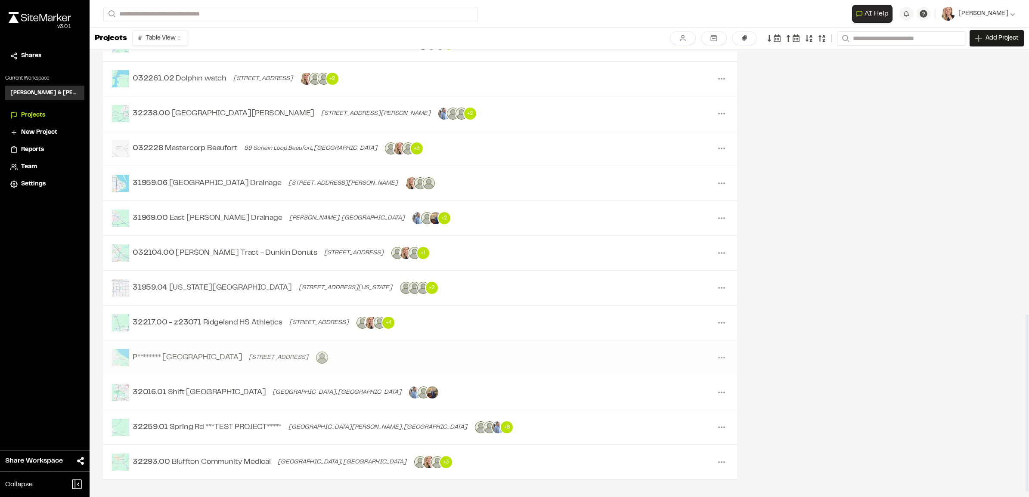
scroll to position [681, 0]
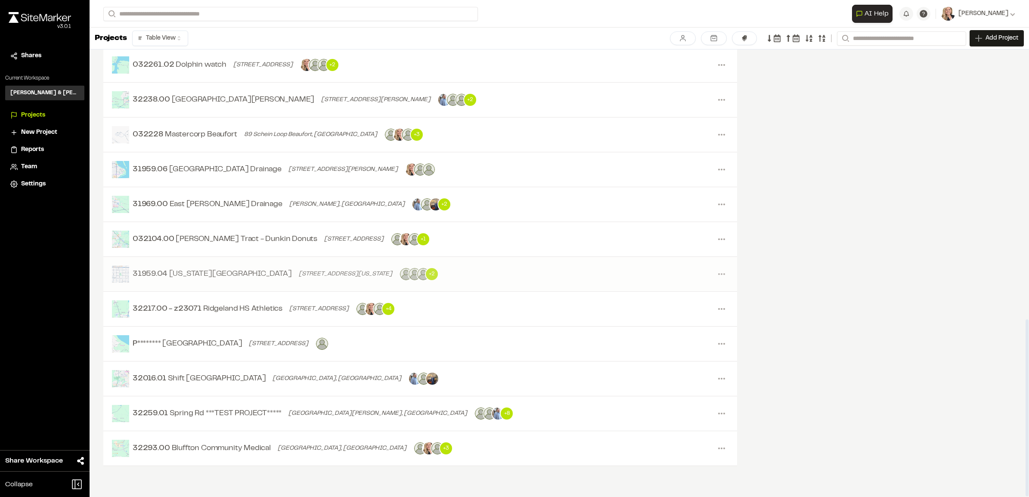
click at [207, 274] on span "[US_STATE][GEOGRAPHIC_DATA]" at bounding box center [230, 275] width 123 height 12
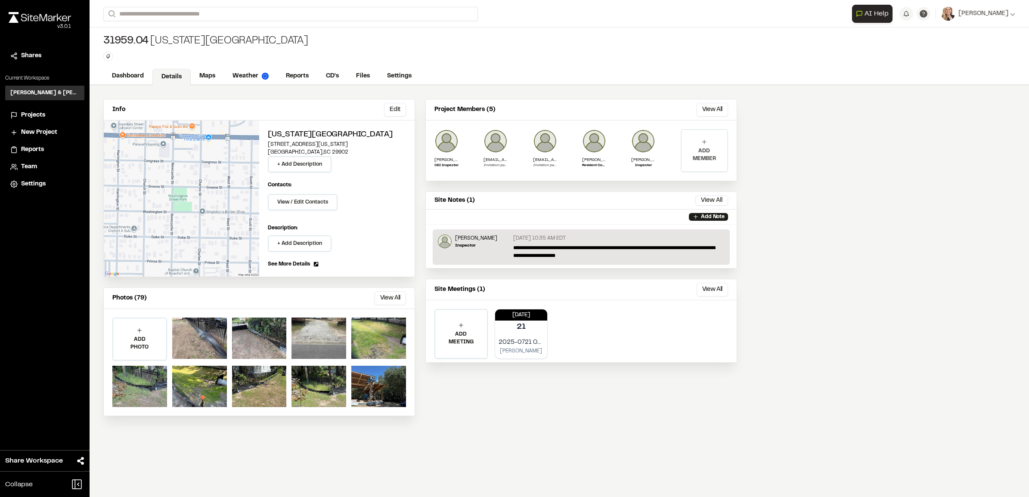
click at [706, 154] on p "ADD MEMBER" at bounding box center [704, 154] width 46 height 15
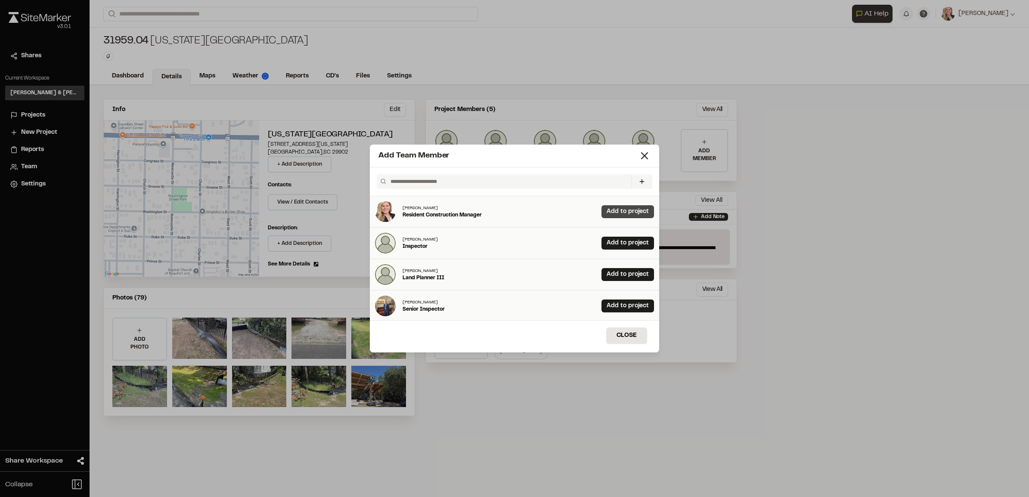
click at [608, 216] on link "Add to project" at bounding box center [627, 211] width 53 height 13
click at [624, 333] on button "Close" at bounding box center [626, 336] width 41 height 16
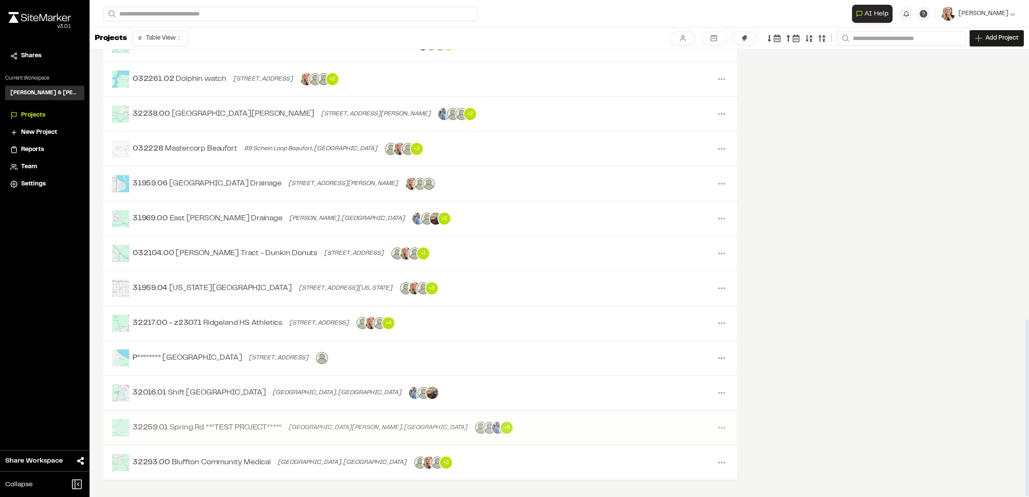
scroll to position [681, 0]
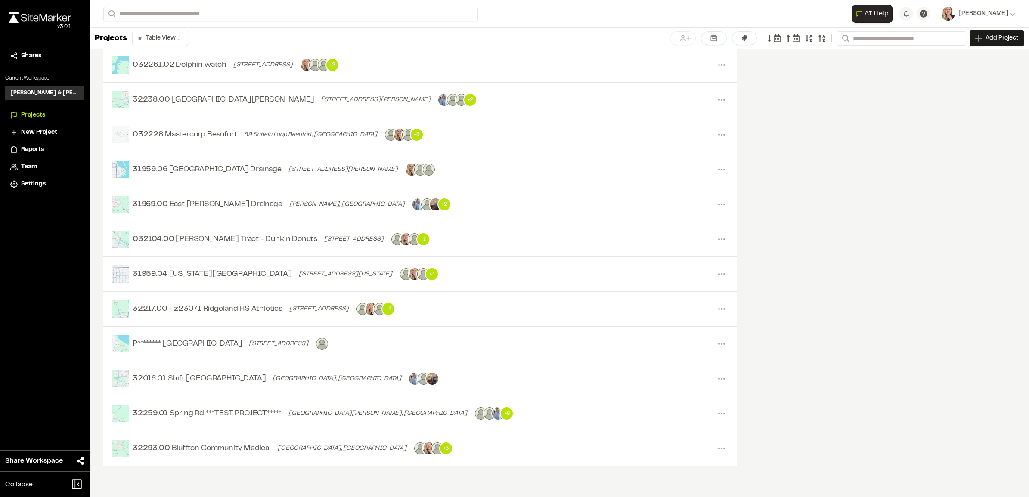
click at [680, 35] on icon at bounding box center [683, 38] width 8 height 8
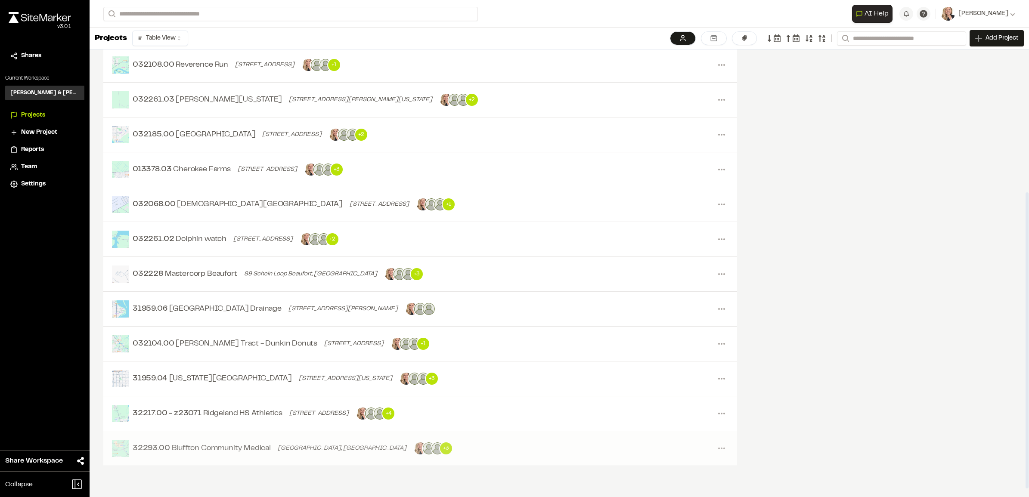
scroll to position [227, 0]
drag, startPoint x: 947, startPoint y: 212, endPoint x: 904, endPoint y: 218, distance: 43.4
click at [944, 214] on div "032***** [GEOGRAPHIC_DATA] [STREET_ADDRESS] Menu Edit Details View Project 3195…" at bounding box center [559, 161] width 939 height 672
click at [820, 377] on div "032***** [GEOGRAPHIC_DATA] [STREET_ADDRESS] Menu Edit Details View Project 3195…" at bounding box center [559, 161] width 939 height 672
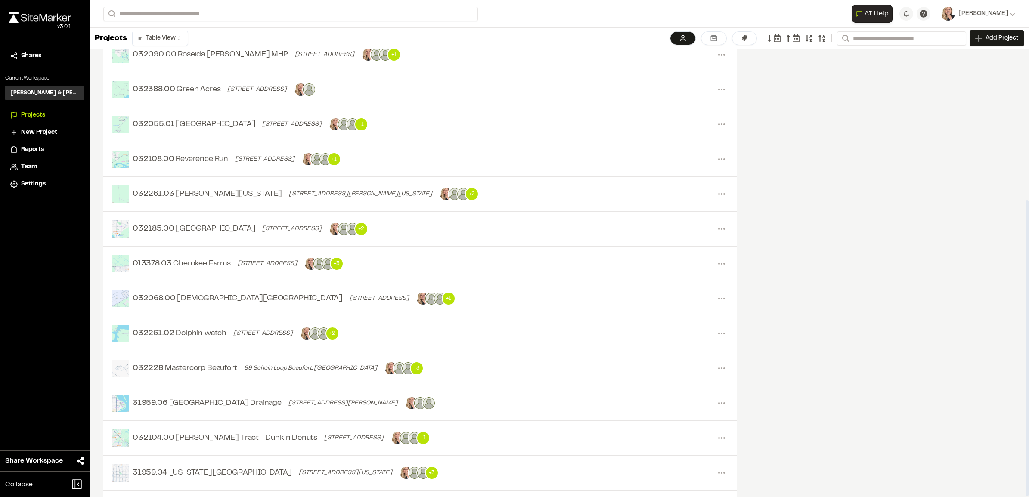
scroll to position [0, 0]
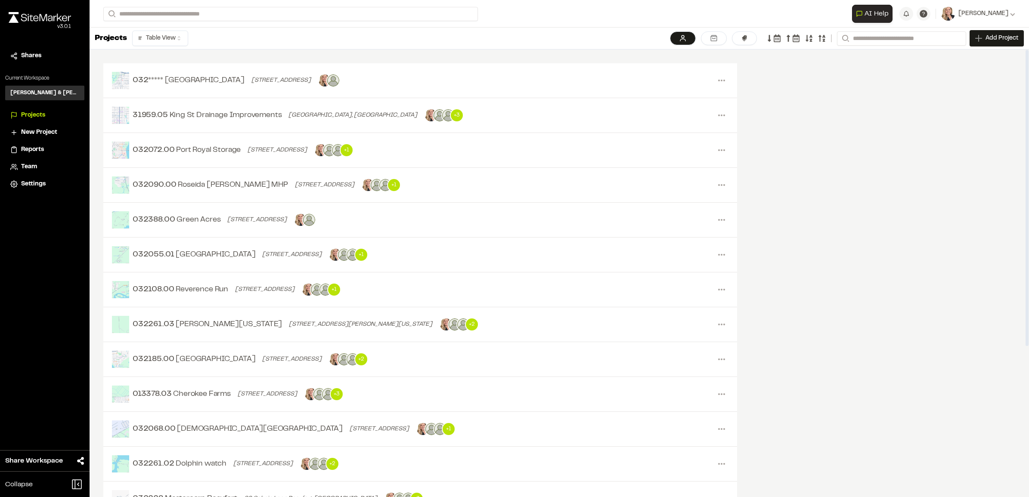
drag, startPoint x: 839, startPoint y: 228, endPoint x: 846, endPoint y: 180, distance: 48.7
click at [846, 181] on div "032***** [GEOGRAPHIC_DATA] [STREET_ADDRESS] Menu Edit Details View Project 3195…" at bounding box center [559, 386] width 939 height 672
click at [842, 158] on div "032***** [GEOGRAPHIC_DATA] [STREET_ADDRESS] Menu Edit Details View Project 3195…" at bounding box center [559, 386] width 939 height 672
click at [809, 108] on div "032***** [GEOGRAPHIC_DATA] [STREET_ADDRESS] Menu Edit Details View Project 3195…" at bounding box center [559, 386] width 939 height 672
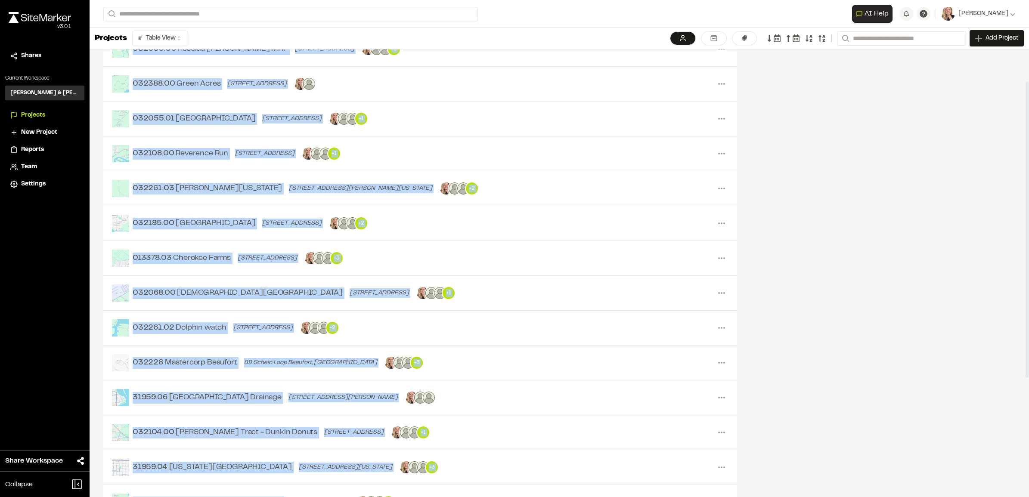
scroll to position [227, 0]
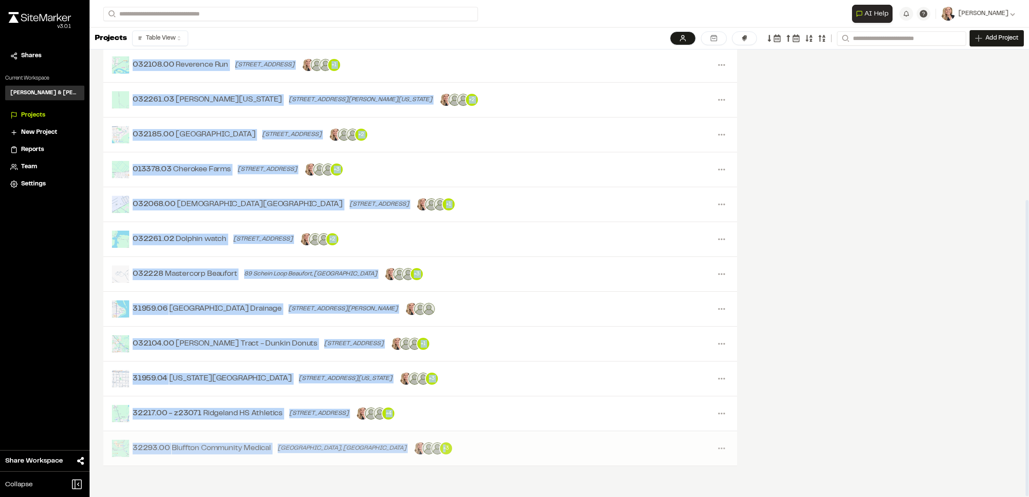
drag, startPoint x: 96, startPoint y: 62, endPoint x: 392, endPoint y: 460, distance: 495.6
click at [392, 460] on div "032***** [GEOGRAPHIC_DATA] [STREET_ADDRESS] Menu Edit Details View Project 3195…" at bounding box center [420, 161] width 661 height 672
drag, startPoint x: 392, startPoint y: 460, endPoint x: 321, endPoint y: 376, distance: 110.0
copy div "032***** [GEOGRAPHIC_DATA] [STREET_ADDRESS] Menu Edit Details View Project 3195…"
